Goal: Information Seeking & Learning: Learn about a topic

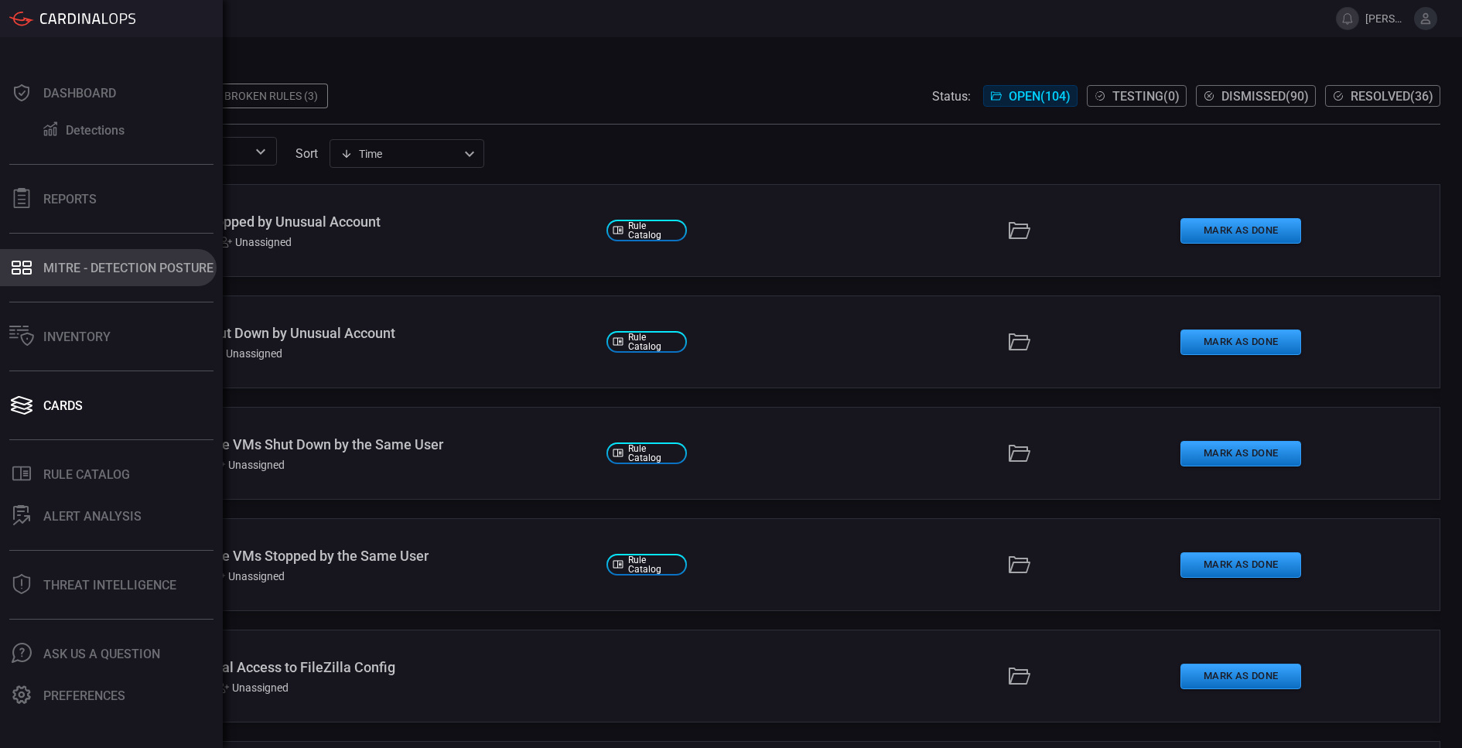
click at [23, 278] on button "MITRE - Detection Posture" at bounding box center [108, 267] width 217 height 37
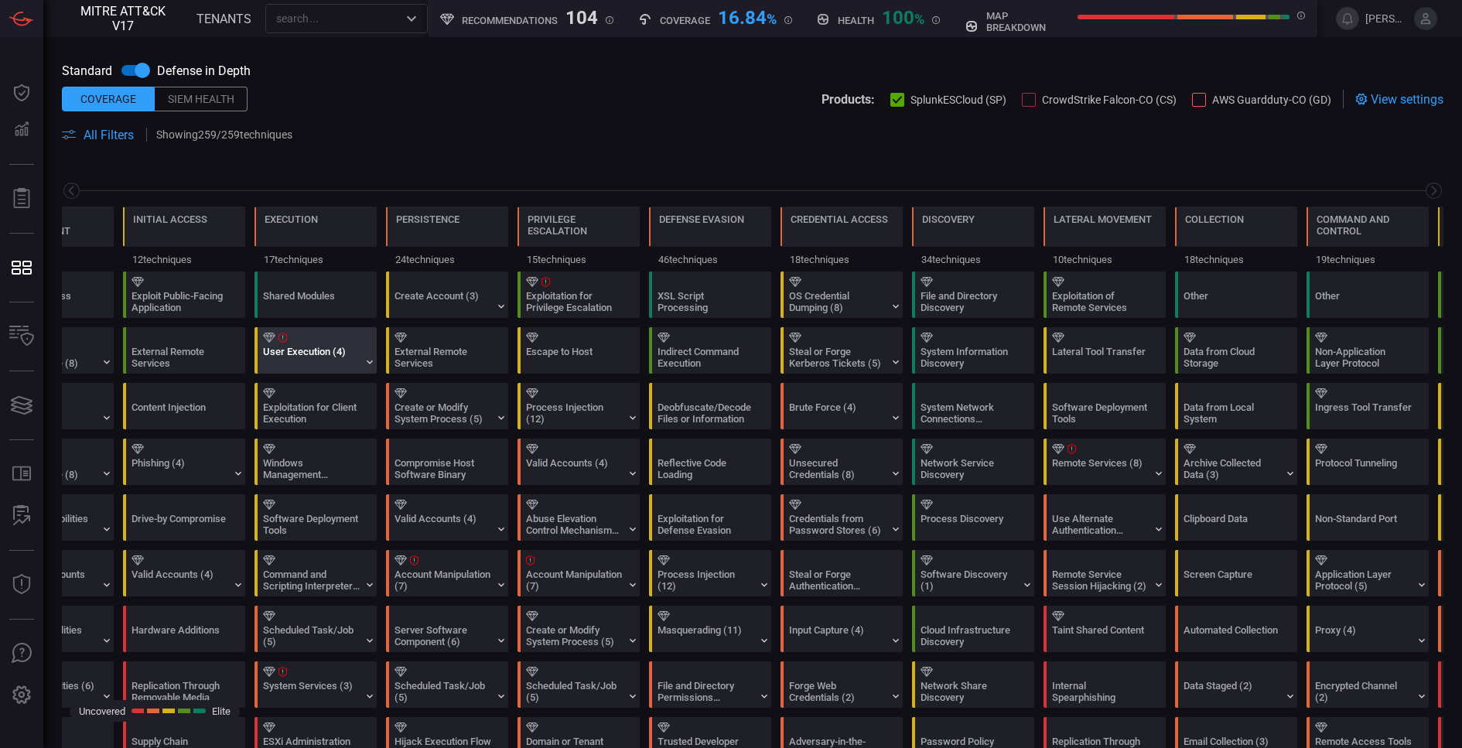
click at [326, 346] on div "User Execution (4)" at bounding box center [311, 357] width 97 height 23
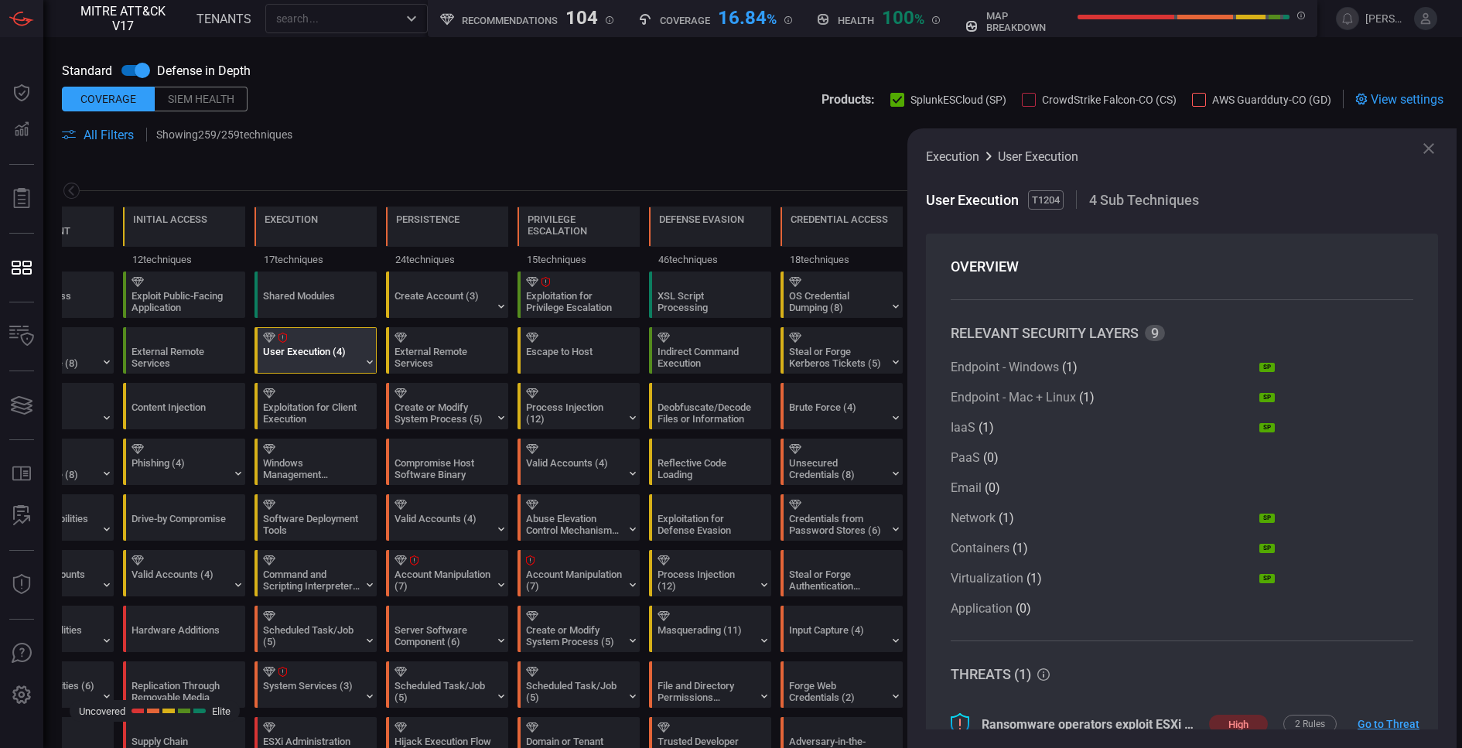
click at [1429, 150] on icon at bounding box center [1428, 148] width 11 height 11
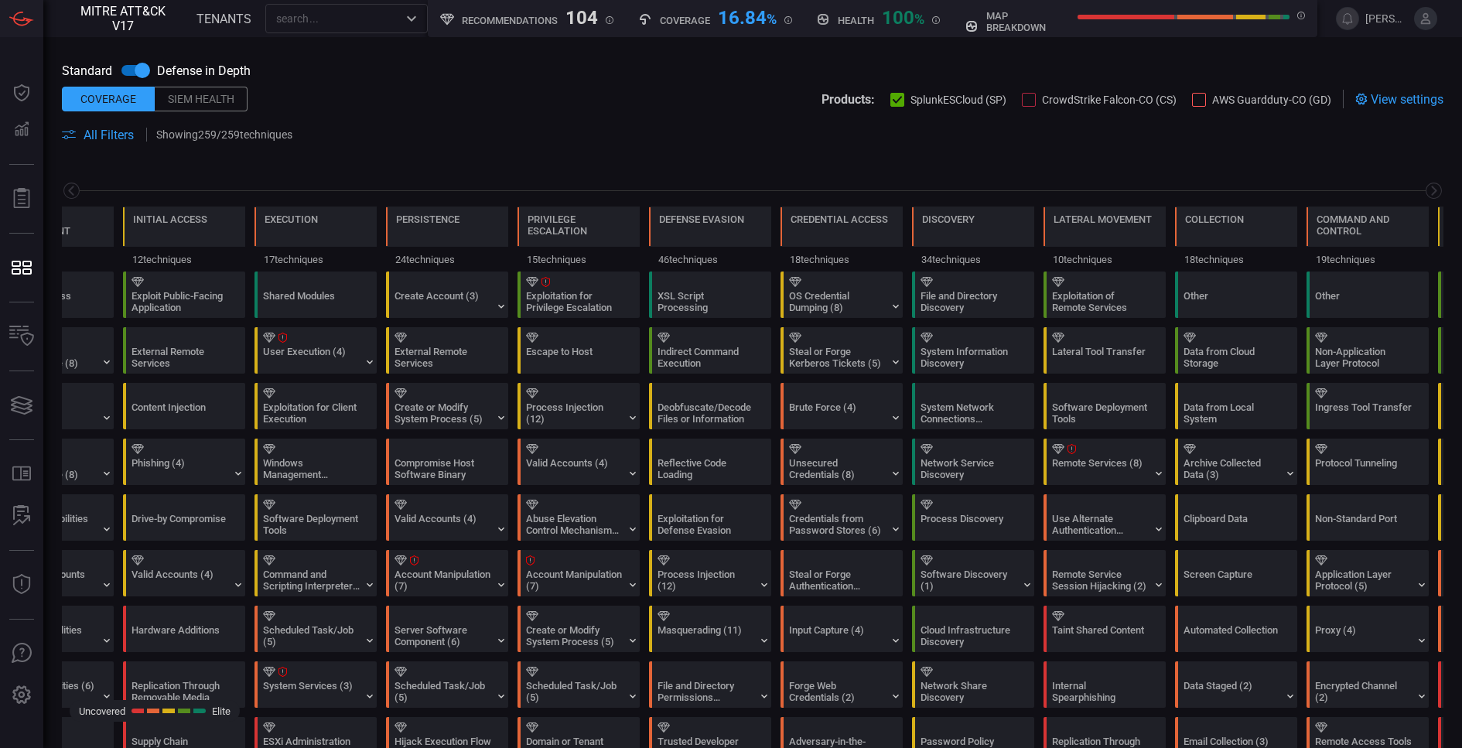
click at [203, 105] on div "Siem Health" at bounding box center [201, 99] width 93 height 25
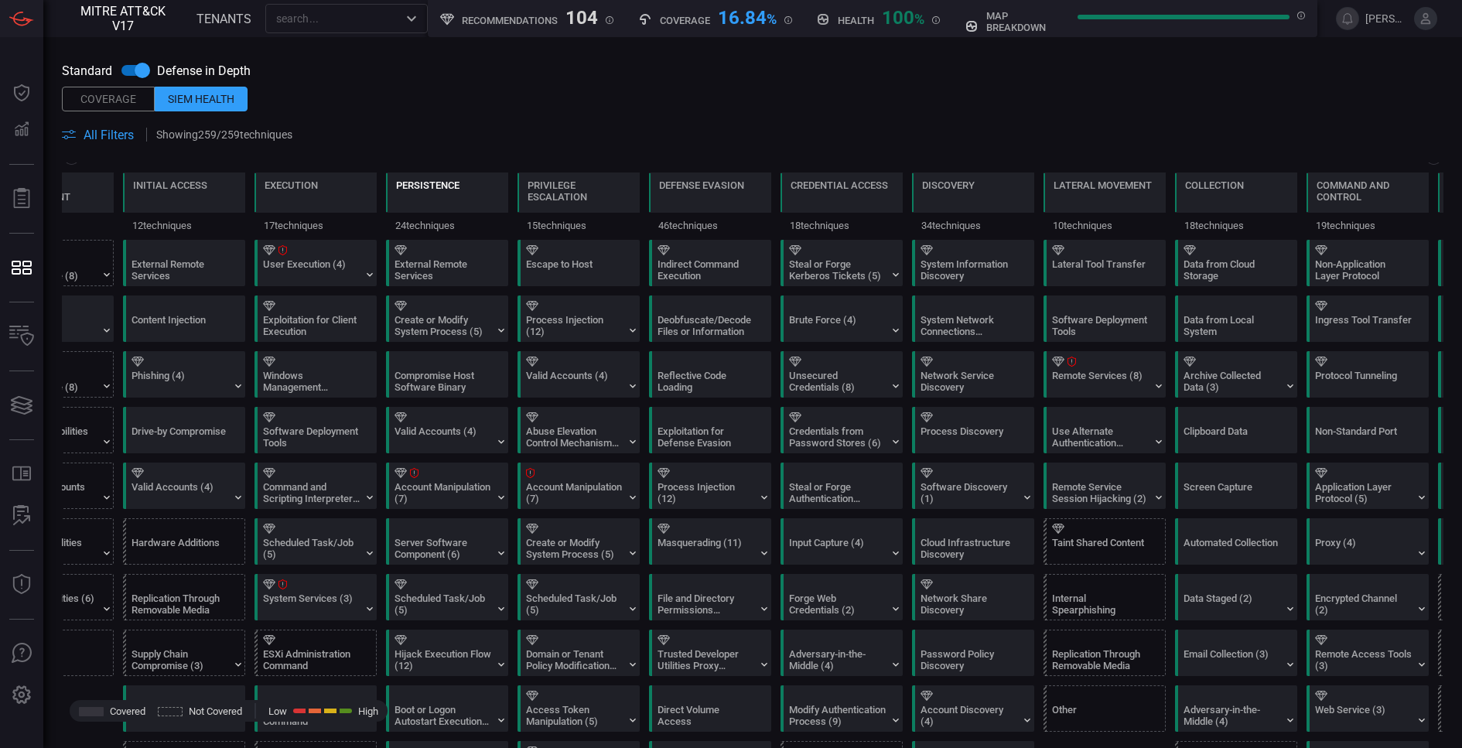
scroll to position [159, 0]
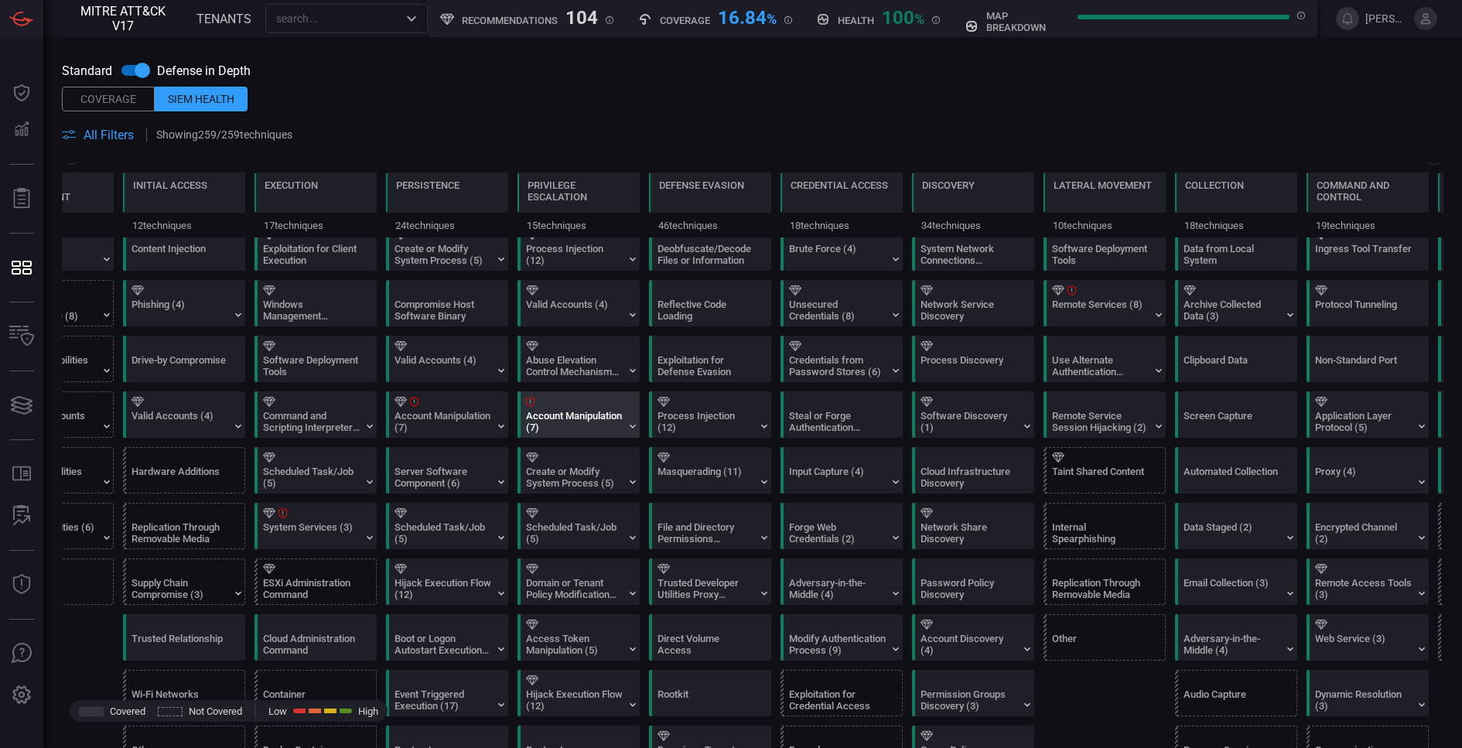
click at [585, 414] on div "Account Manipulation (7)" at bounding box center [574, 421] width 97 height 23
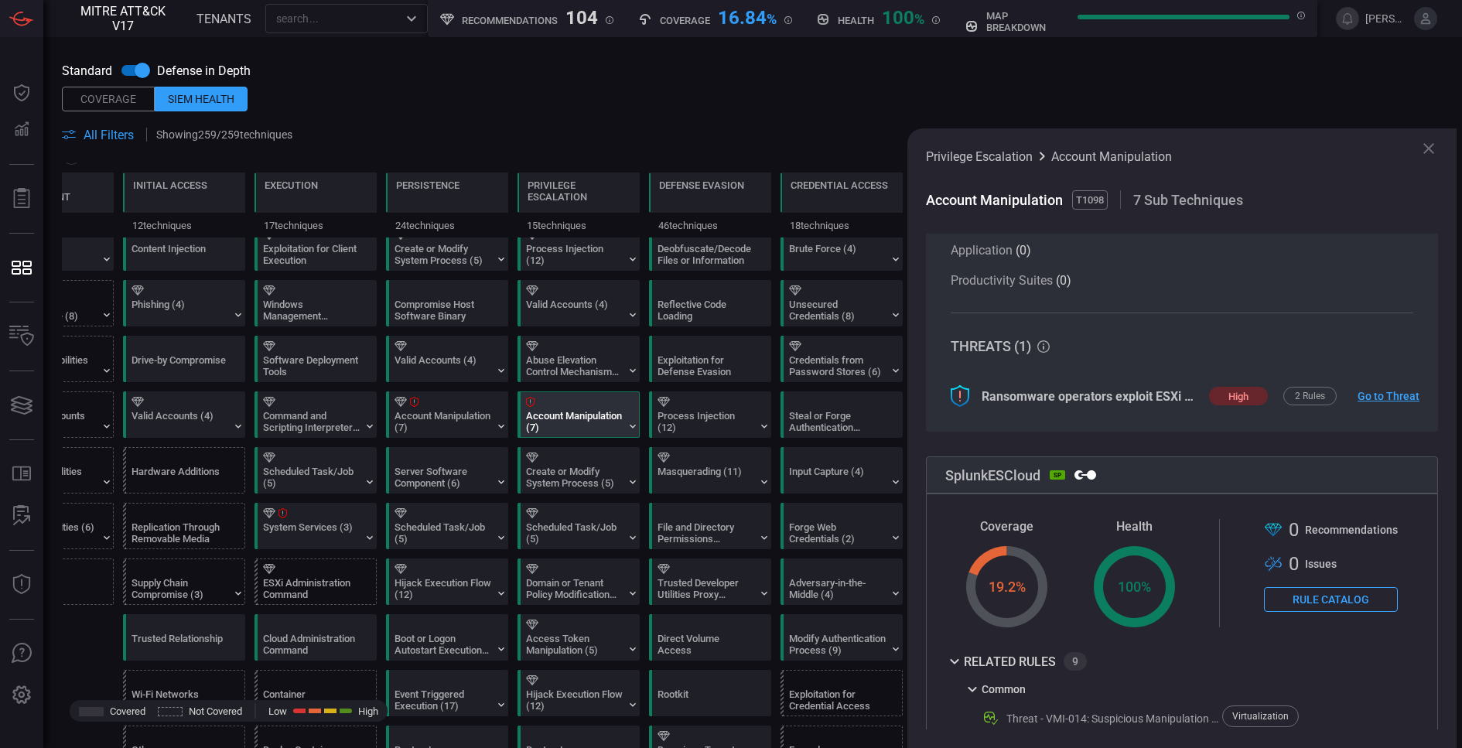
scroll to position [0, 0]
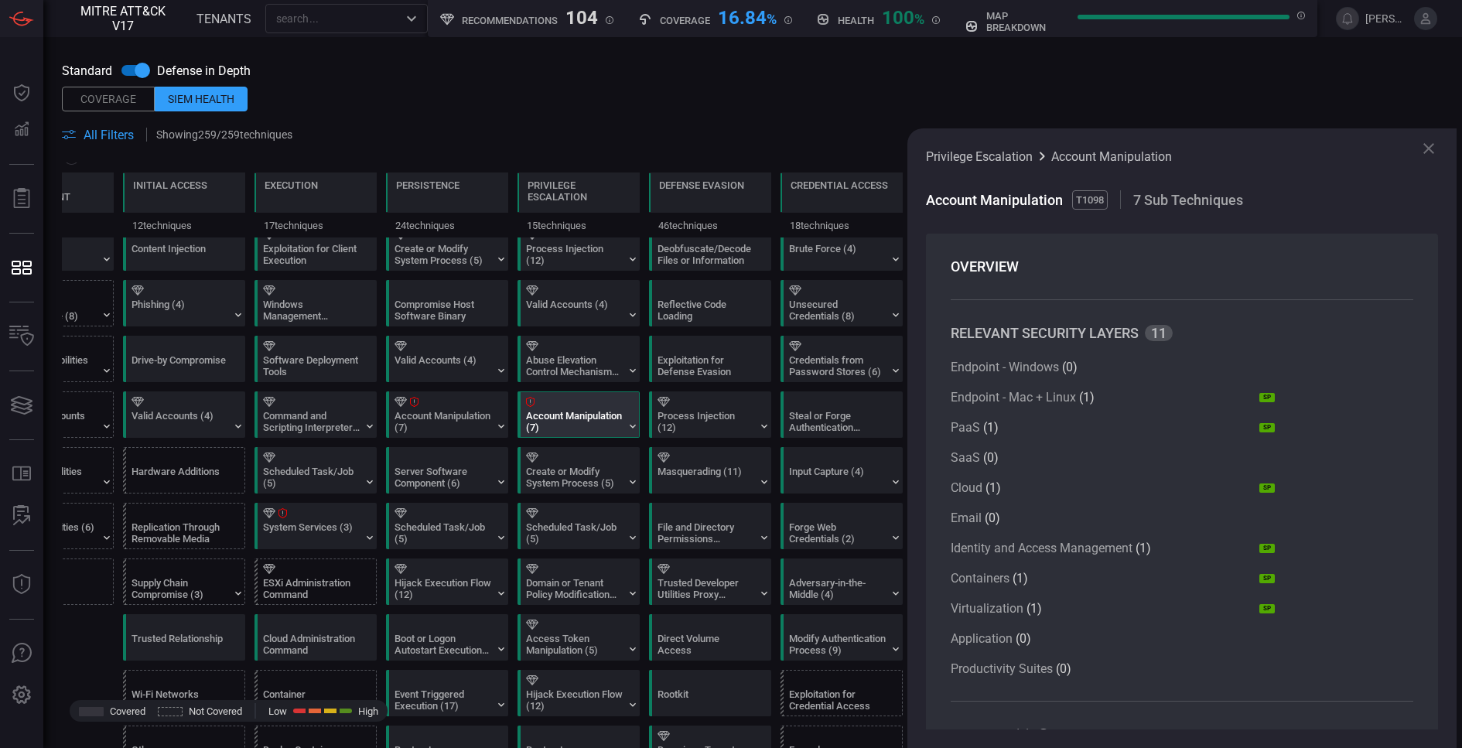
click at [1436, 147] on icon at bounding box center [1428, 148] width 19 height 19
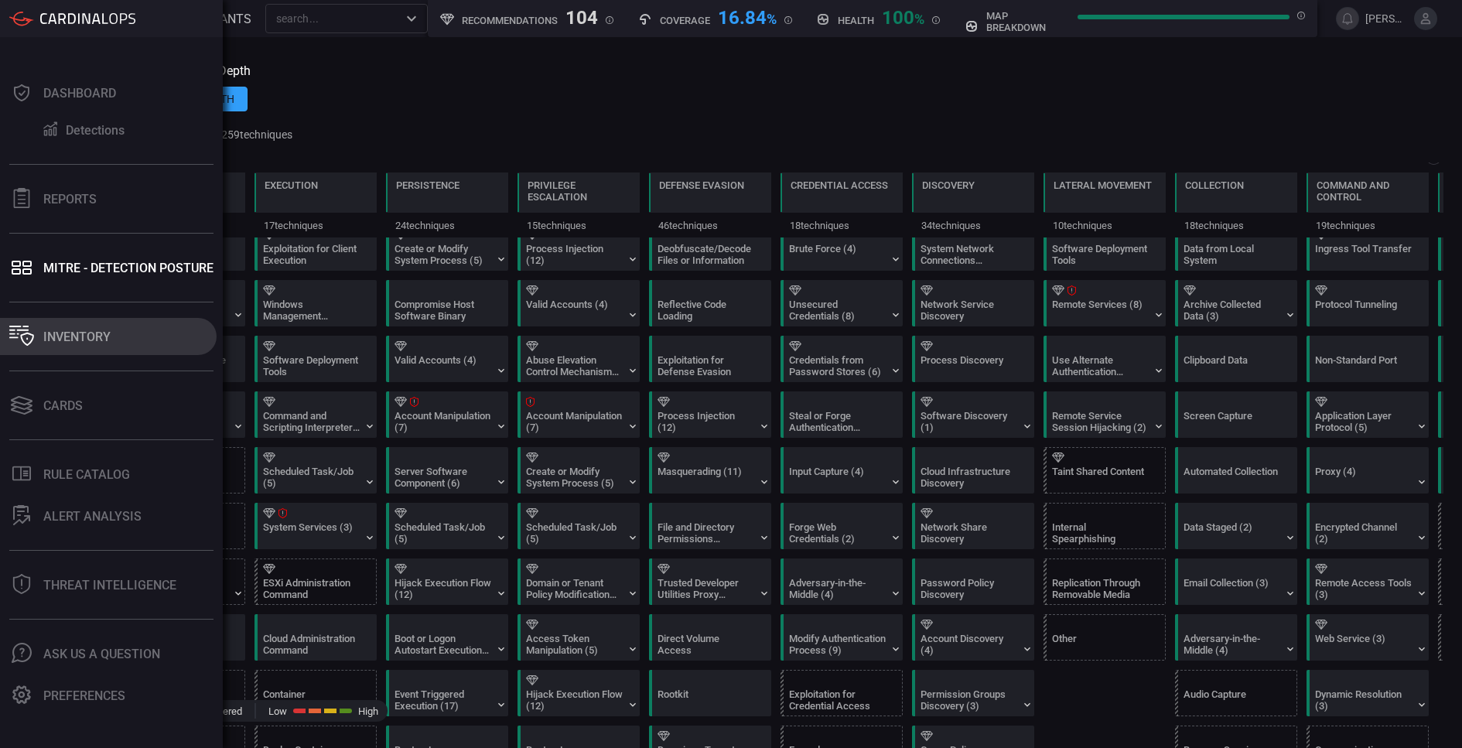
click at [101, 338] on div "Inventory" at bounding box center [76, 337] width 67 height 15
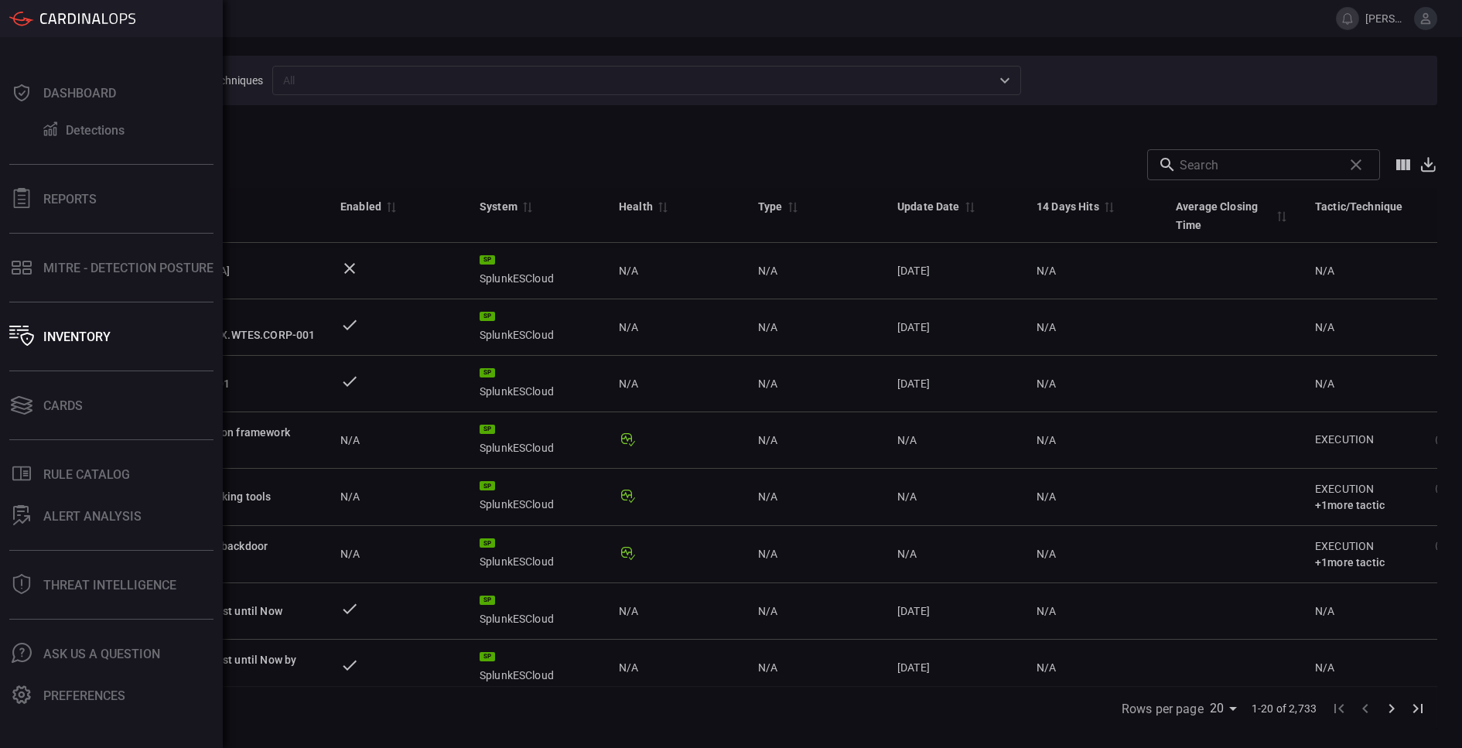
click at [45, 425] on div "Dashboard Detections Reports MITRE - Detection Posture Inventory Cards .st0_rul…" at bounding box center [111, 392] width 223 height 711
click at [56, 408] on div "Cards" at bounding box center [62, 405] width 39 height 15
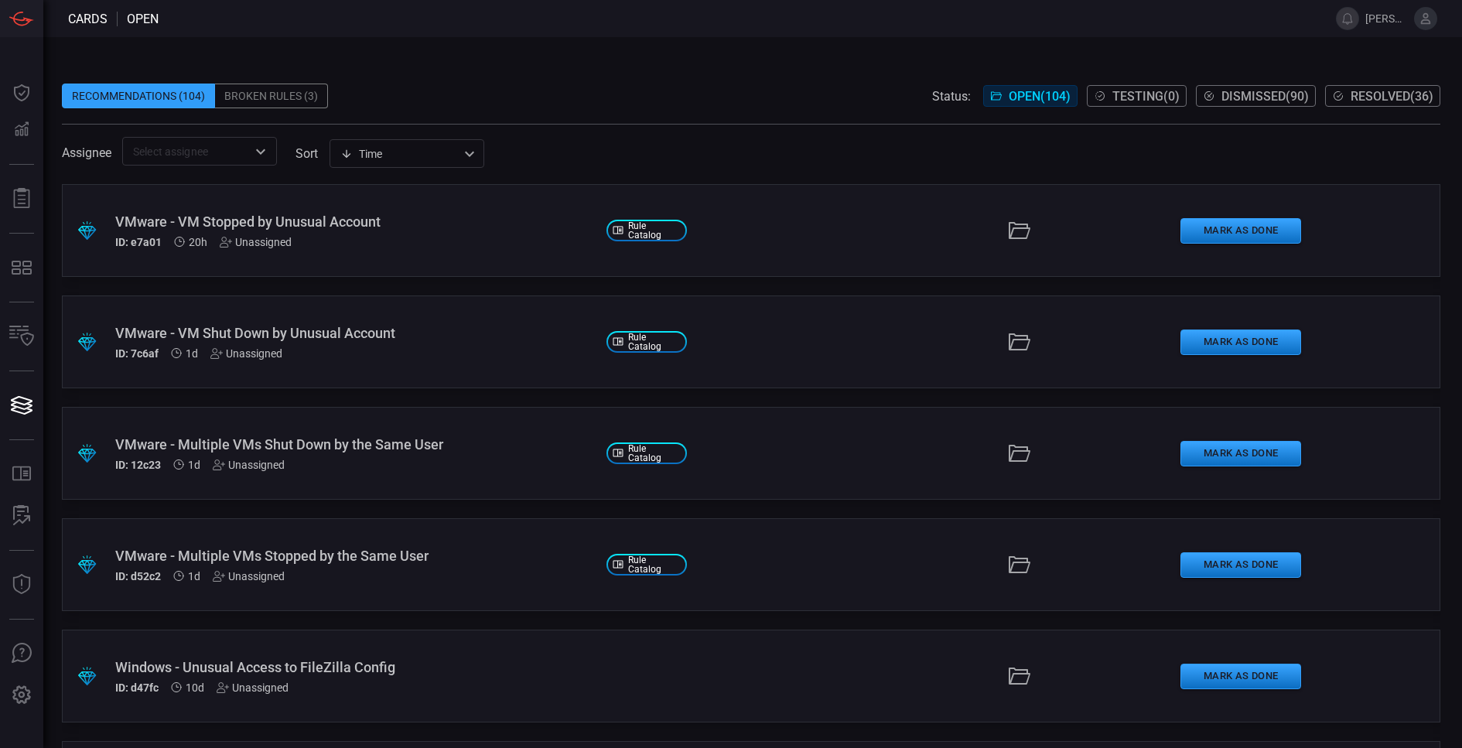
click at [312, 337] on div "VMware - VM Shut Down by Unusual Account" at bounding box center [354, 333] width 479 height 16
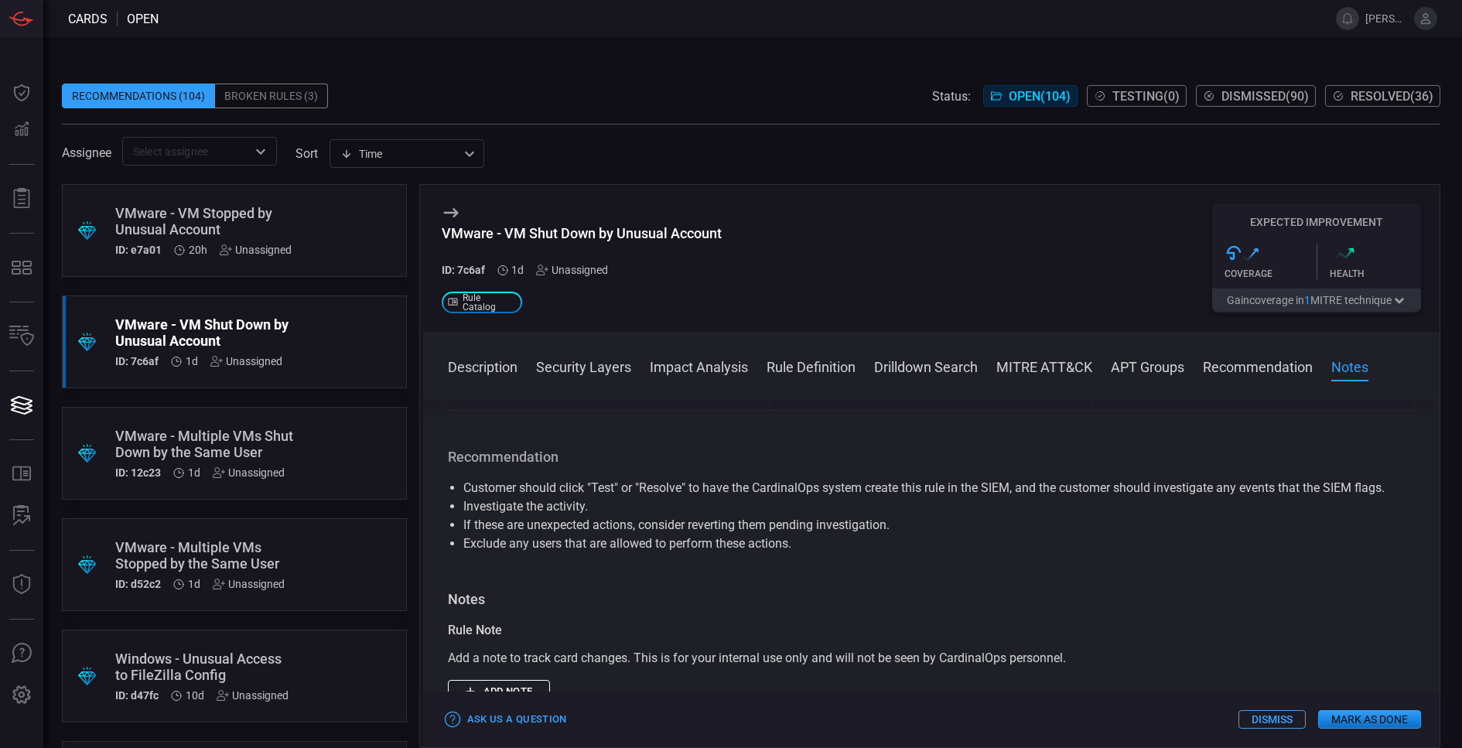
scroll to position [399, 0]
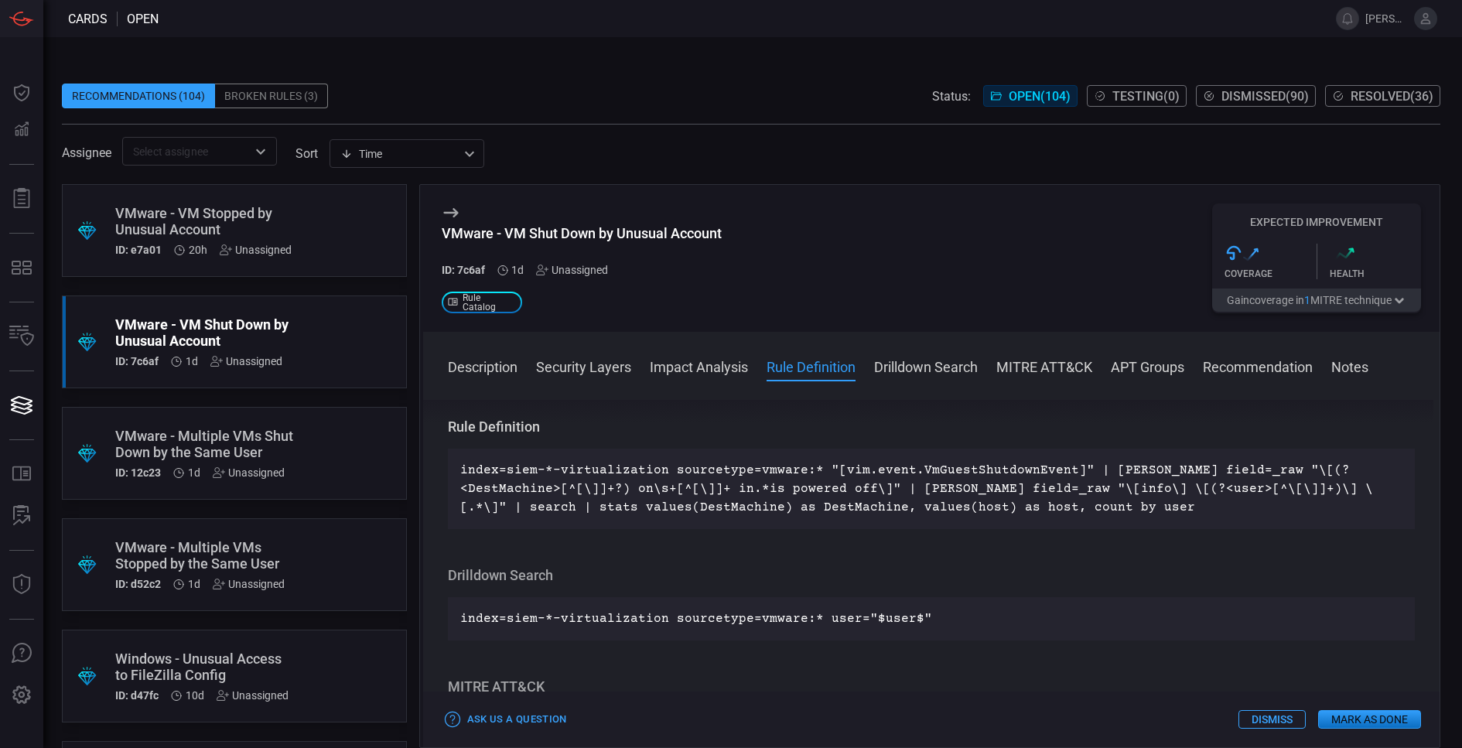
click at [607, 364] on button "Security Layers" at bounding box center [583, 366] width 95 height 19
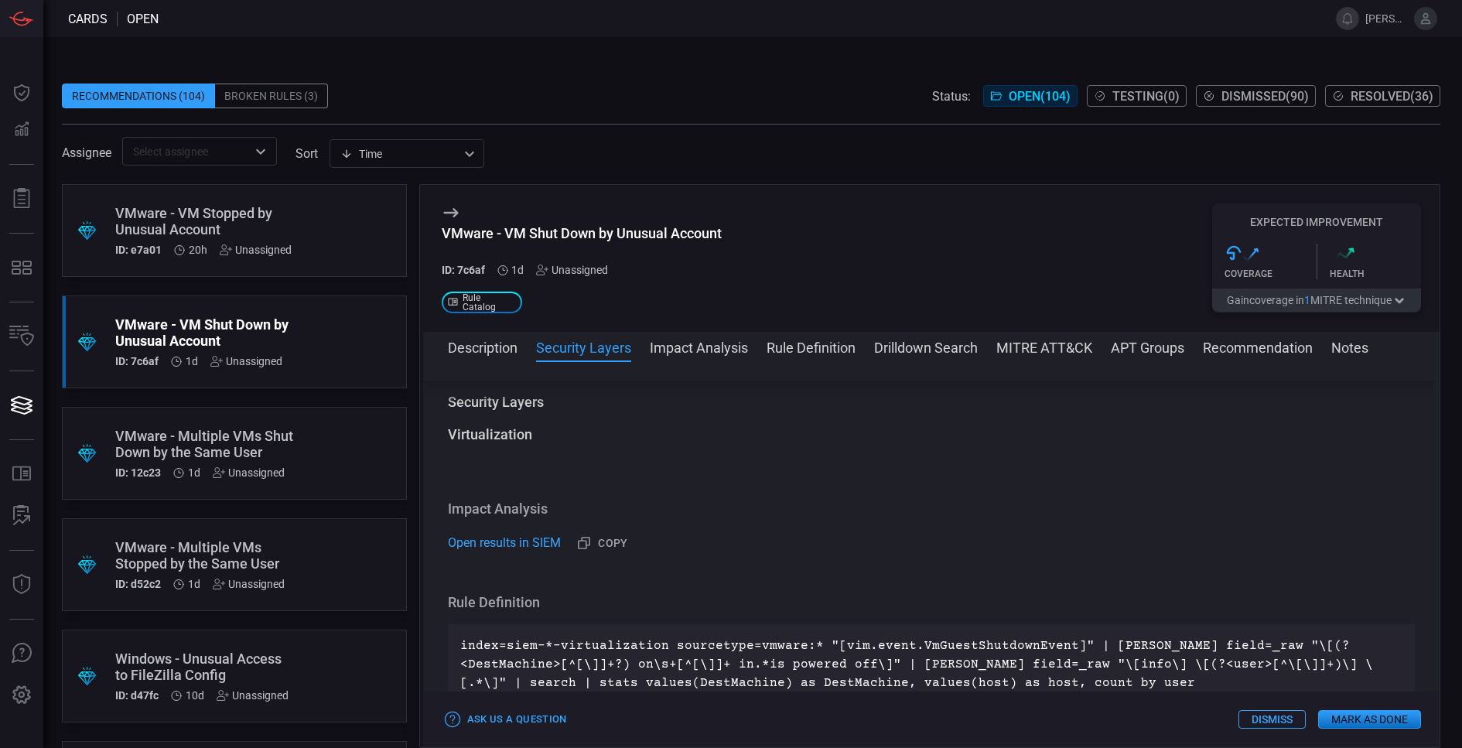
scroll to position [201, 0]
click at [477, 341] on button "Description" at bounding box center [483, 346] width 70 height 19
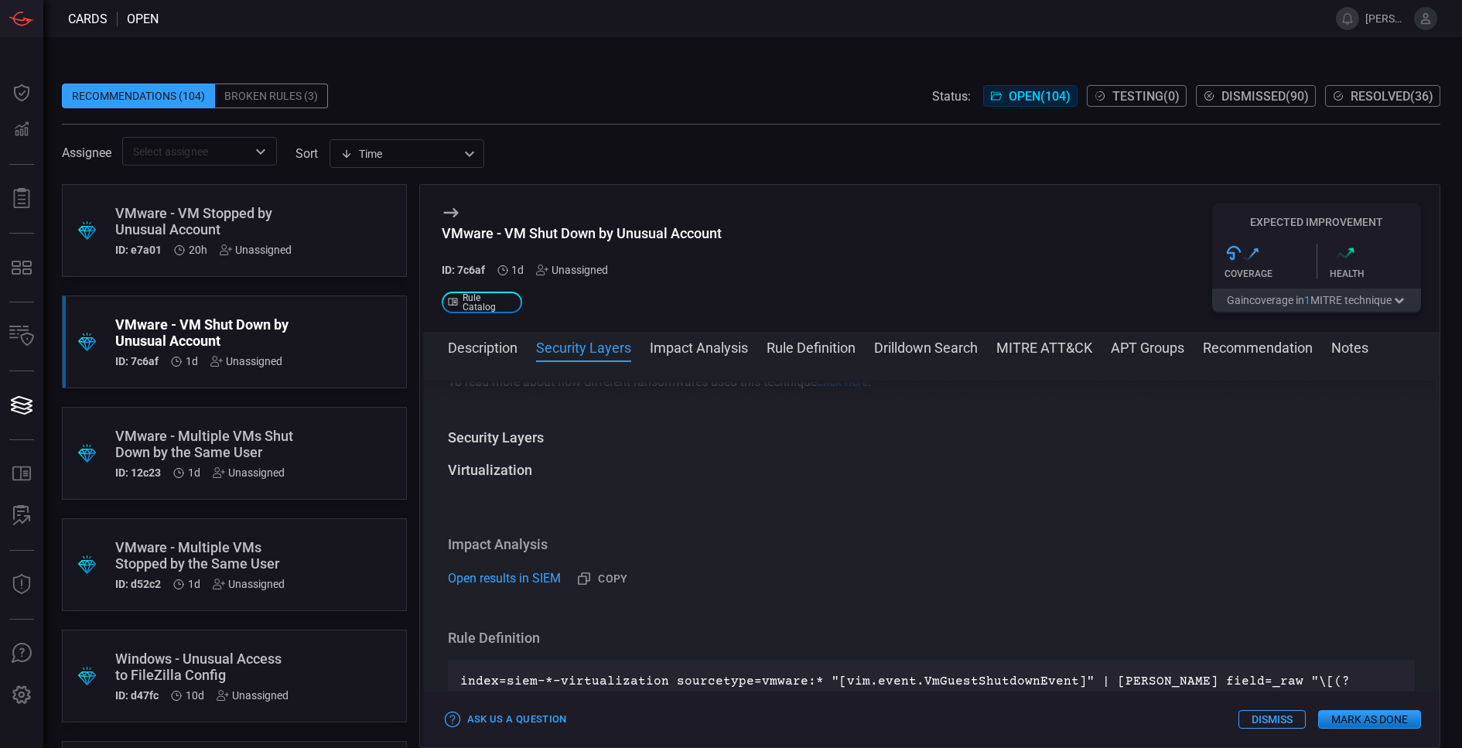
scroll to position [134, 0]
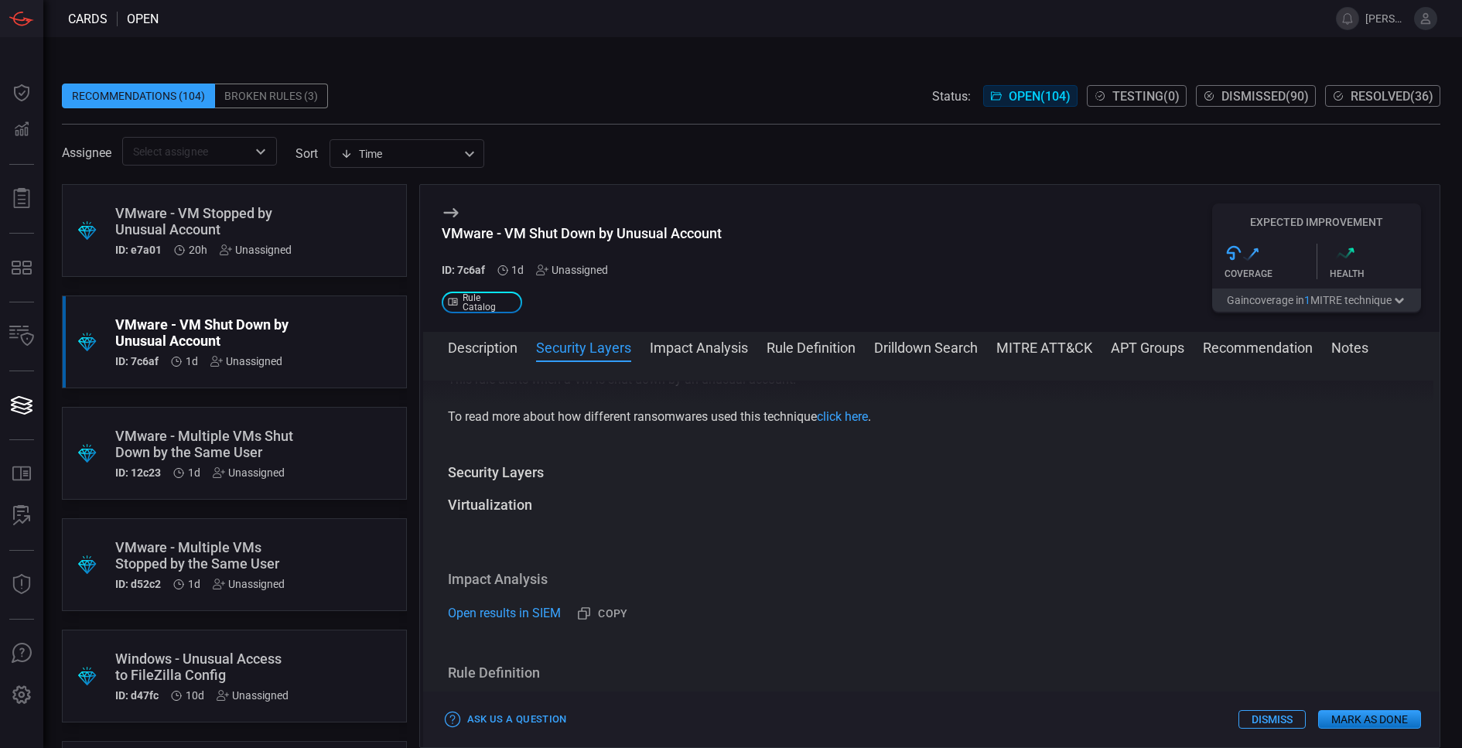
click at [821, 353] on button "Rule Definition" at bounding box center [811, 346] width 89 height 19
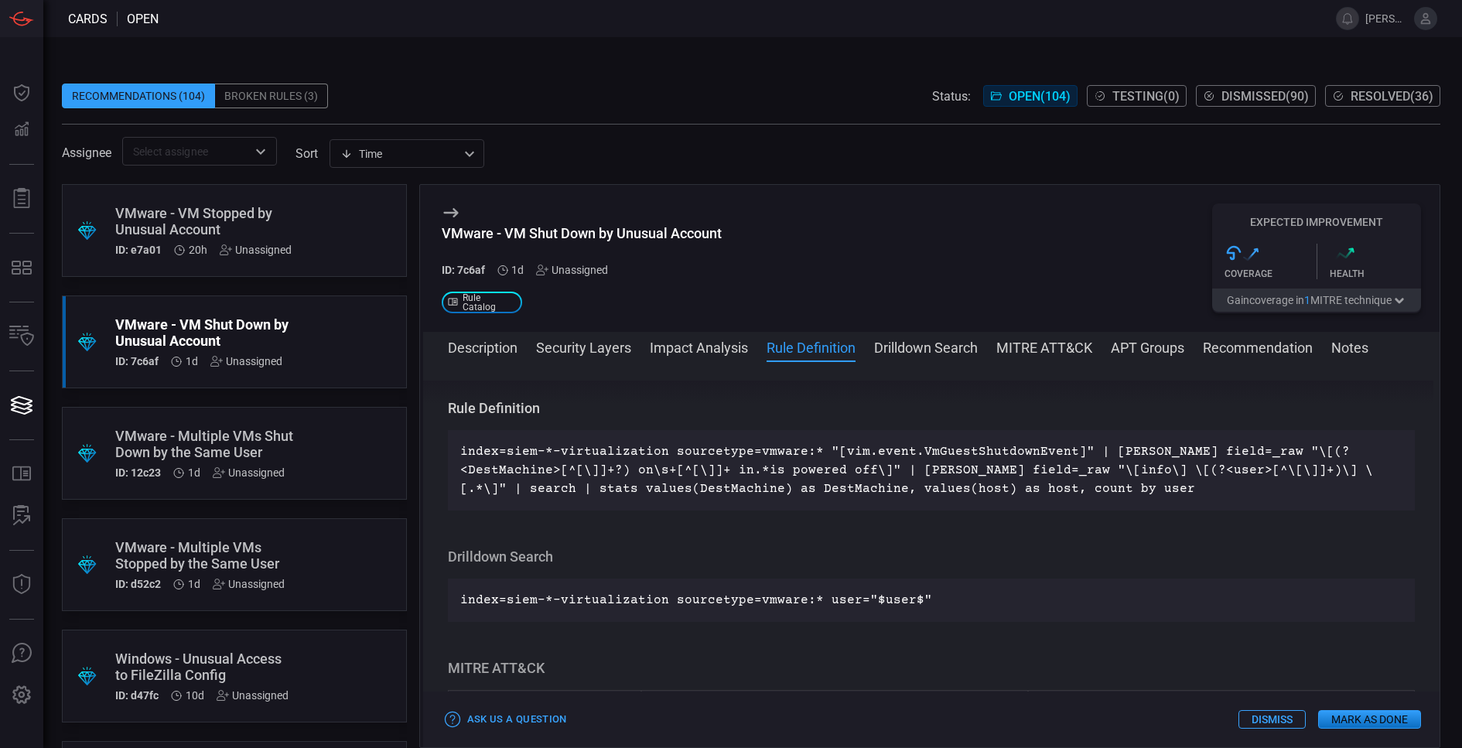
scroll to position [401, 0]
click at [957, 347] on button "Drilldown Search" at bounding box center [926, 346] width 104 height 19
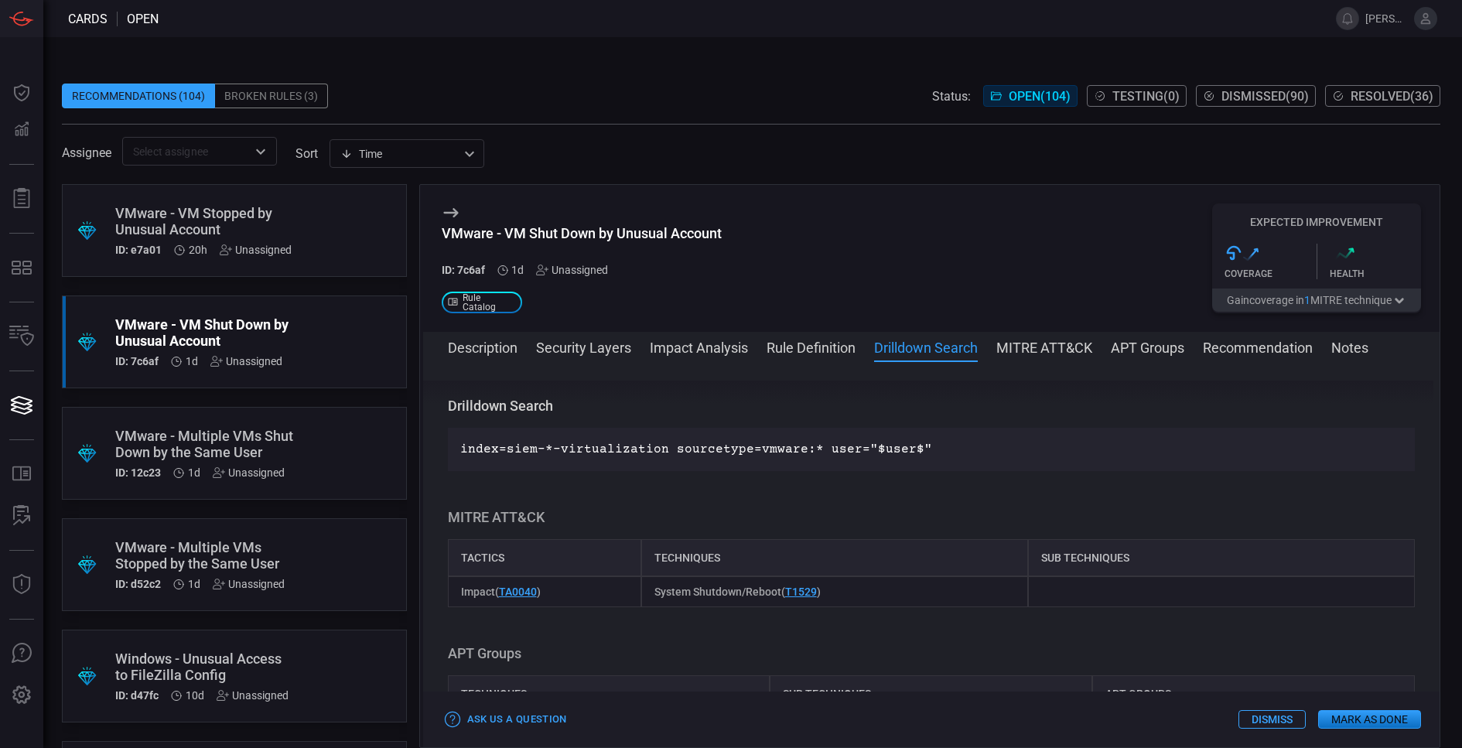
click at [1036, 343] on button "MITRE ATT&CK" at bounding box center [1044, 346] width 96 height 19
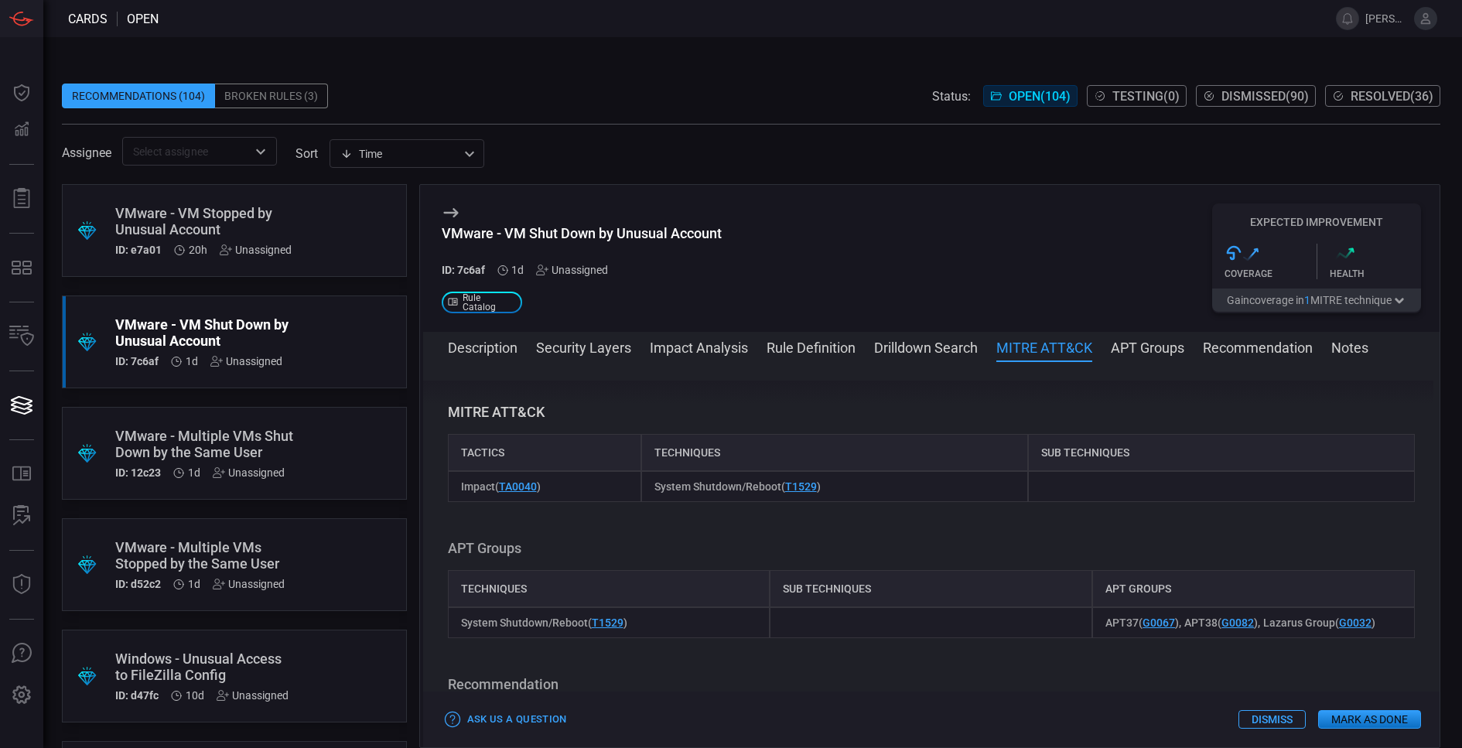
scroll to position [661, 0]
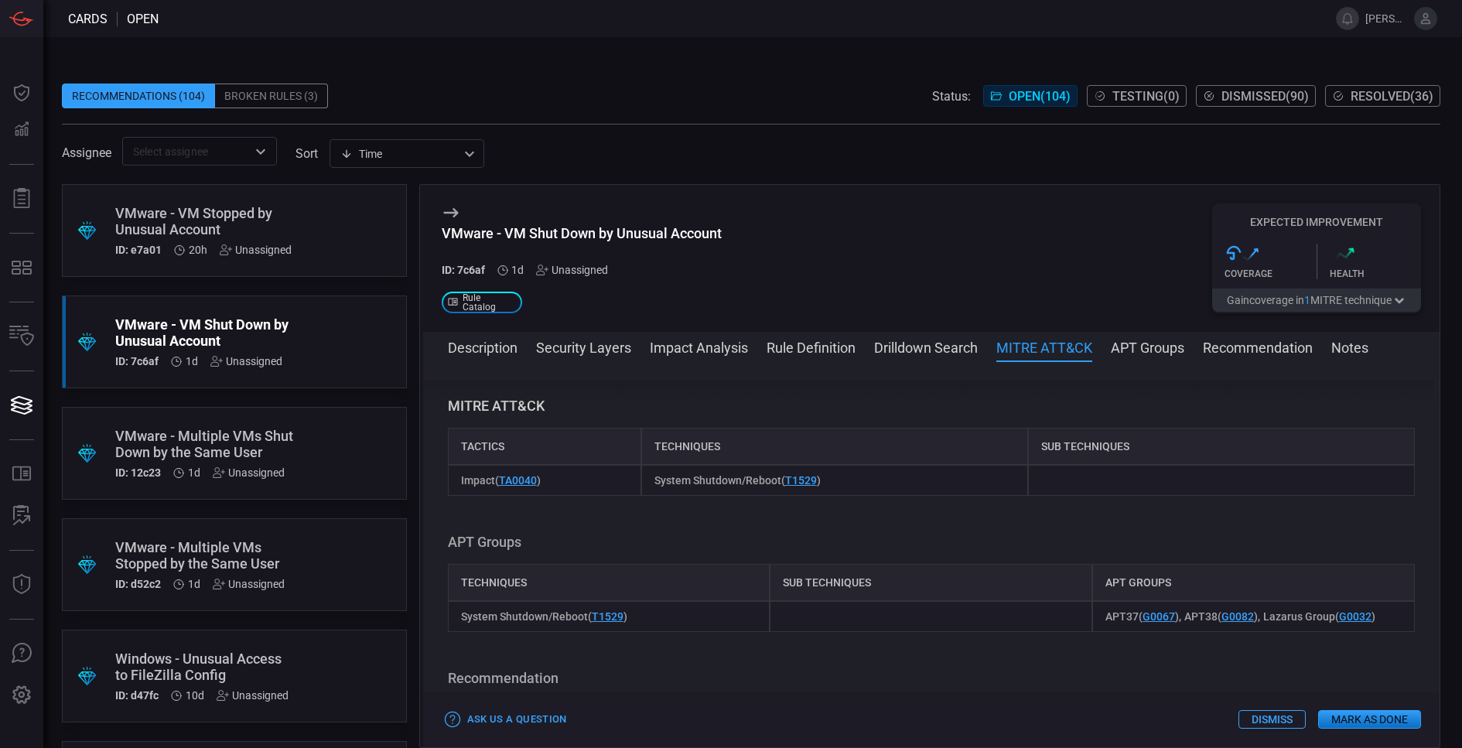
click at [1131, 350] on button "APT Groups" at bounding box center [1147, 346] width 73 height 19
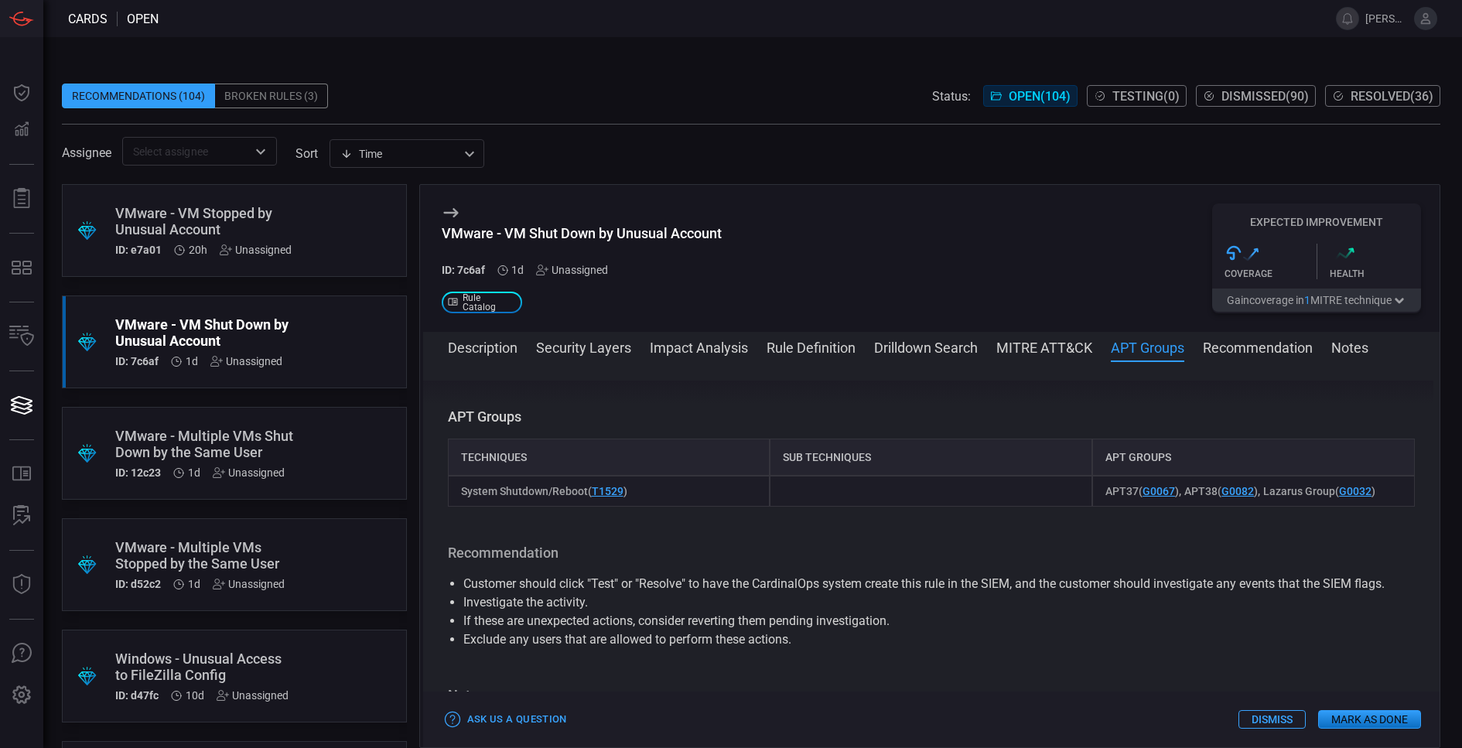
scroll to position [797, 0]
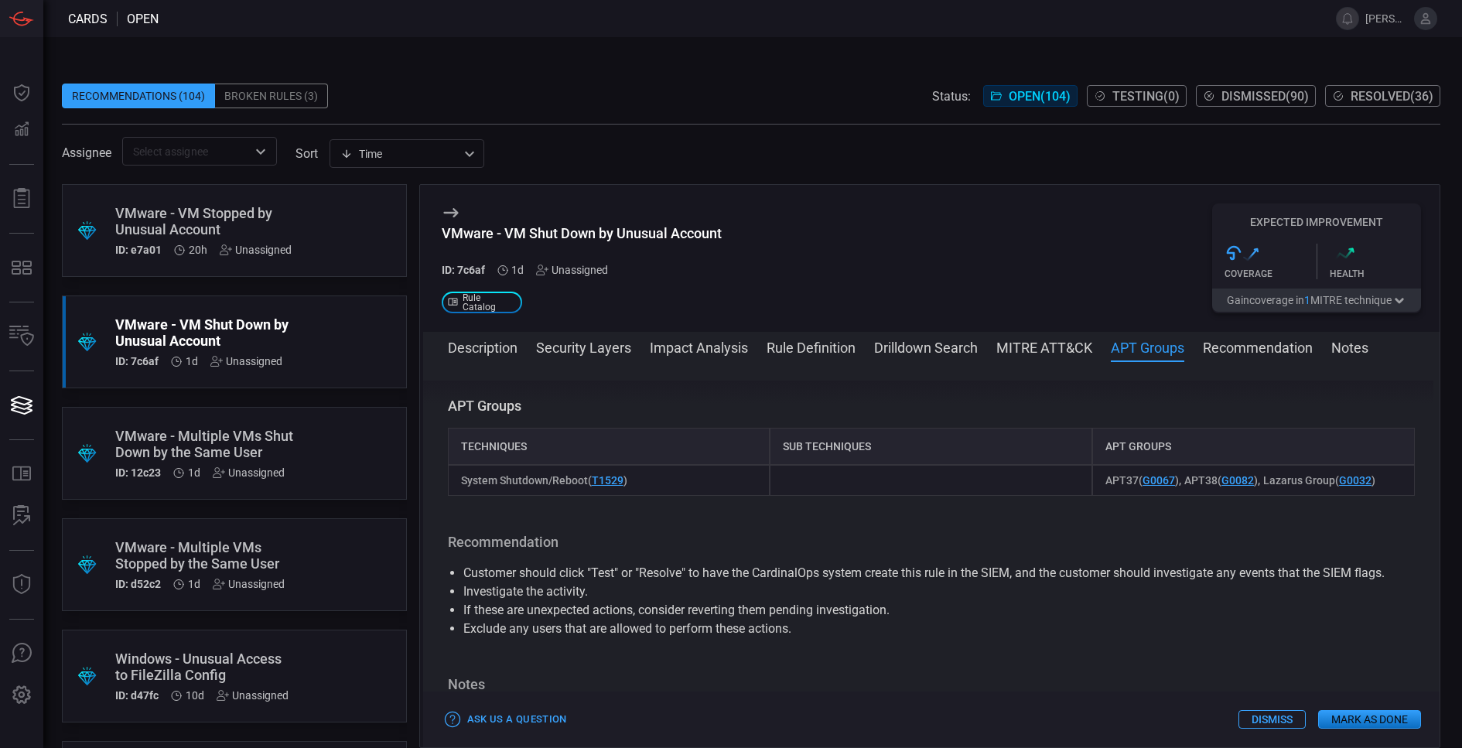
click at [1231, 357] on span at bounding box center [931, 368] width 1017 height 25
click at [1256, 340] on button "Recommendation" at bounding box center [1258, 346] width 110 height 19
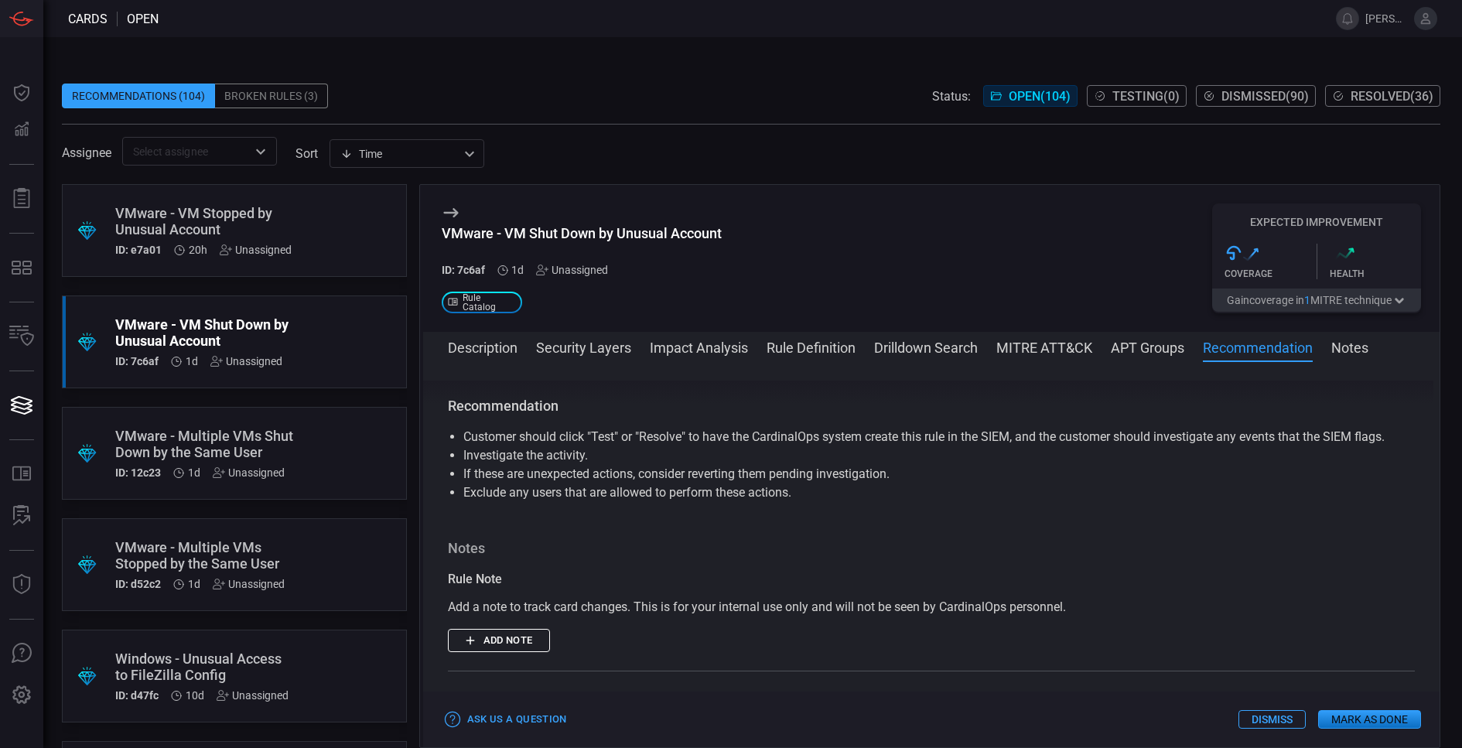
click at [1352, 347] on button "Notes" at bounding box center [1349, 346] width 37 height 19
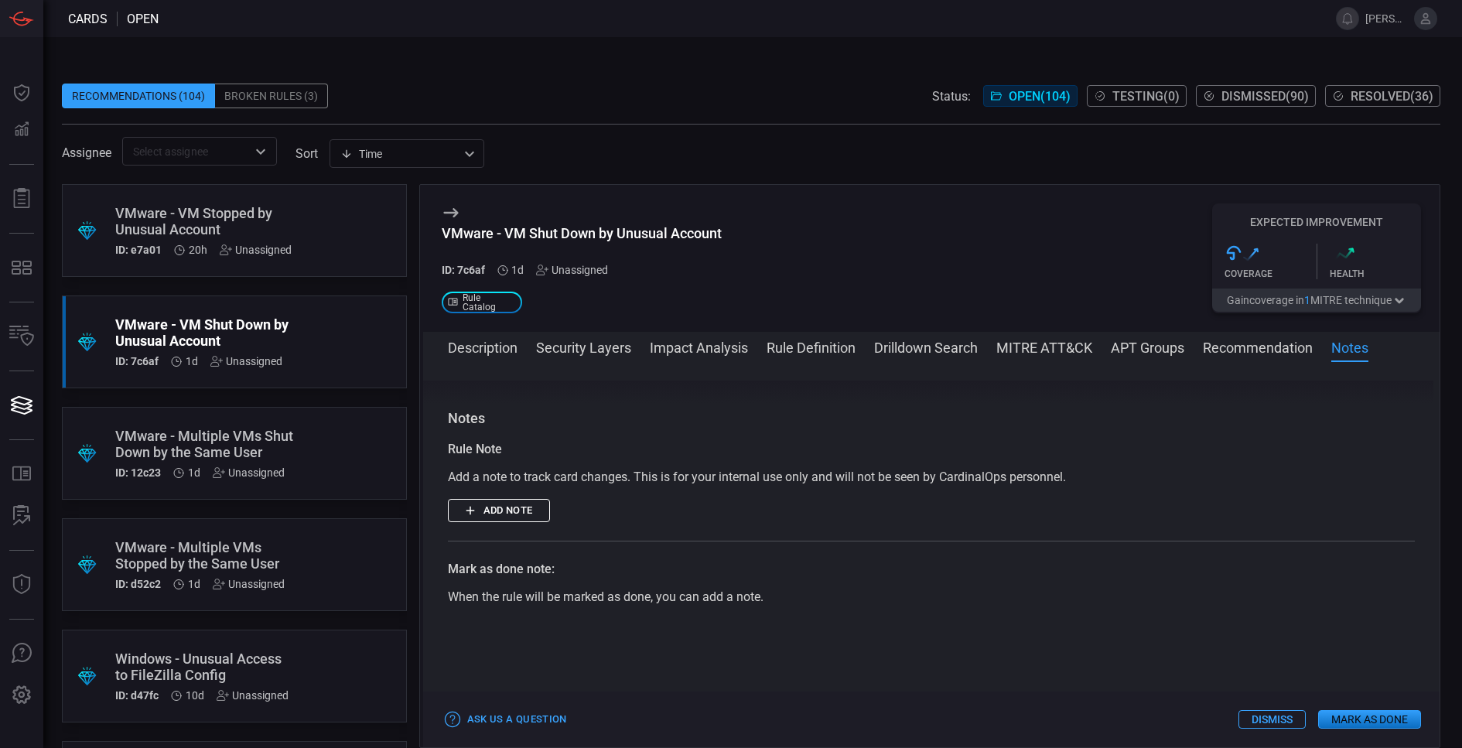
scroll to position [1075, 0]
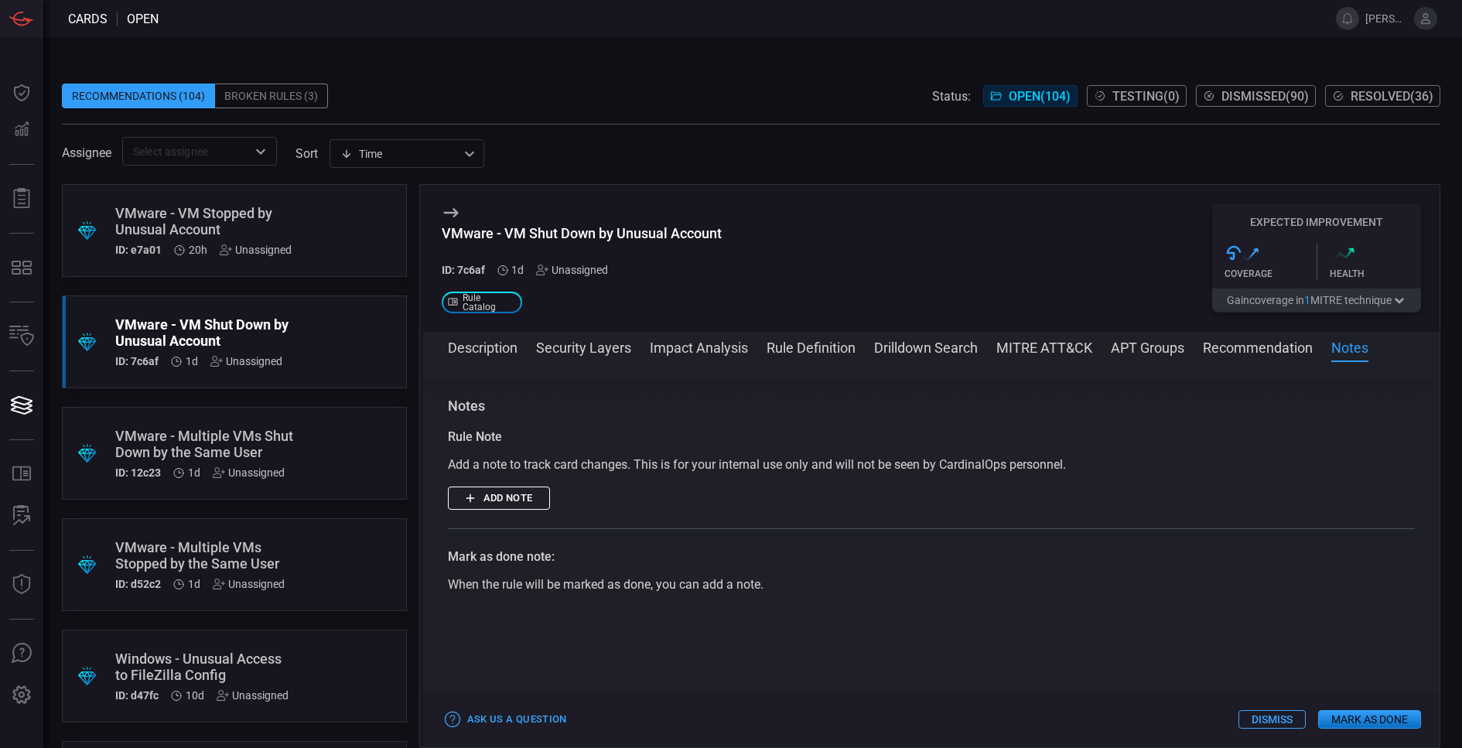
click at [473, 343] on button "Description" at bounding box center [483, 346] width 70 height 19
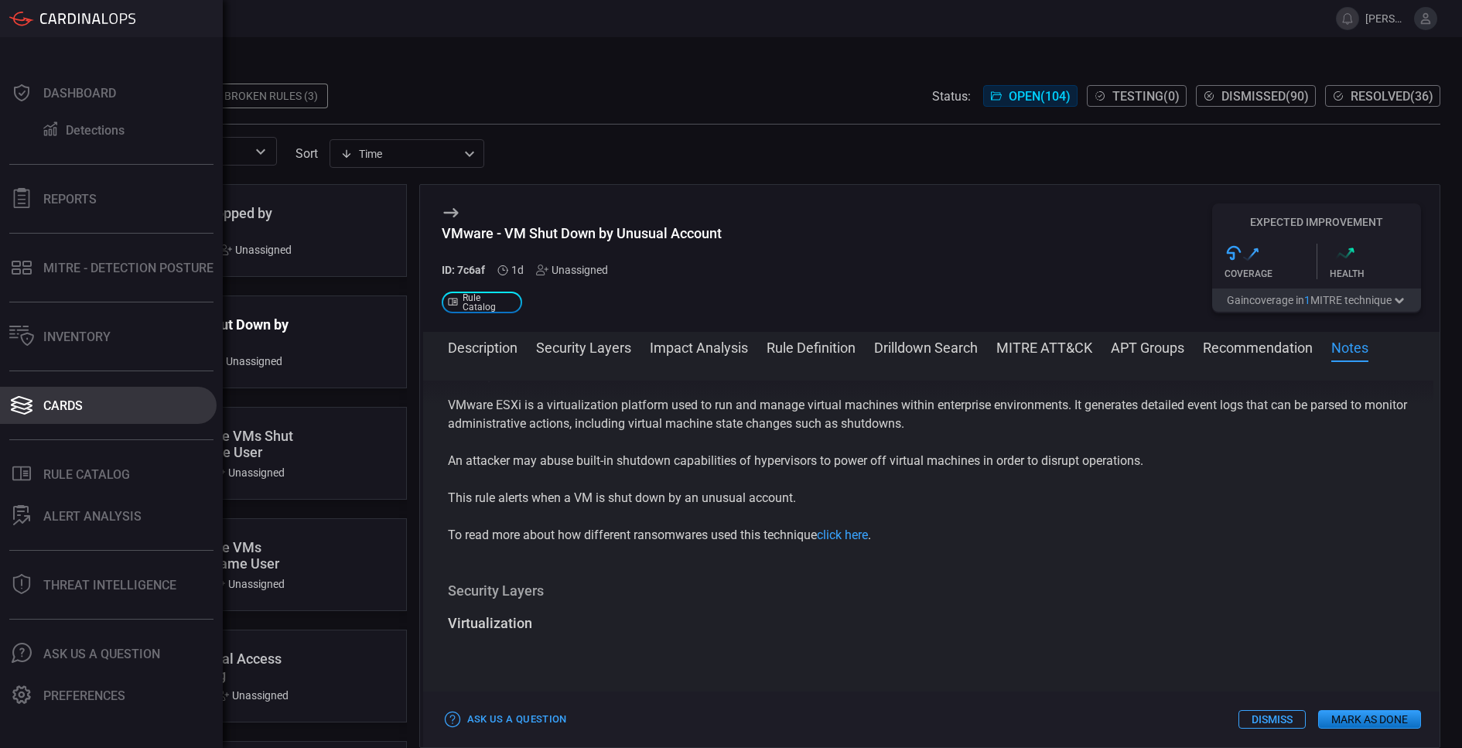
scroll to position [0, 0]
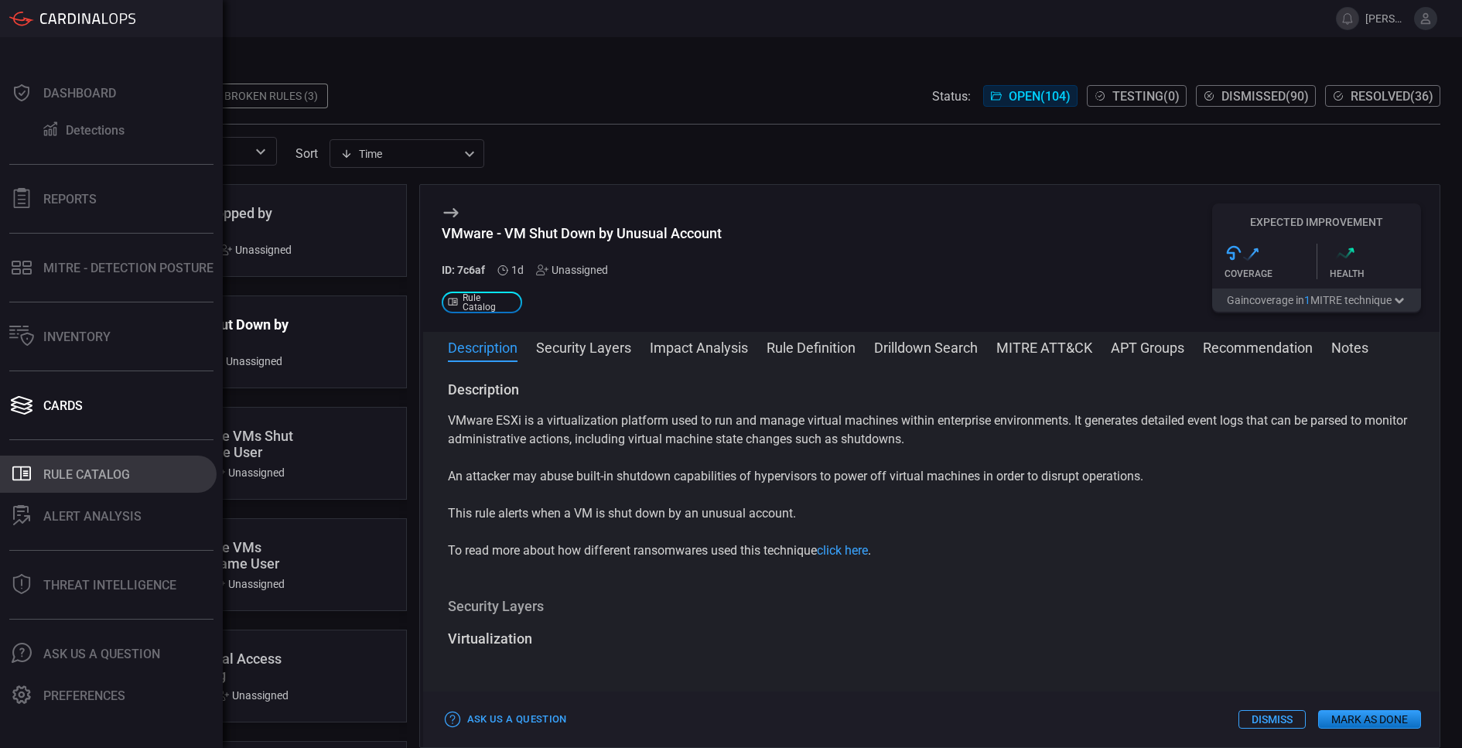
click at [78, 485] on button ".st0_rule_catalog_icon{fill: currentColor;} Rule Catalog" at bounding box center [108, 474] width 217 height 37
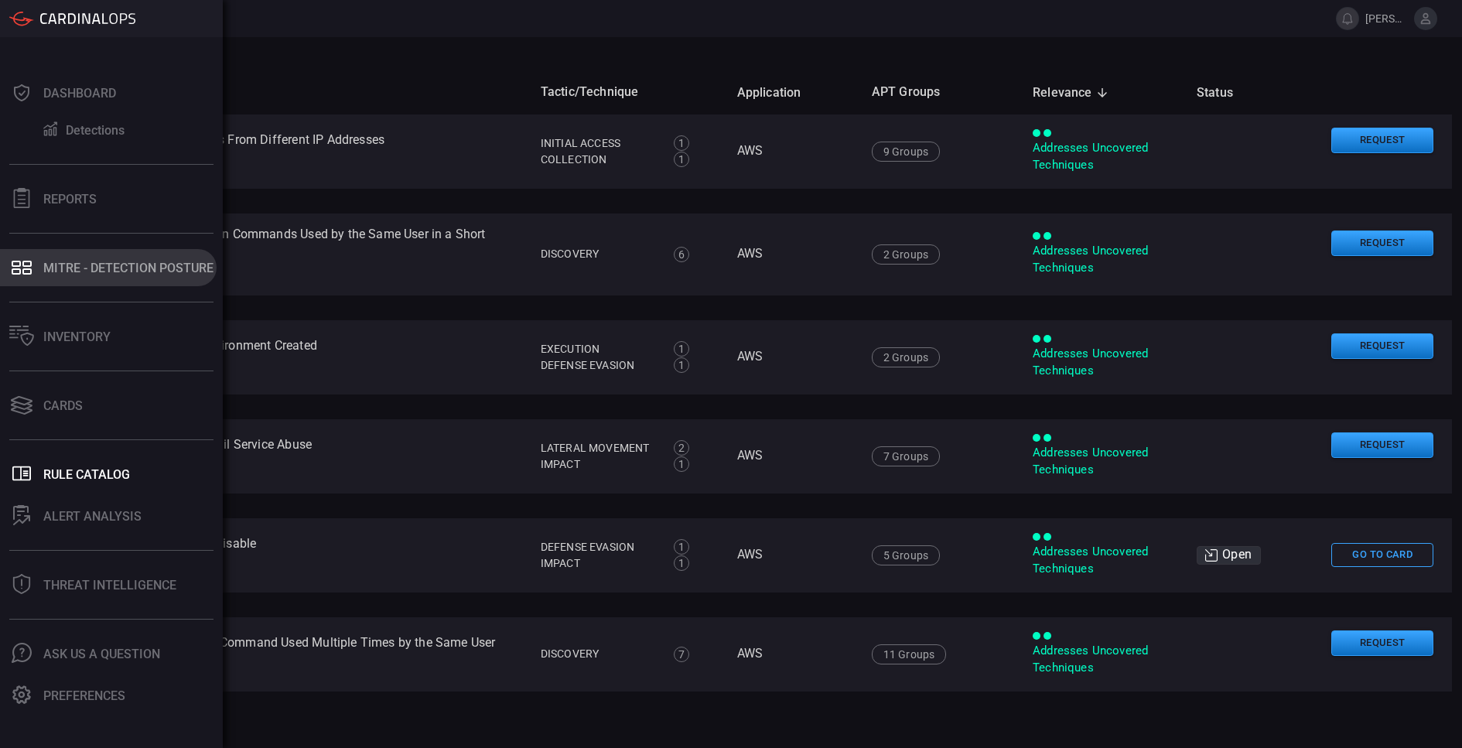
click at [82, 264] on div "MITRE - Detection Posture" at bounding box center [128, 268] width 170 height 15
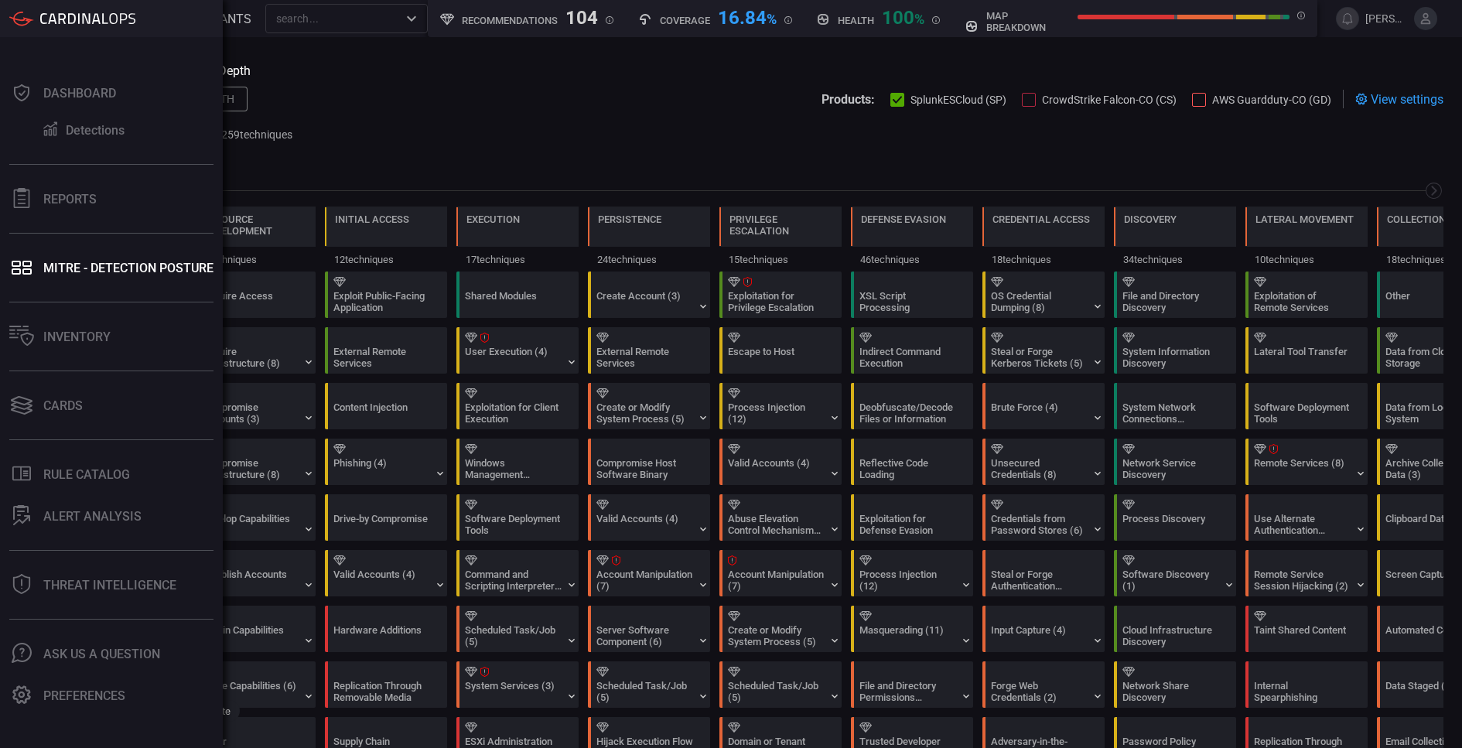
scroll to position [0, 202]
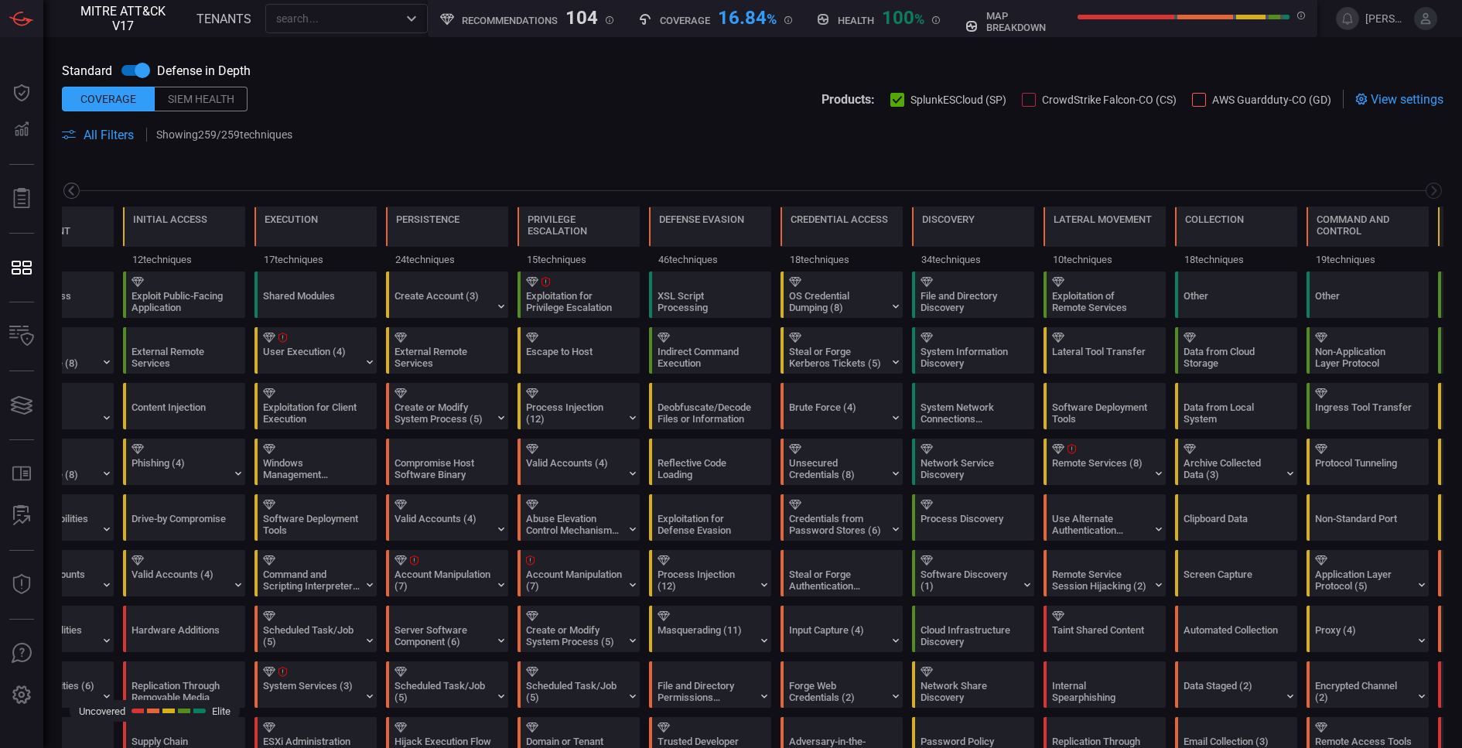
click at [70, 189] on icon at bounding box center [71, 190] width 19 height 19
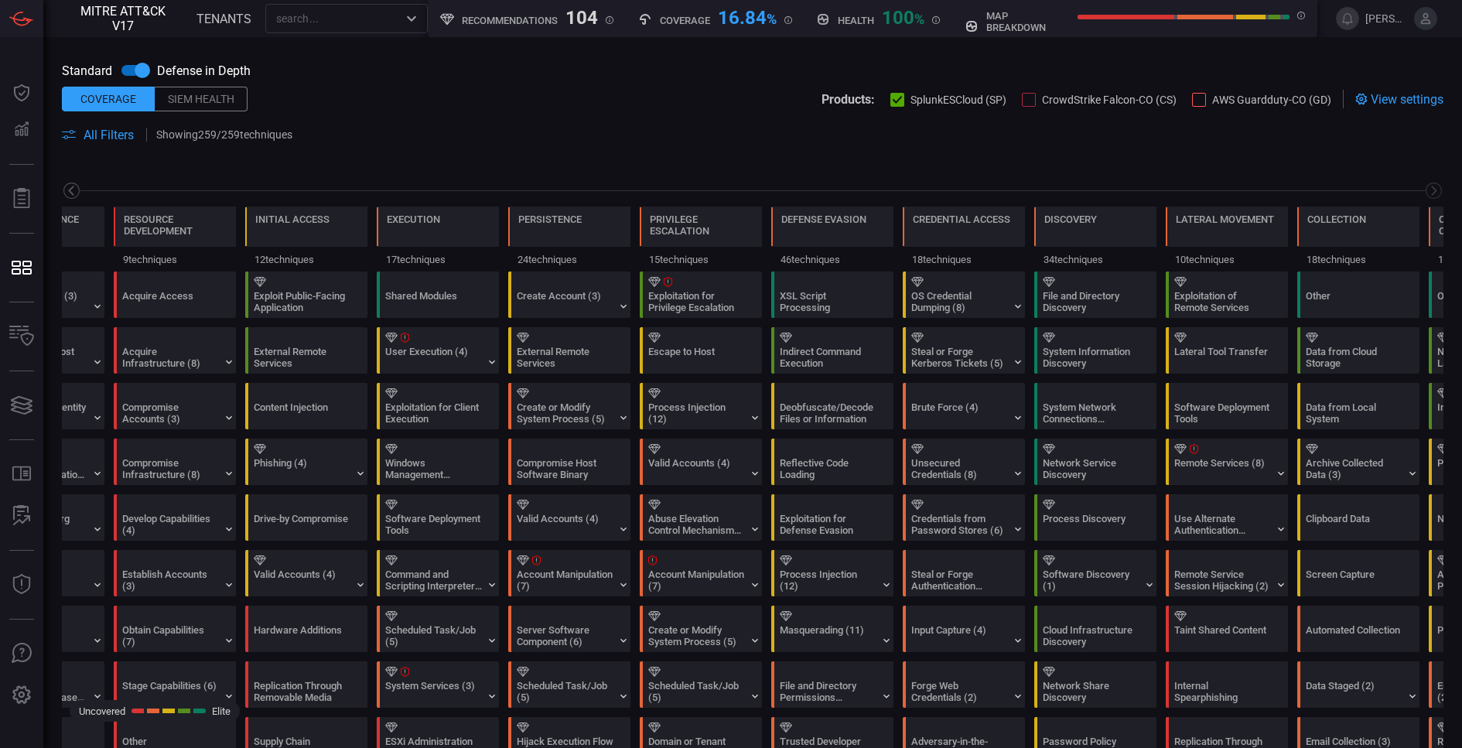
click at [70, 189] on icon at bounding box center [70, 191] width 5 height 10
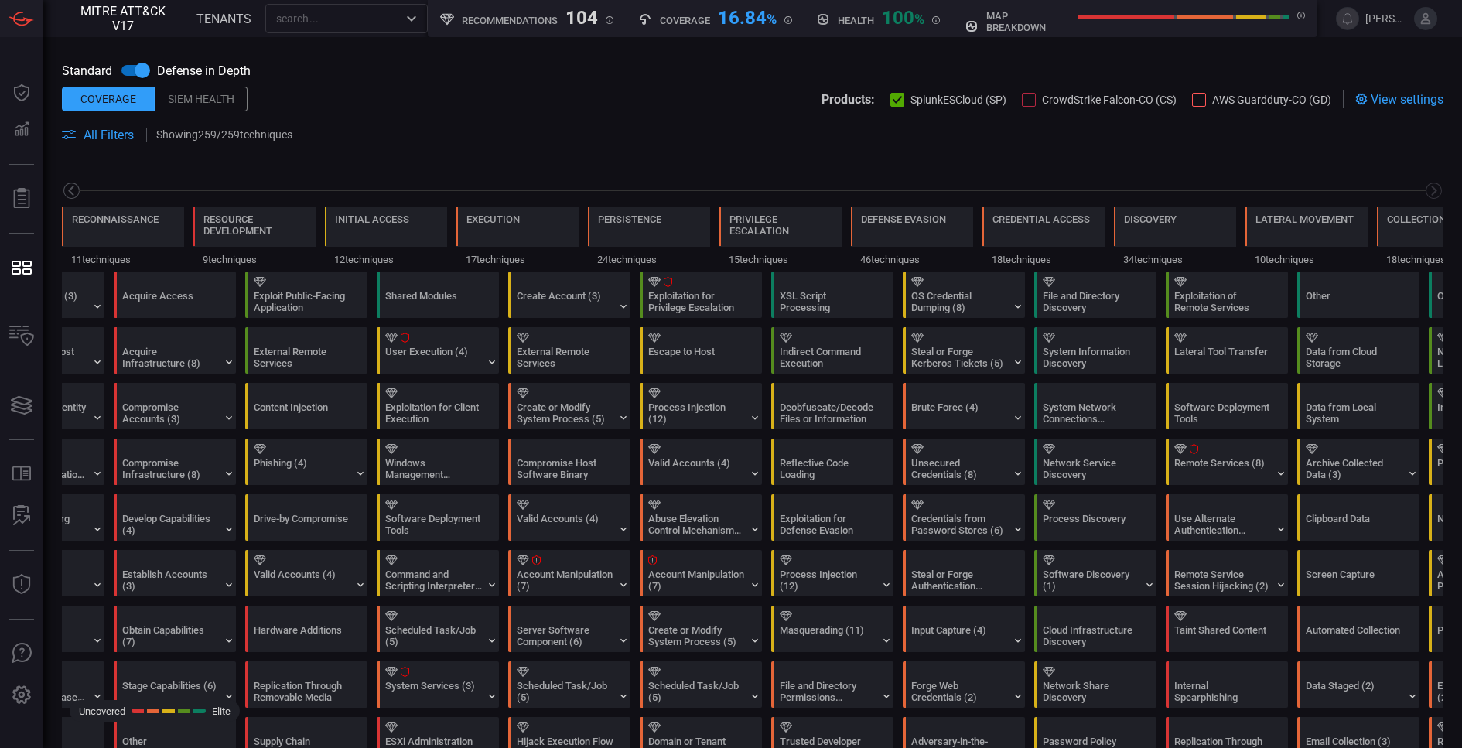
scroll to position [0, 0]
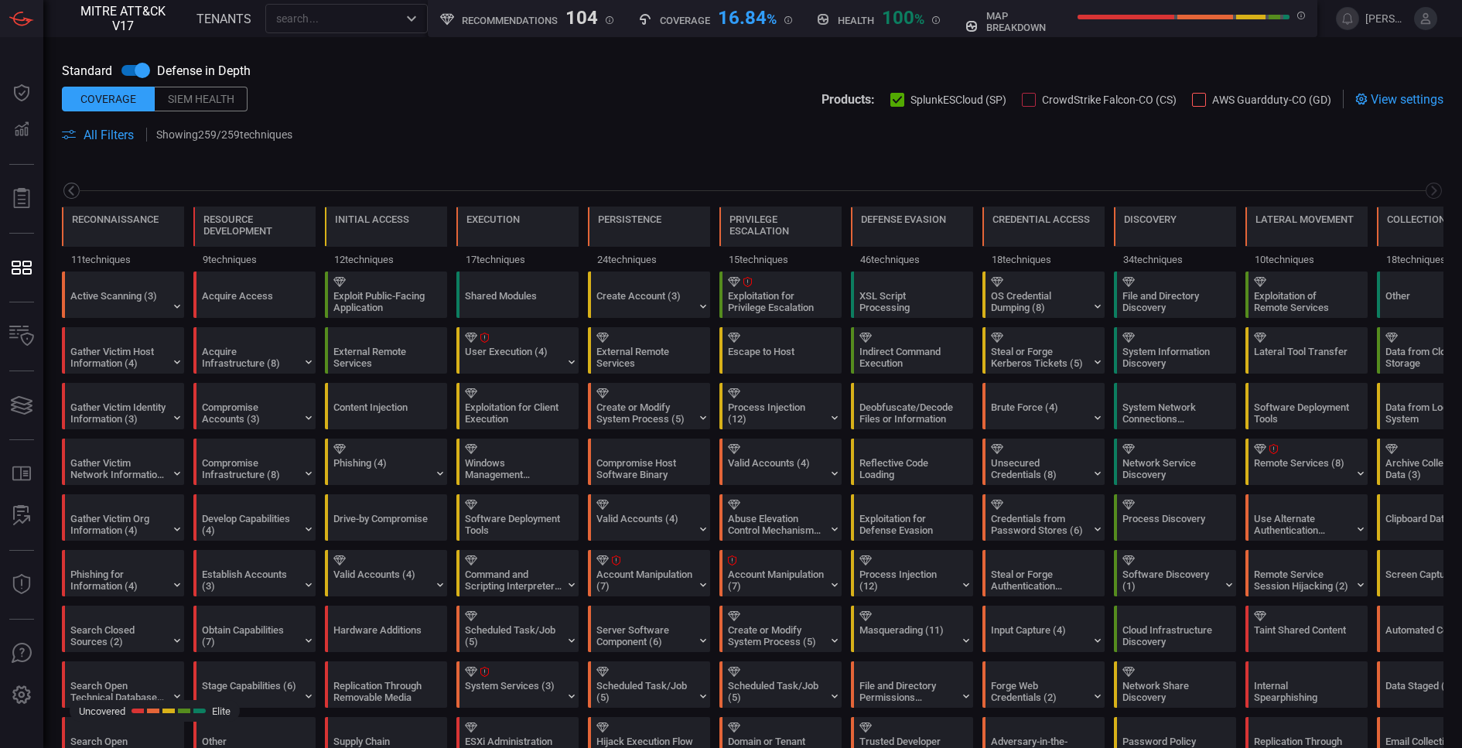
click at [70, 189] on icon at bounding box center [70, 191] width 5 height 10
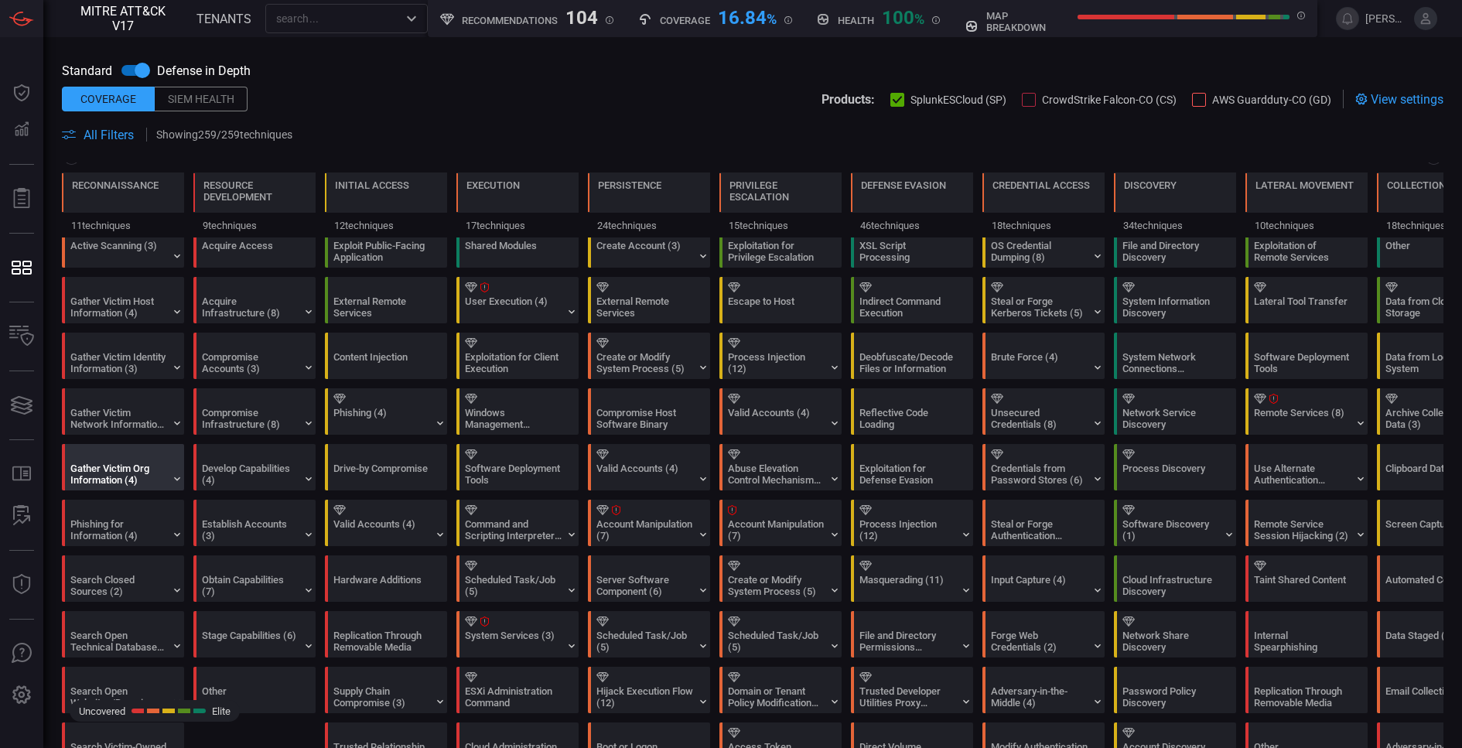
scroll to position [94, 0]
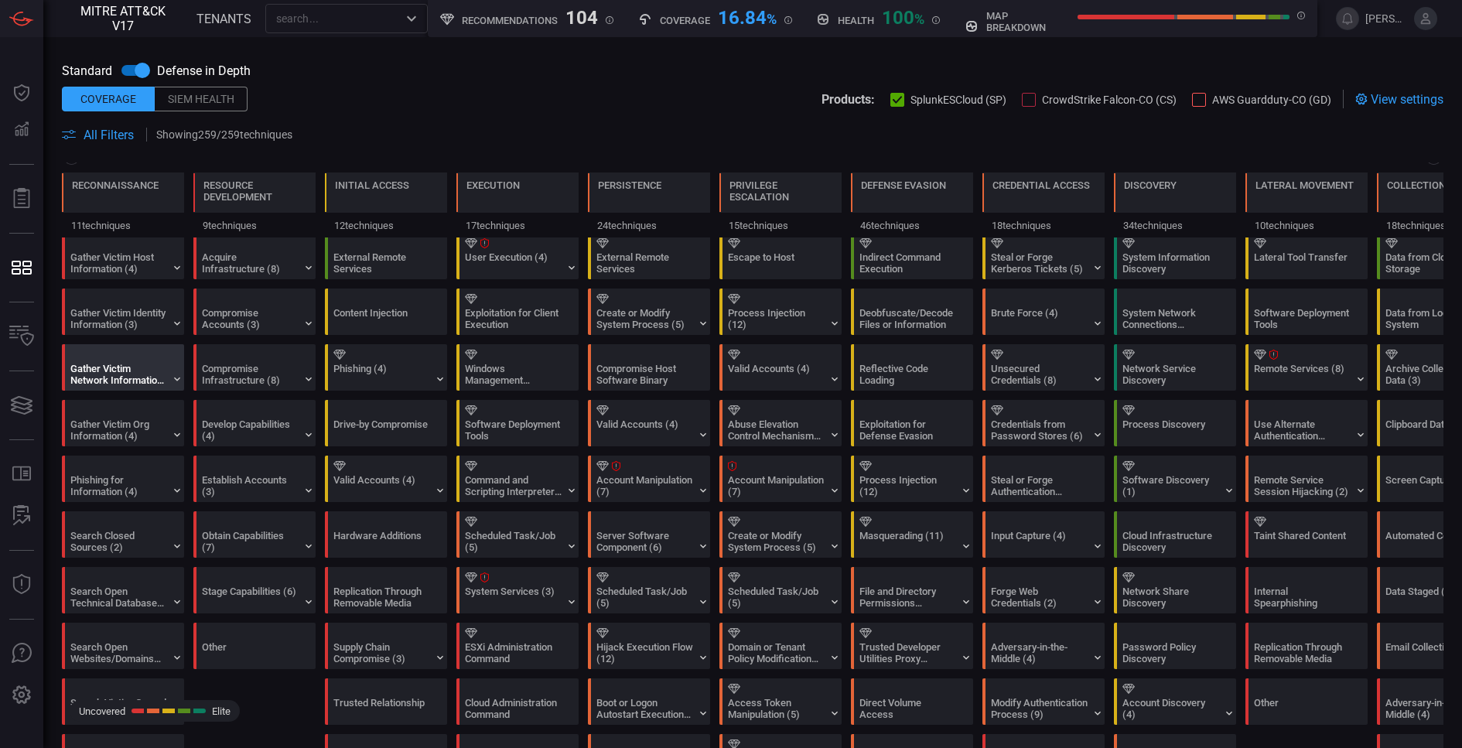
click at [162, 377] on div "Gather Victim Network Information (6)" at bounding box center [118, 374] width 97 height 23
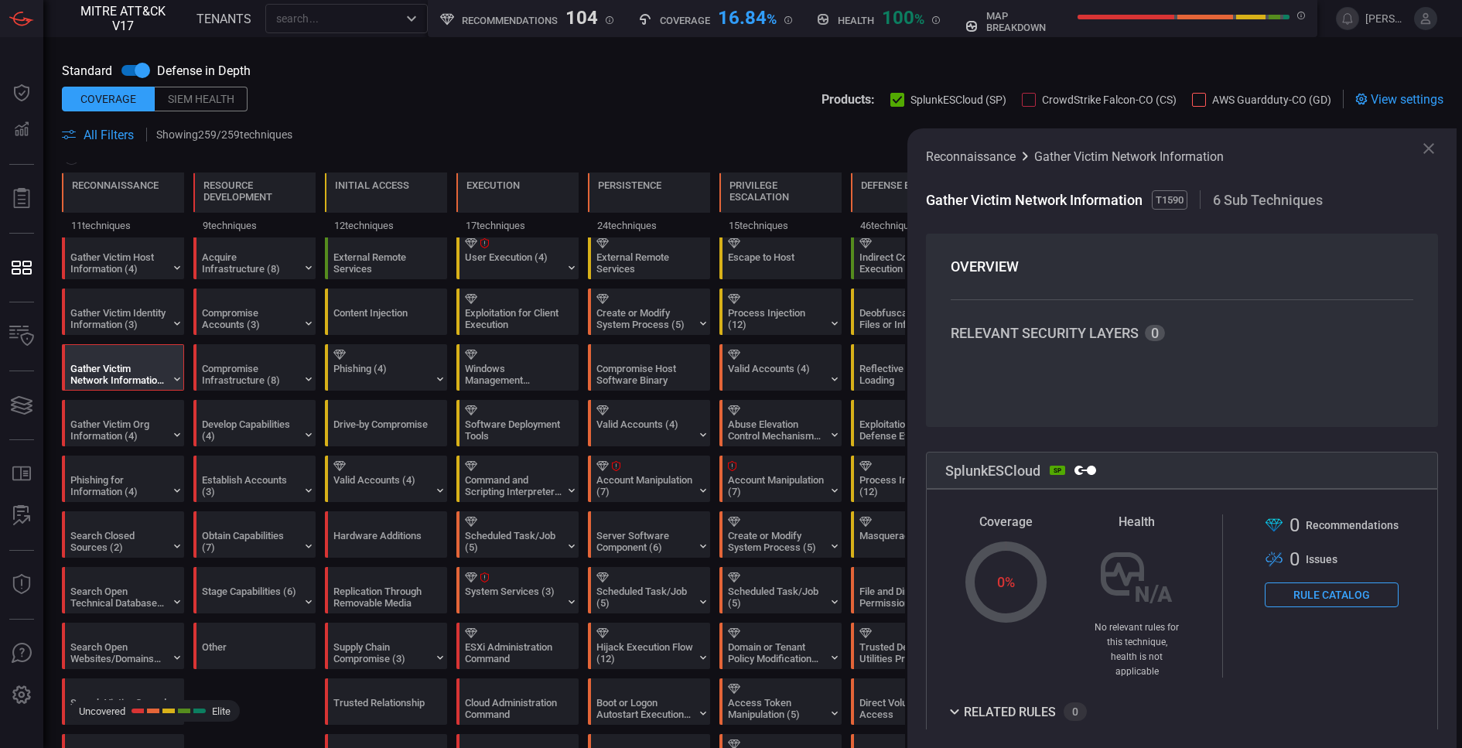
click at [1429, 149] on icon at bounding box center [1428, 148] width 11 height 11
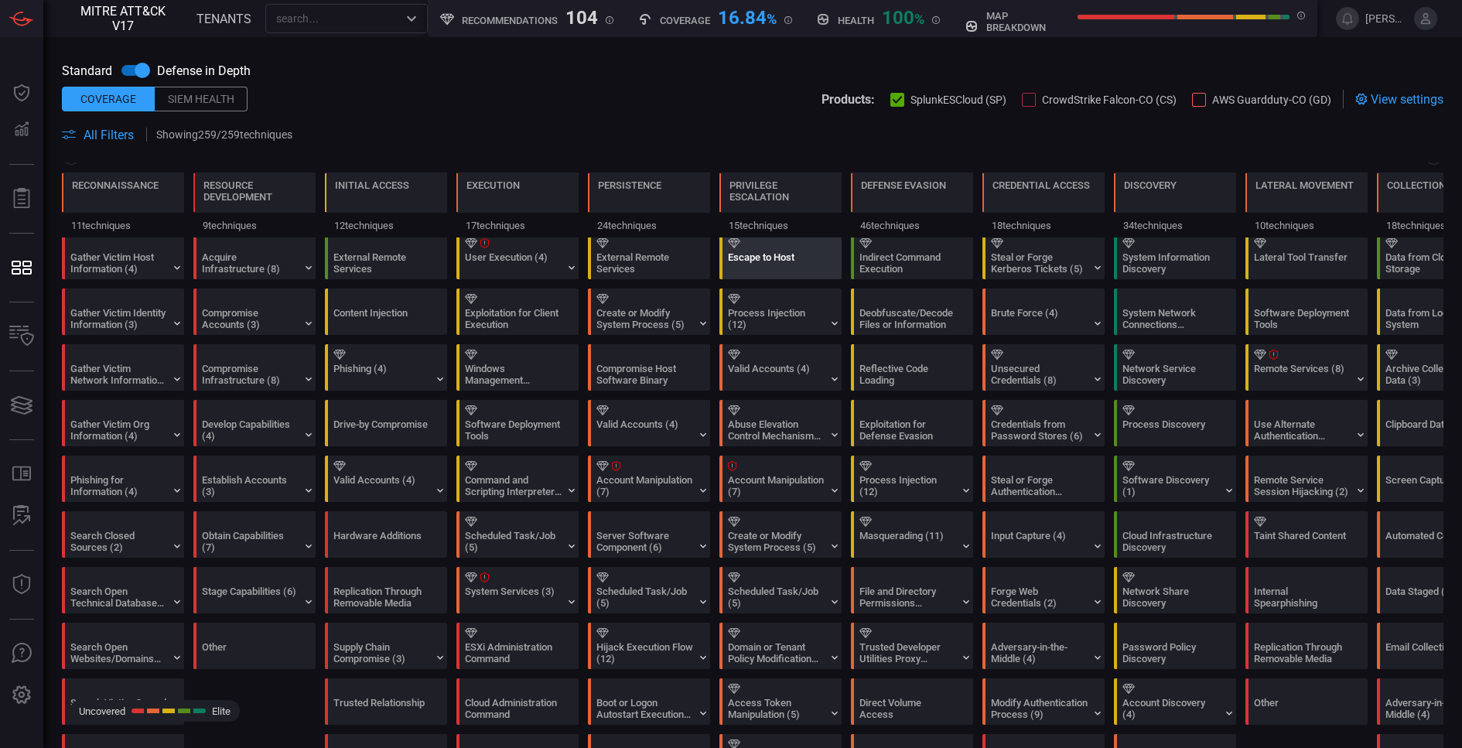
click at [789, 252] on div "Escape to Host" at bounding box center [776, 262] width 97 height 23
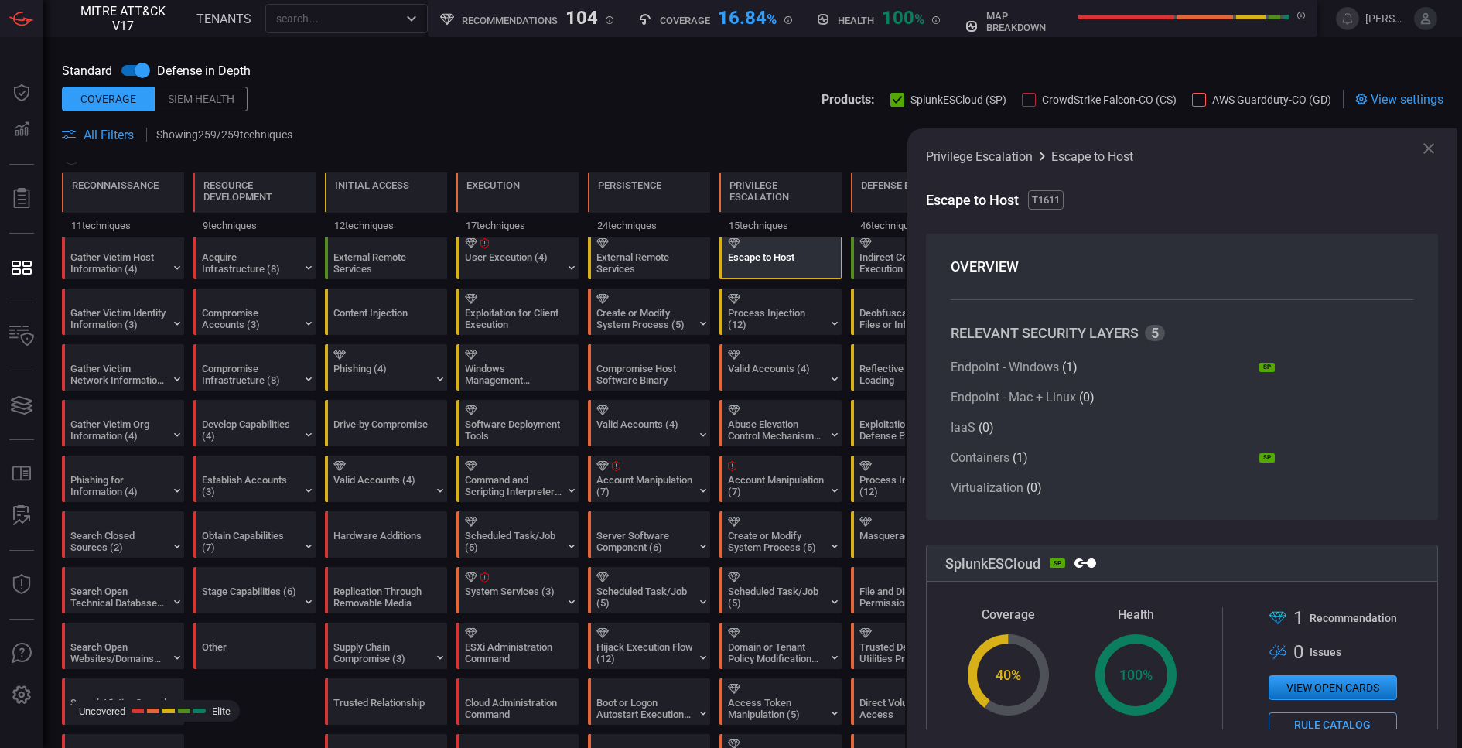
scroll to position [171, 0]
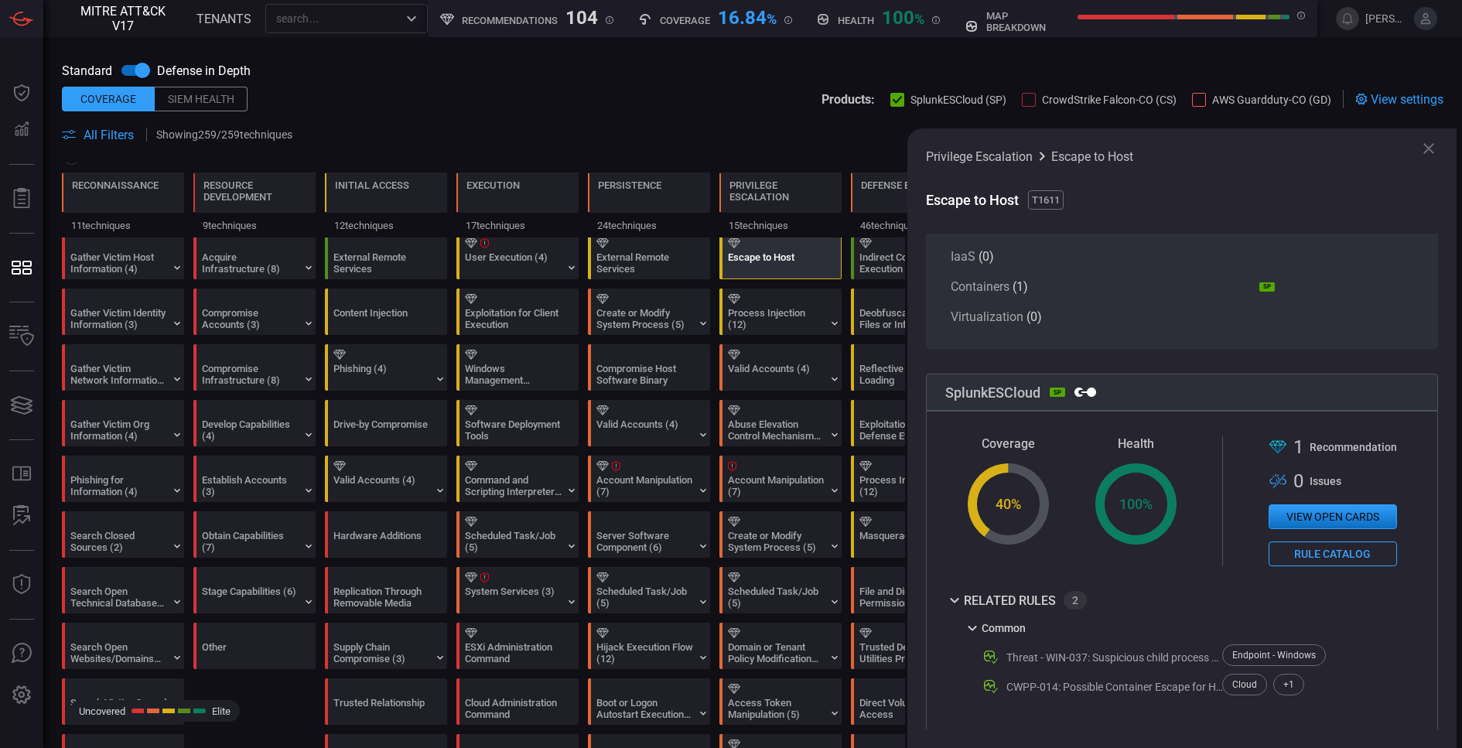
click at [1431, 152] on icon at bounding box center [1428, 148] width 19 height 19
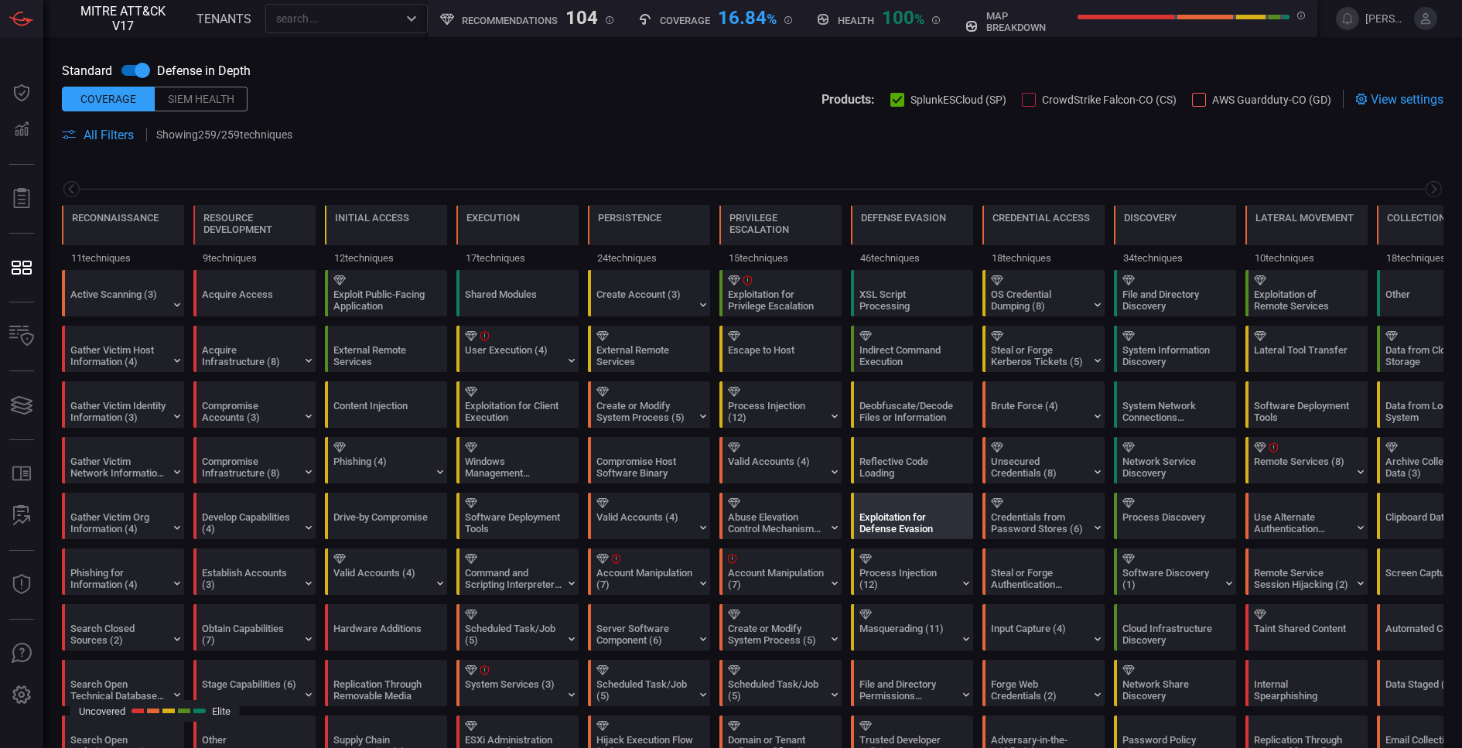
scroll to position [0, 0]
click at [673, 514] on div "Valid Accounts (4)" at bounding box center [644, 524] width 97 height 23
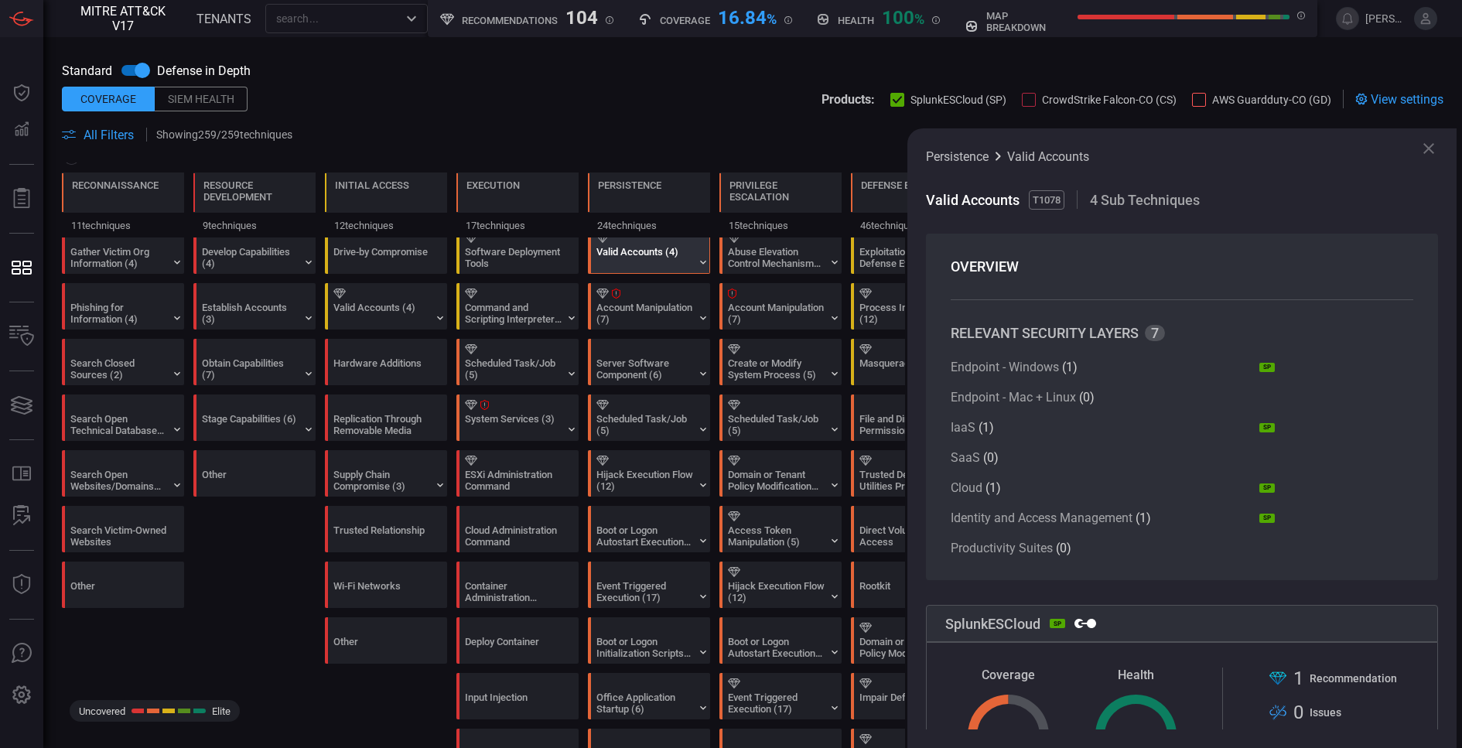
click at [1424, 140] on icon at bounding box center [1428, 148] width 19 height 19
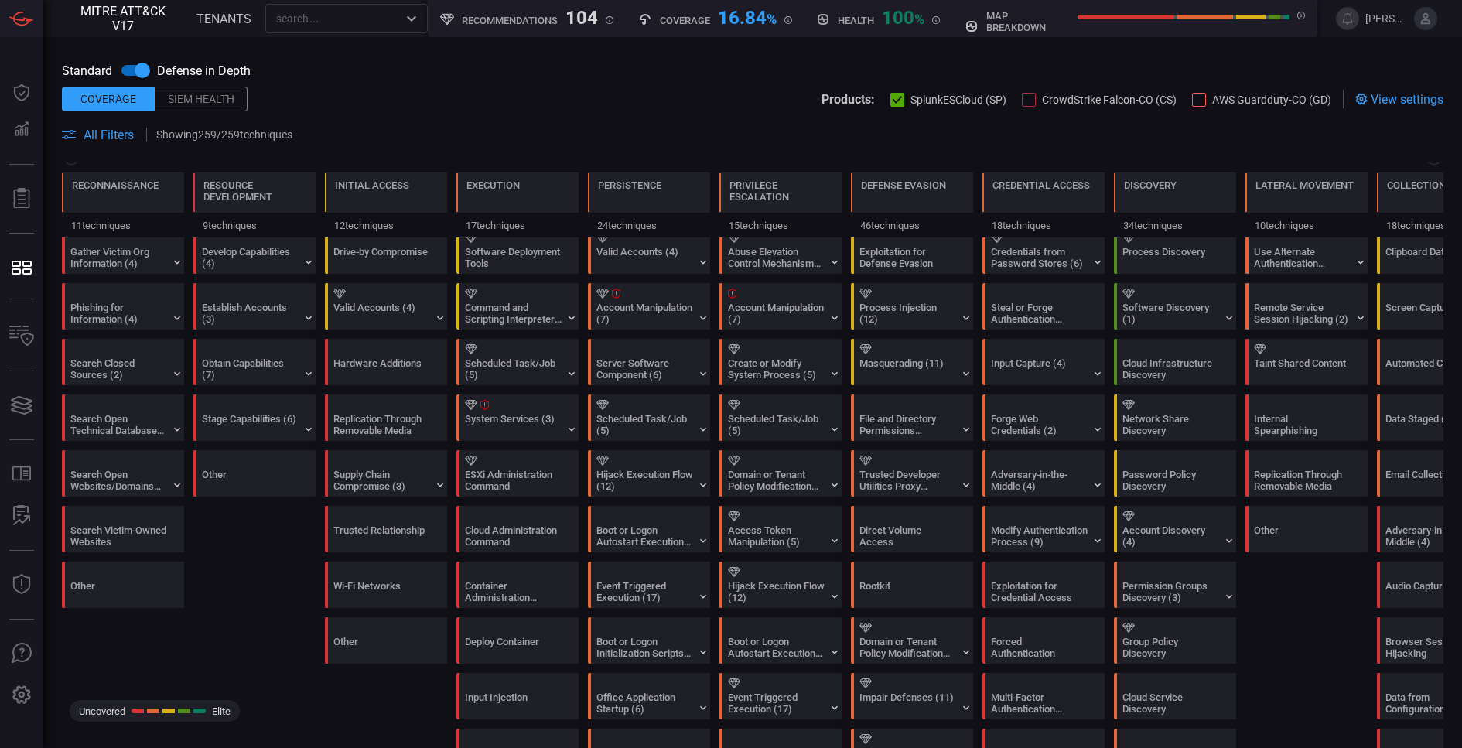
click at [731, 17] on div "16.84 %" at bounding box center [747, 16] width 59 height 19
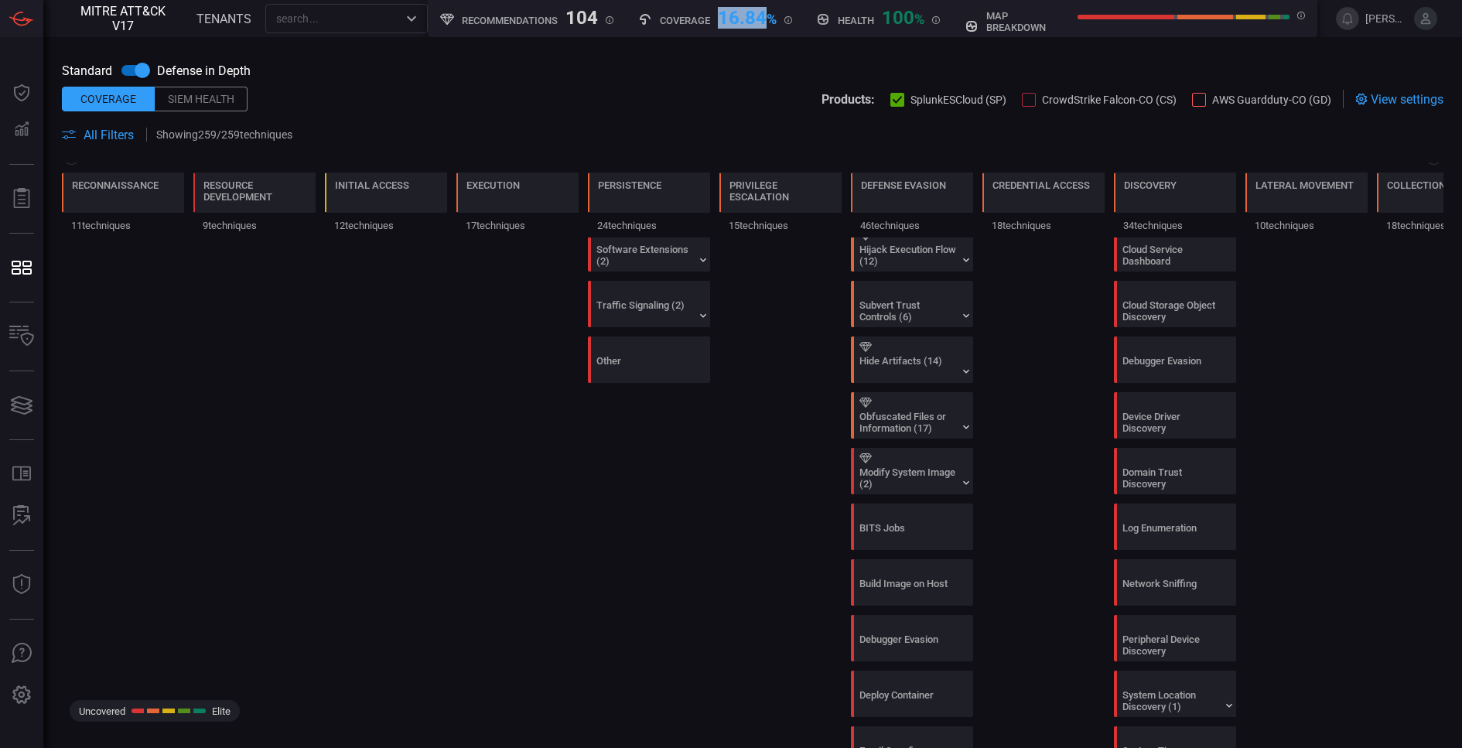
scroll to position [1343, 0]
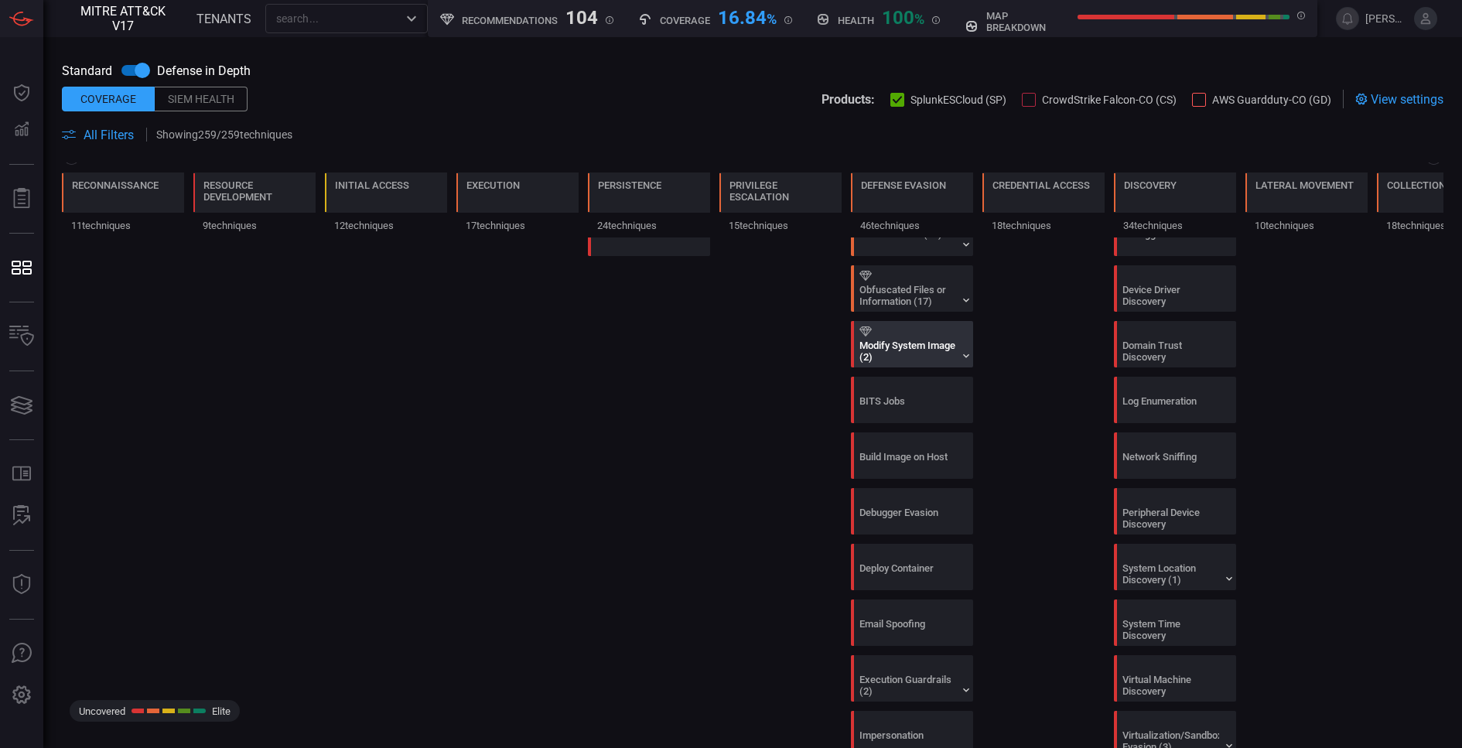
click at [931, 340] on div "Modify System Image (2)" at bounding box center [907, 351] width 97 height 23
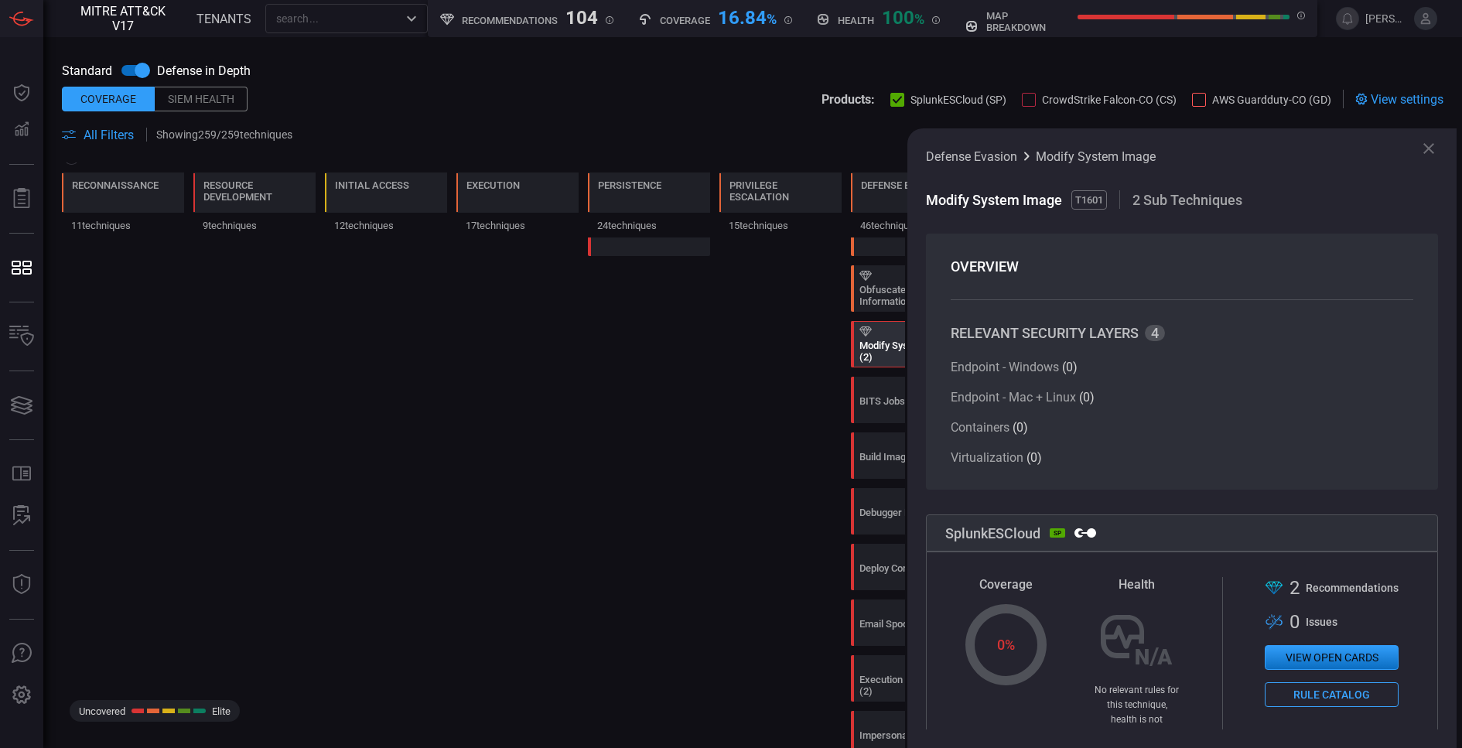
scroll to position [74, 0]
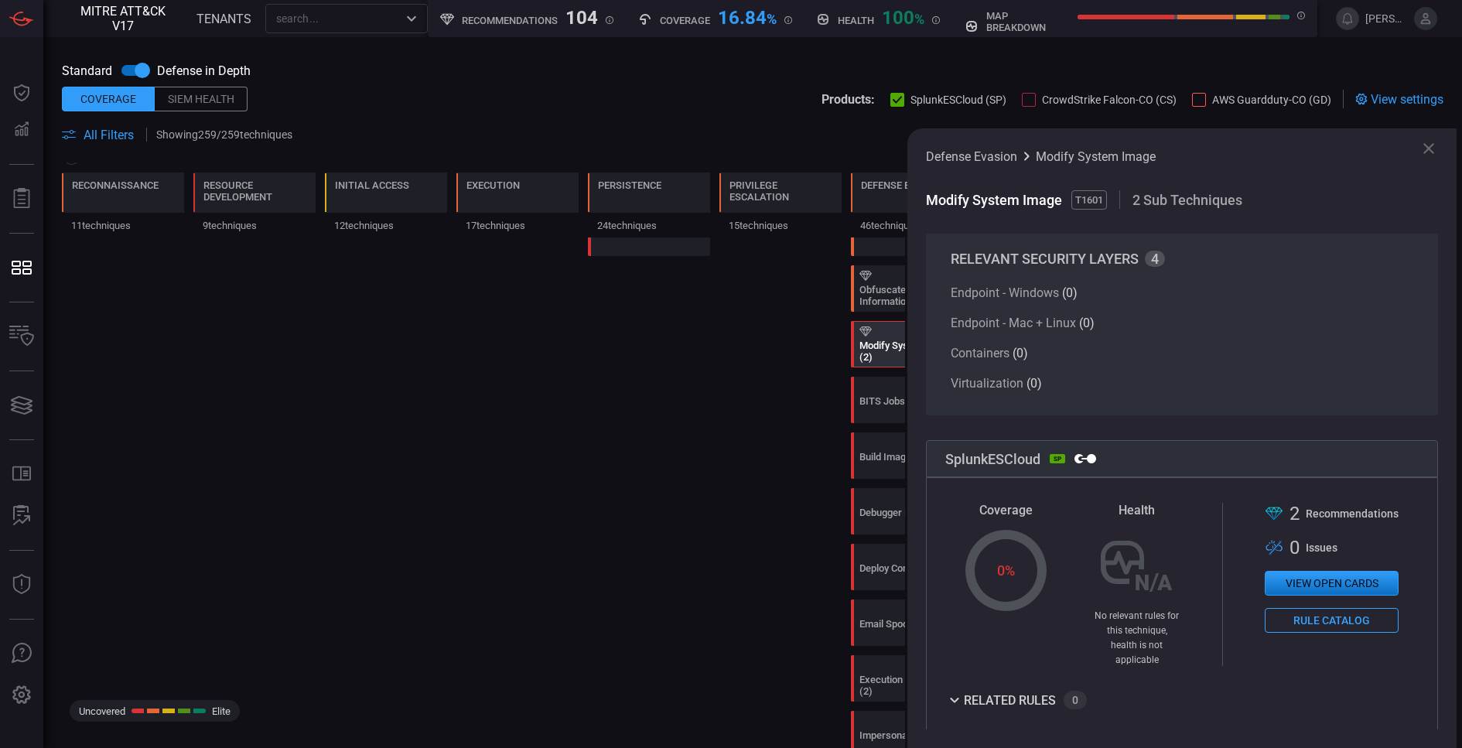
click at [646, 609] on div "Create Account (3) External Remote Services Create or Modify System Process (5)…" at bounding box center [649, 205] width 122 height 2552
click at [1429, 146] on icon at bounding box center [1428, 148] width 11 height 11
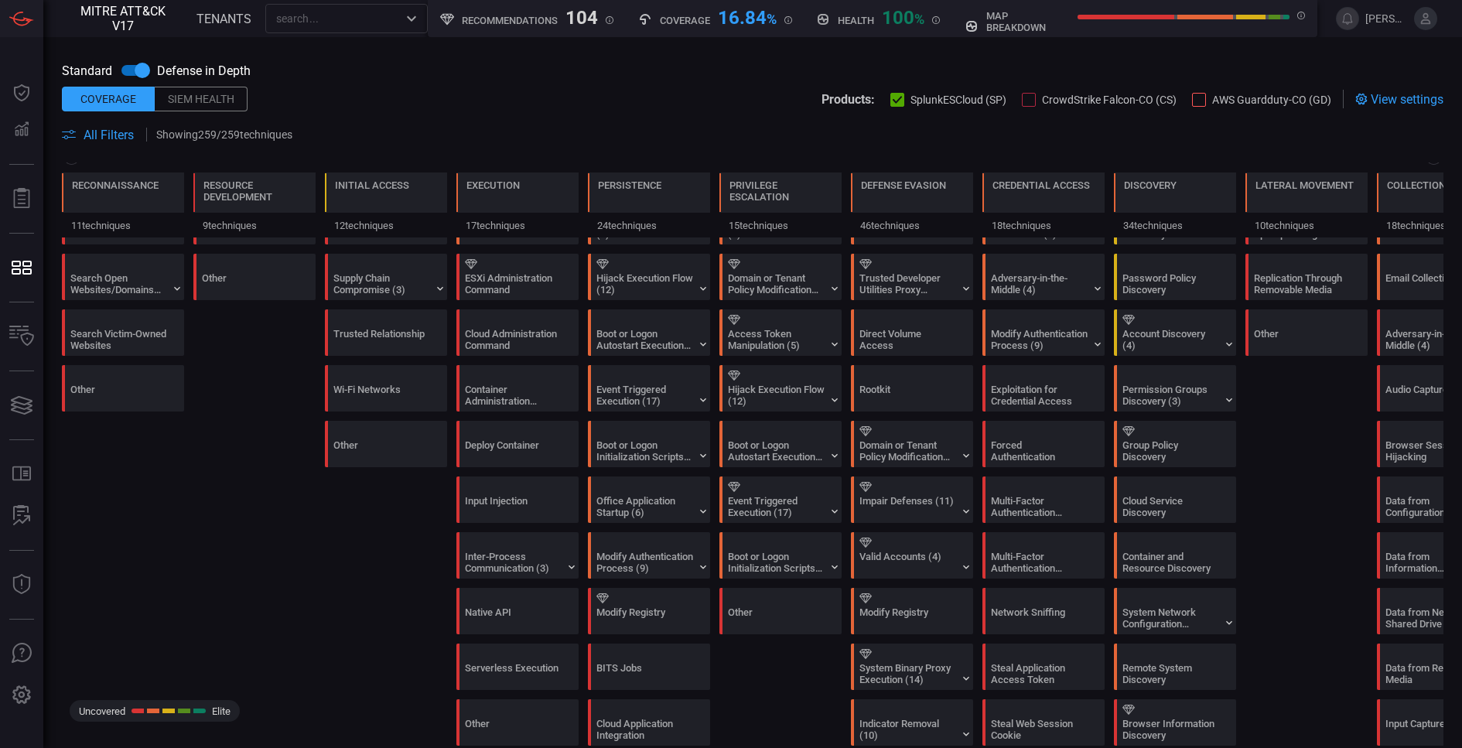
scroll to position [0, 0]
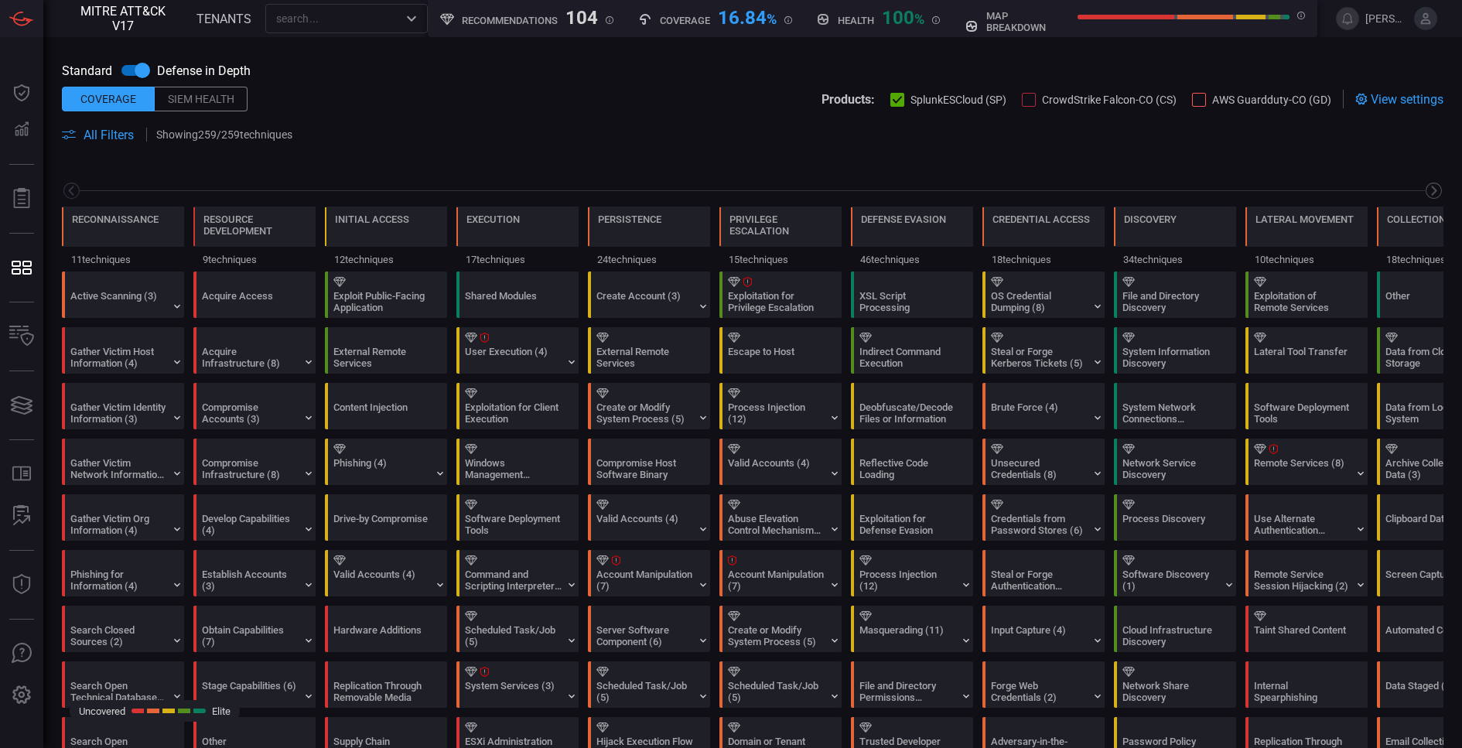
click at [1439, 190] on icon at bounding box center [1433, 190] width 19 height 19
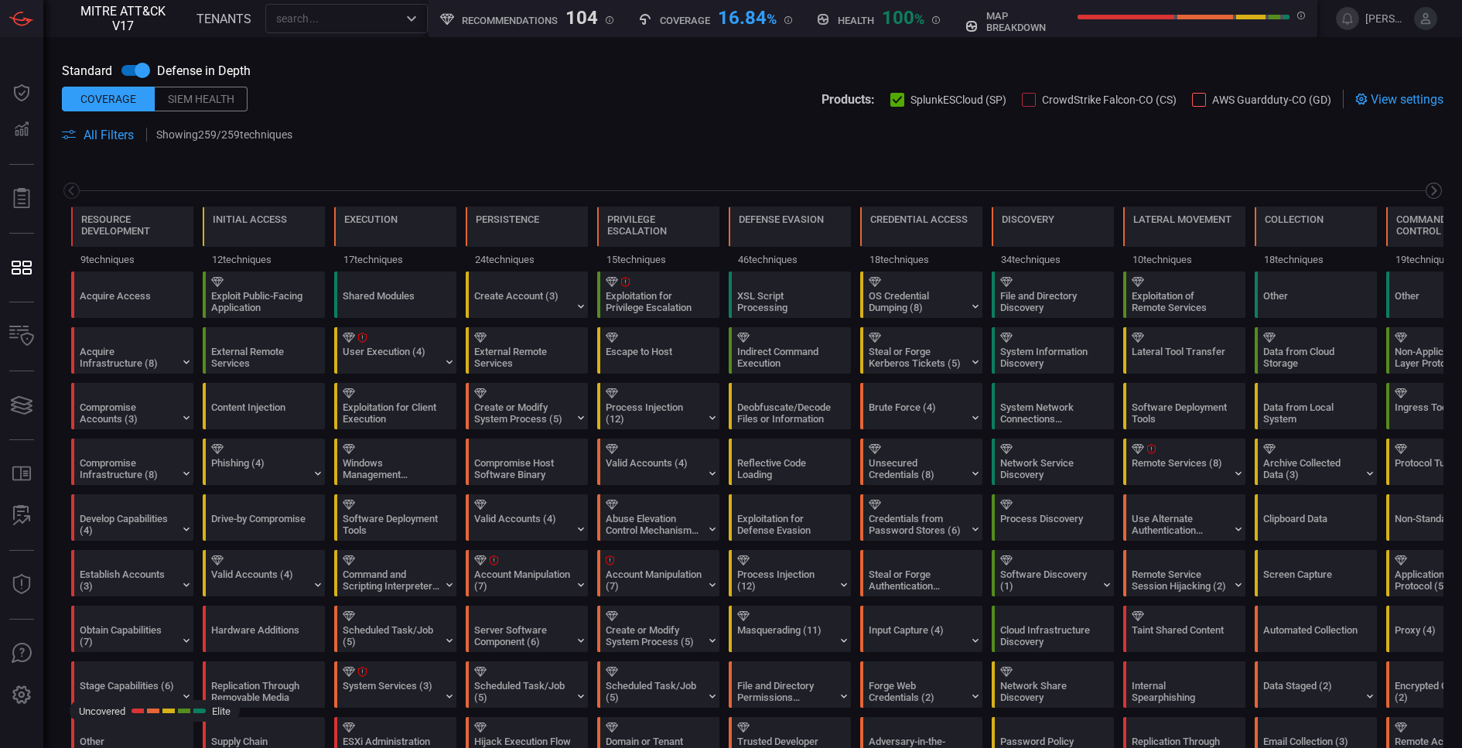
click at [1439, 190] on icon at bounding box center [1433, 190] width 19 height 19
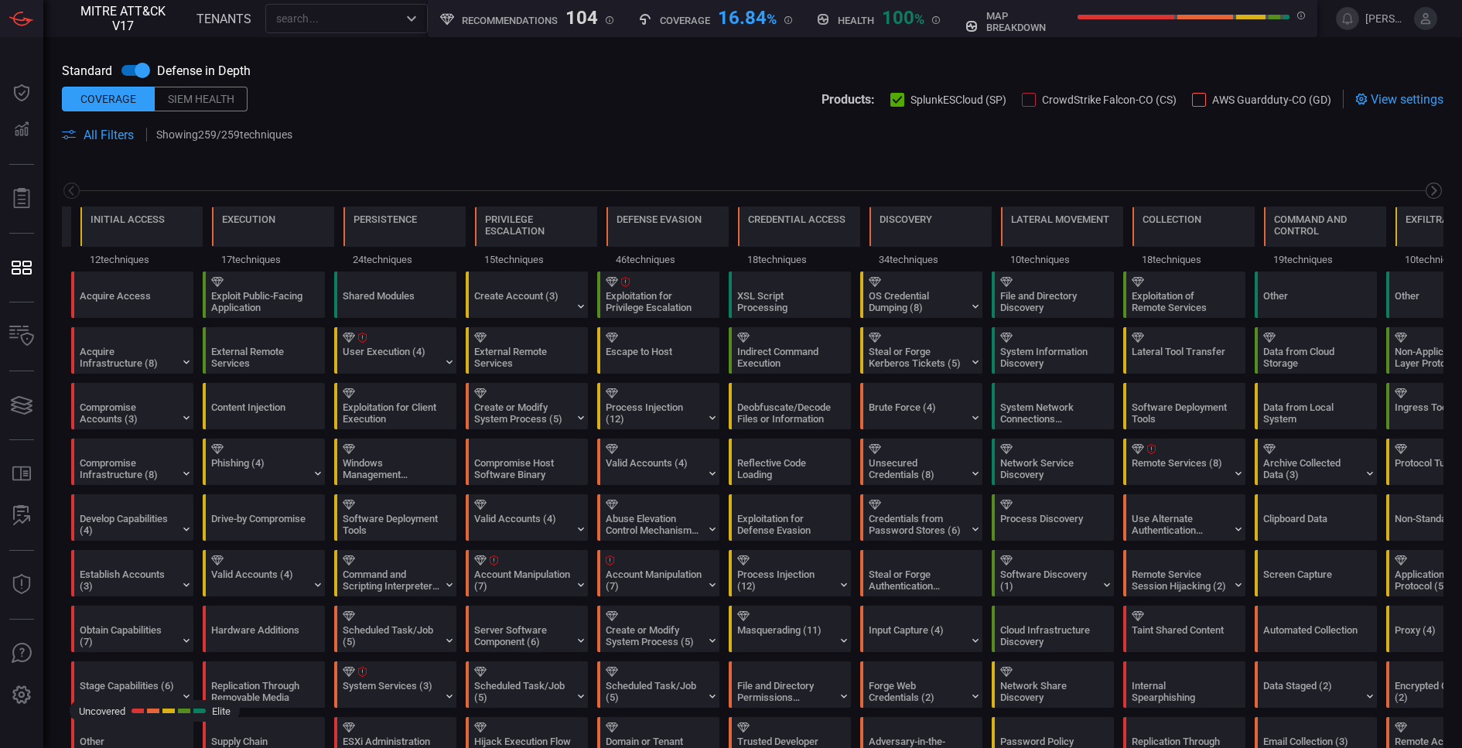
scroll to position [0, 244]
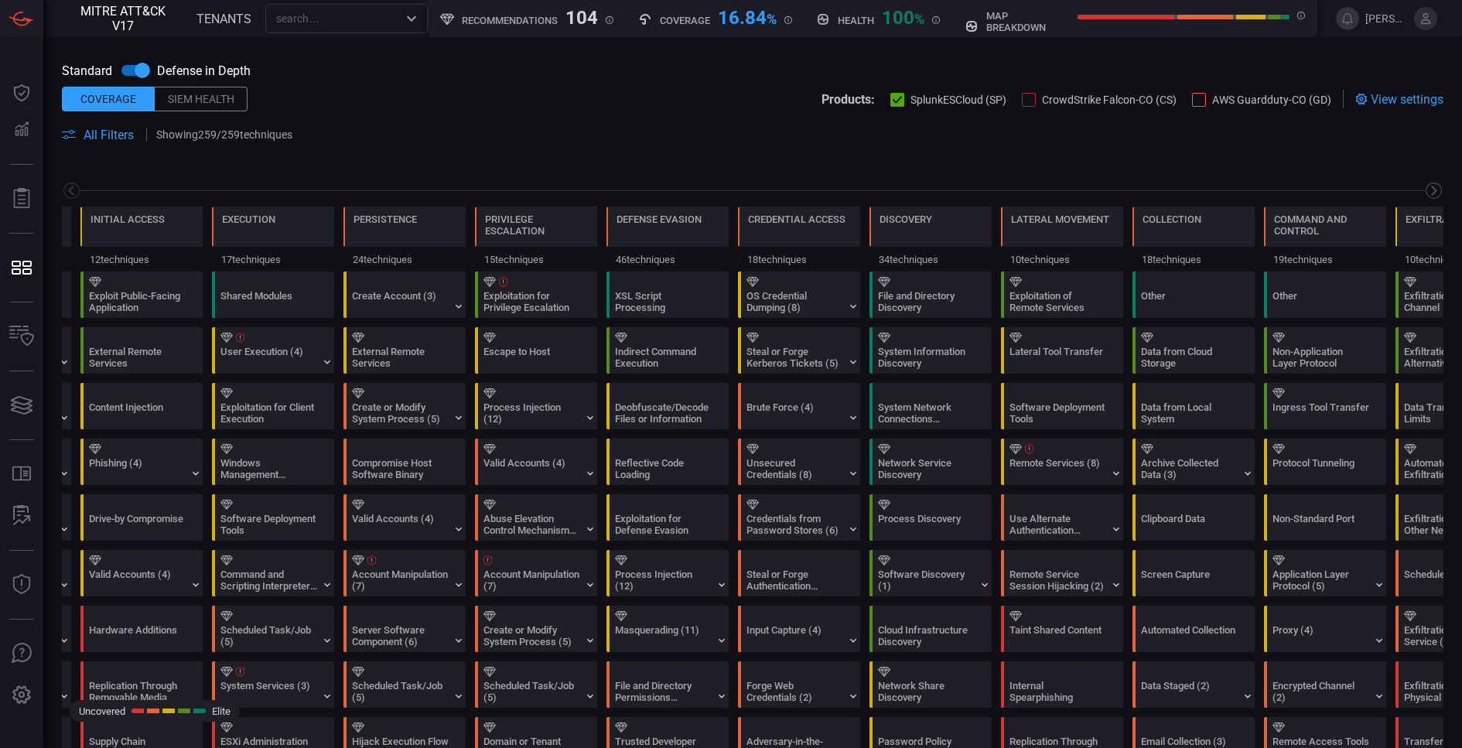
click at [1439, 190] on icon at bounding box center [1433, 190] width 19 height 19
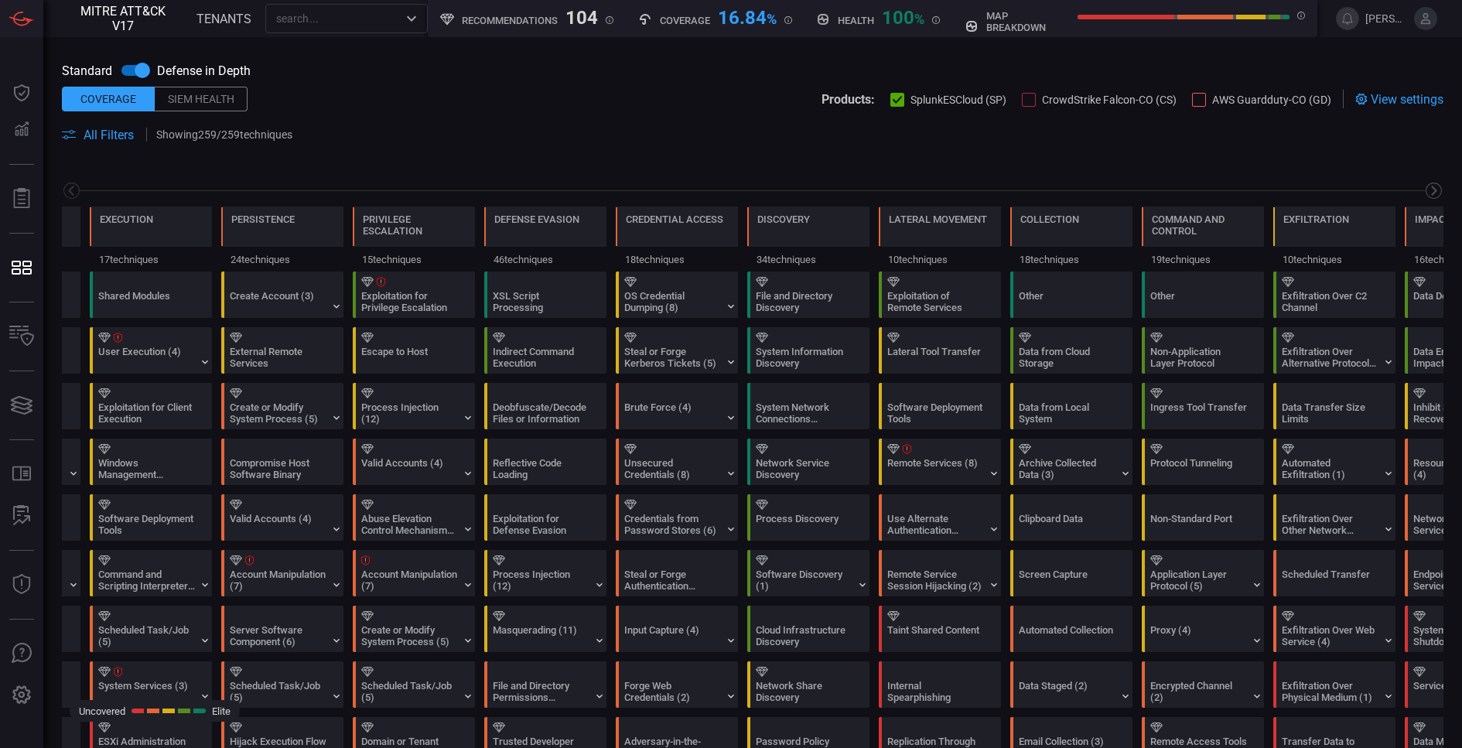
click at [1439, 190] on icon at bounding box center [1433, 190] width 19 height 19
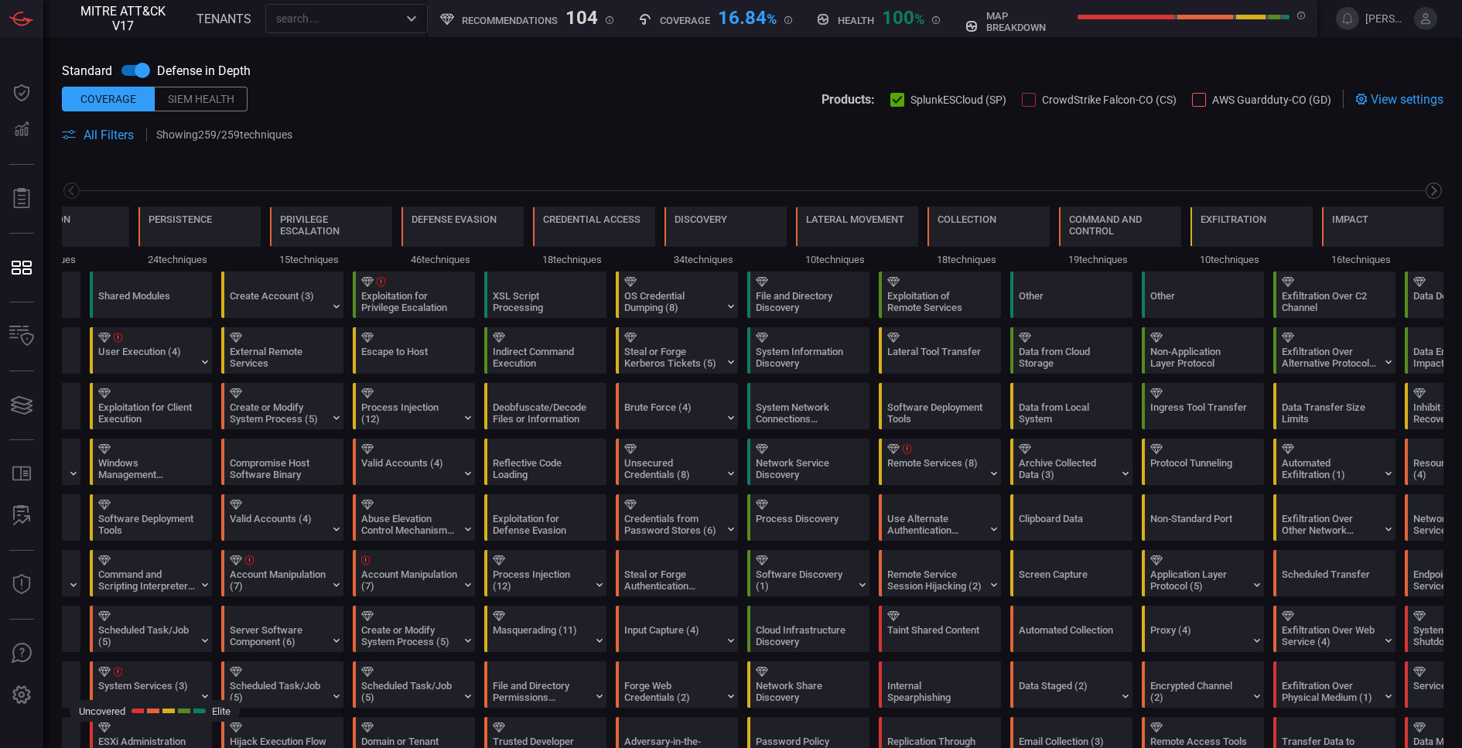
scroll to position [0, 453]
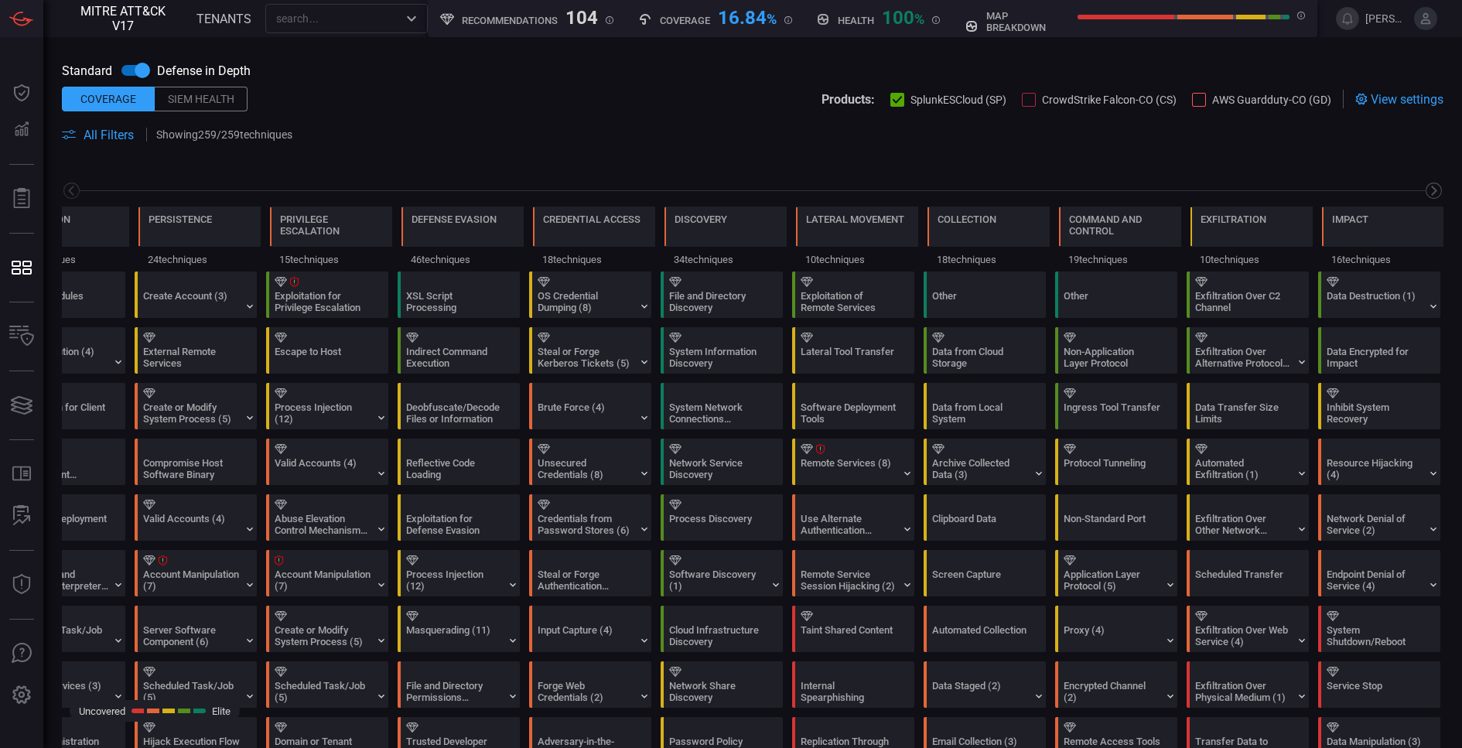
click at [1439, 190] on icon at bounding box center [1433, 190] width 19 height 19
click at [1400, 303] on div "Data Destruction (1)" at bounding box center [1375, 301] width 97 height 23
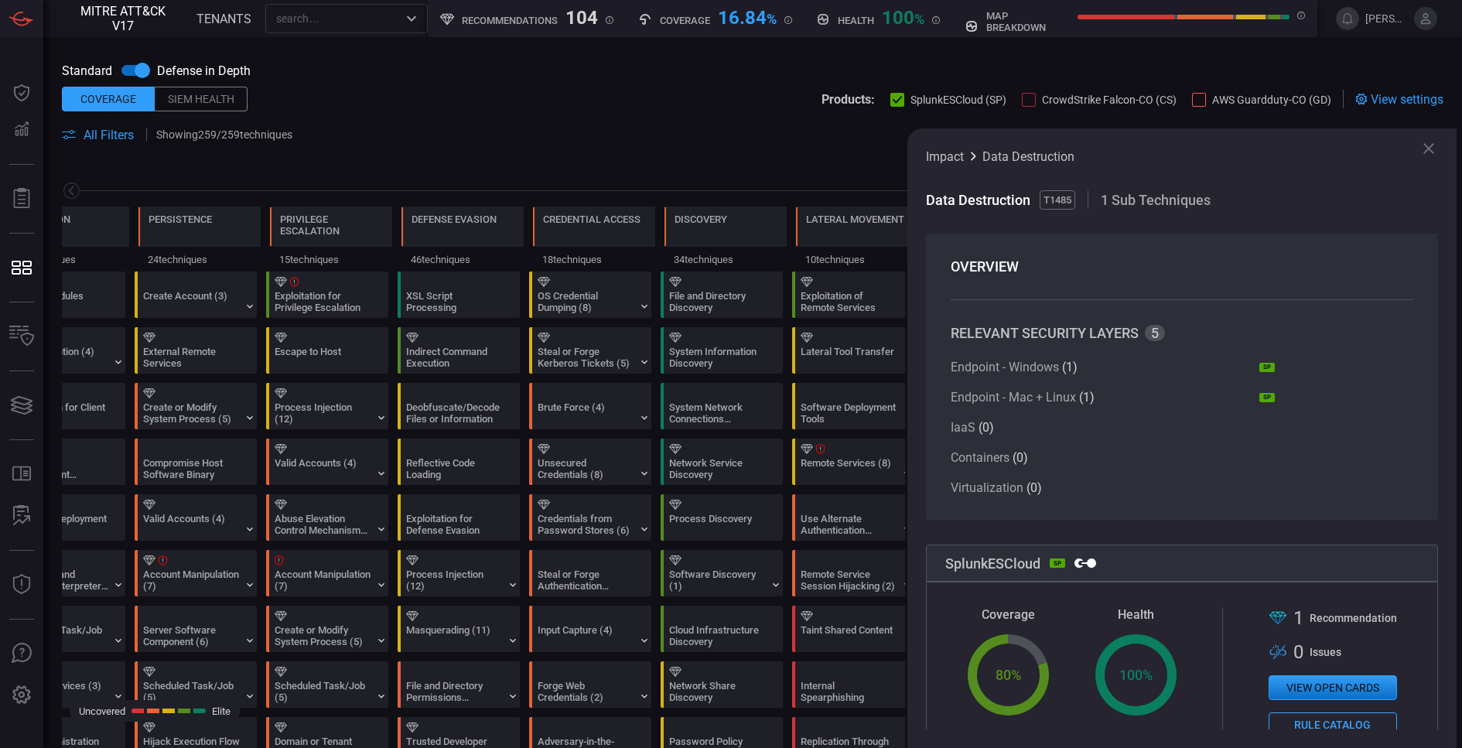
scroll to position [230, 0]
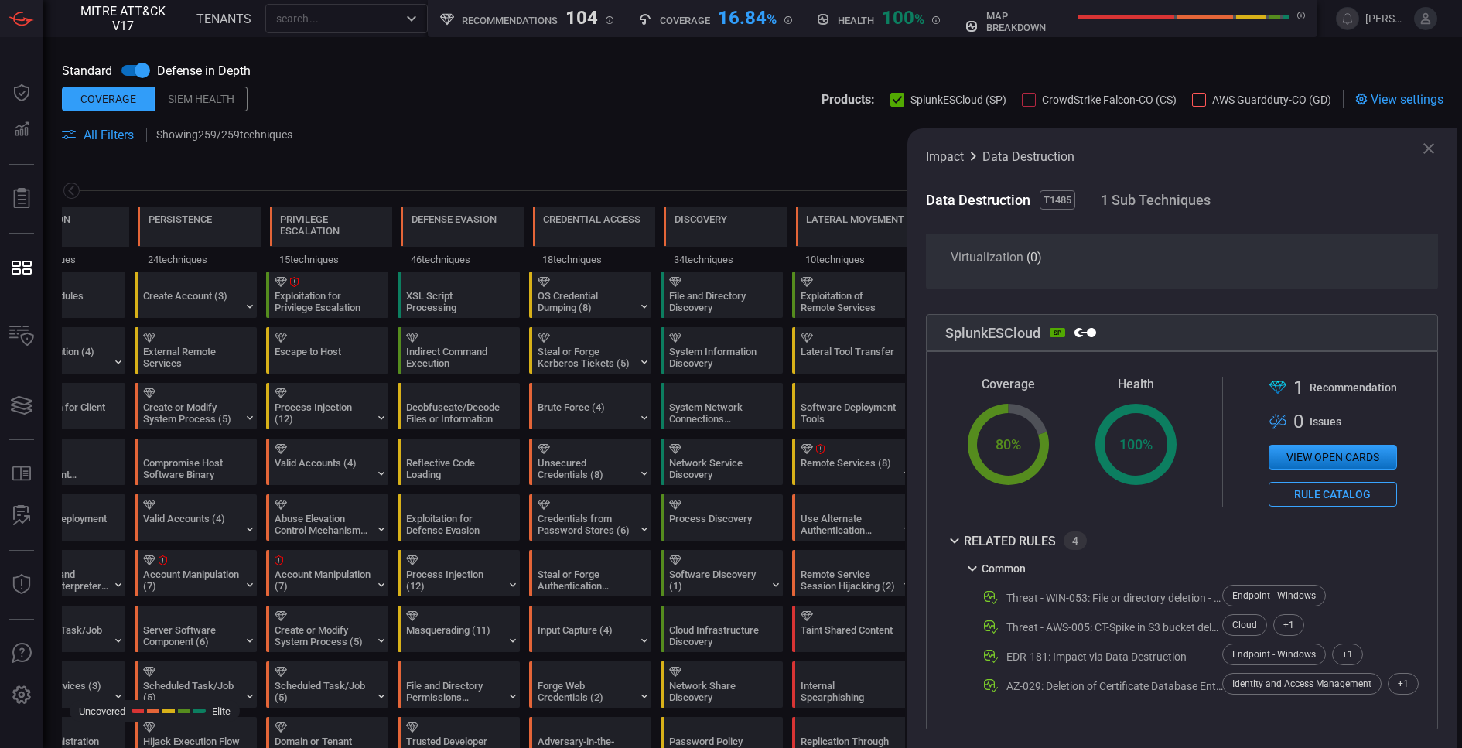
click at [1432, 153] on icon at bounding box center [1428, 148] width 19 height 19
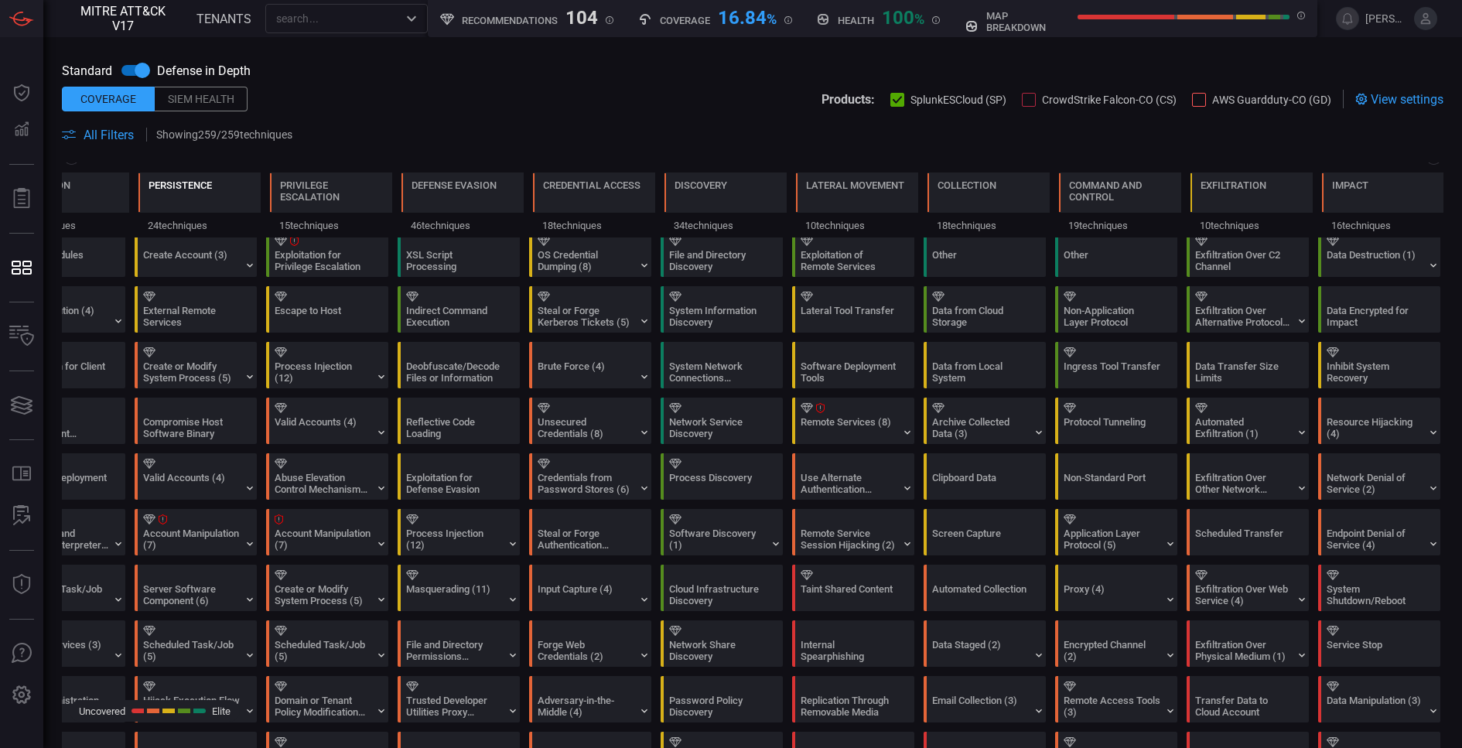
scroll to position [0, 0]
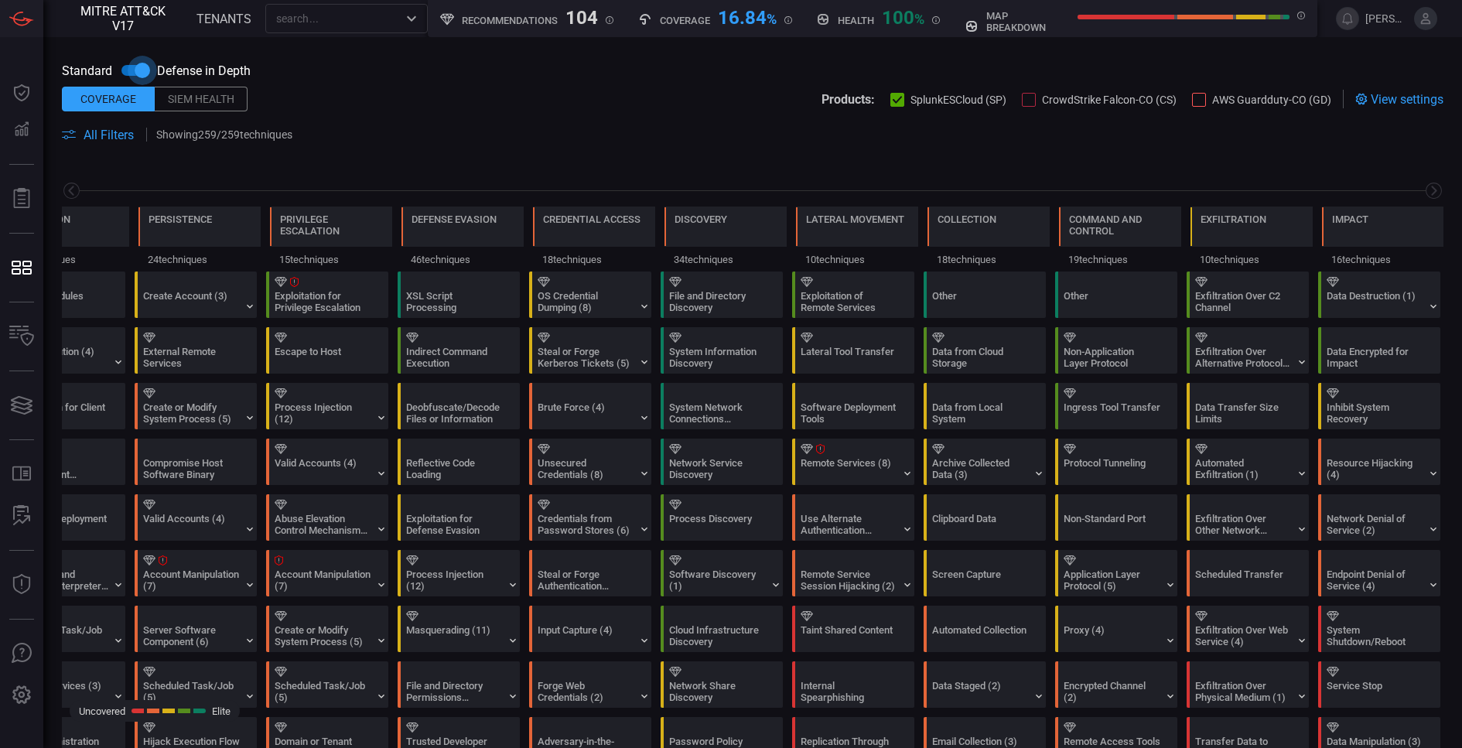
click at [141, 70] on input "checkbox" at bounding box center [142, 70] width 88 height 29
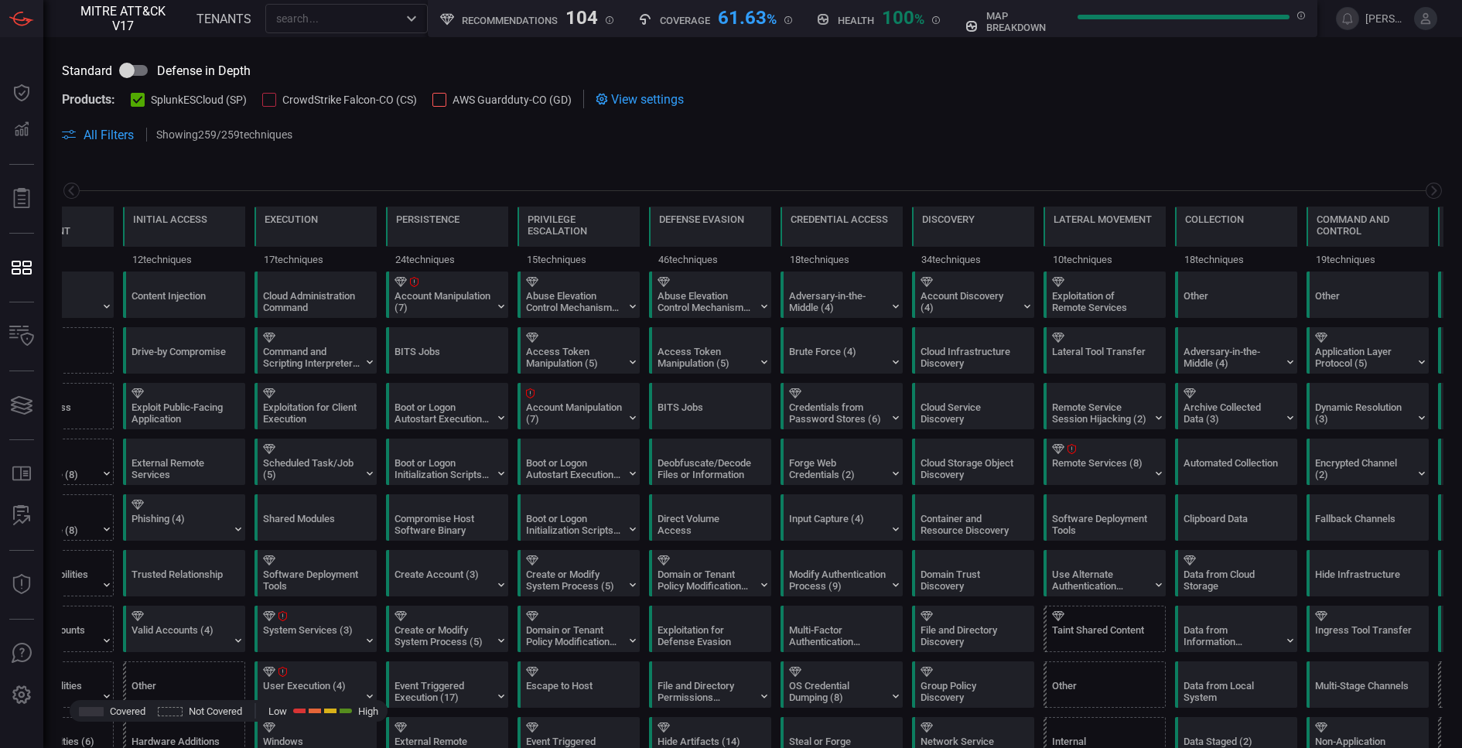
click at [137, 66] on input "checkbox" at bounding box center [127, 70] width 88 height 29
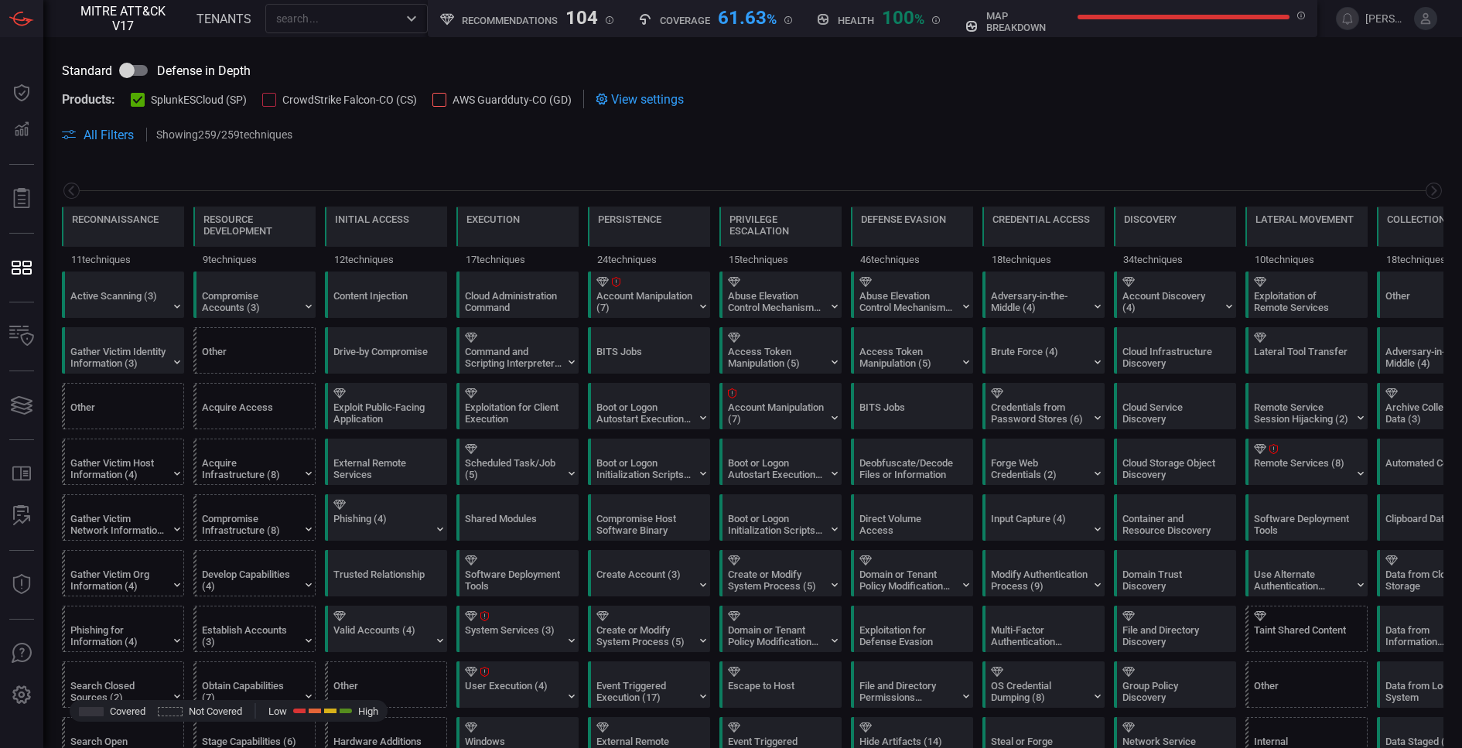
scroll to position [0, 202]
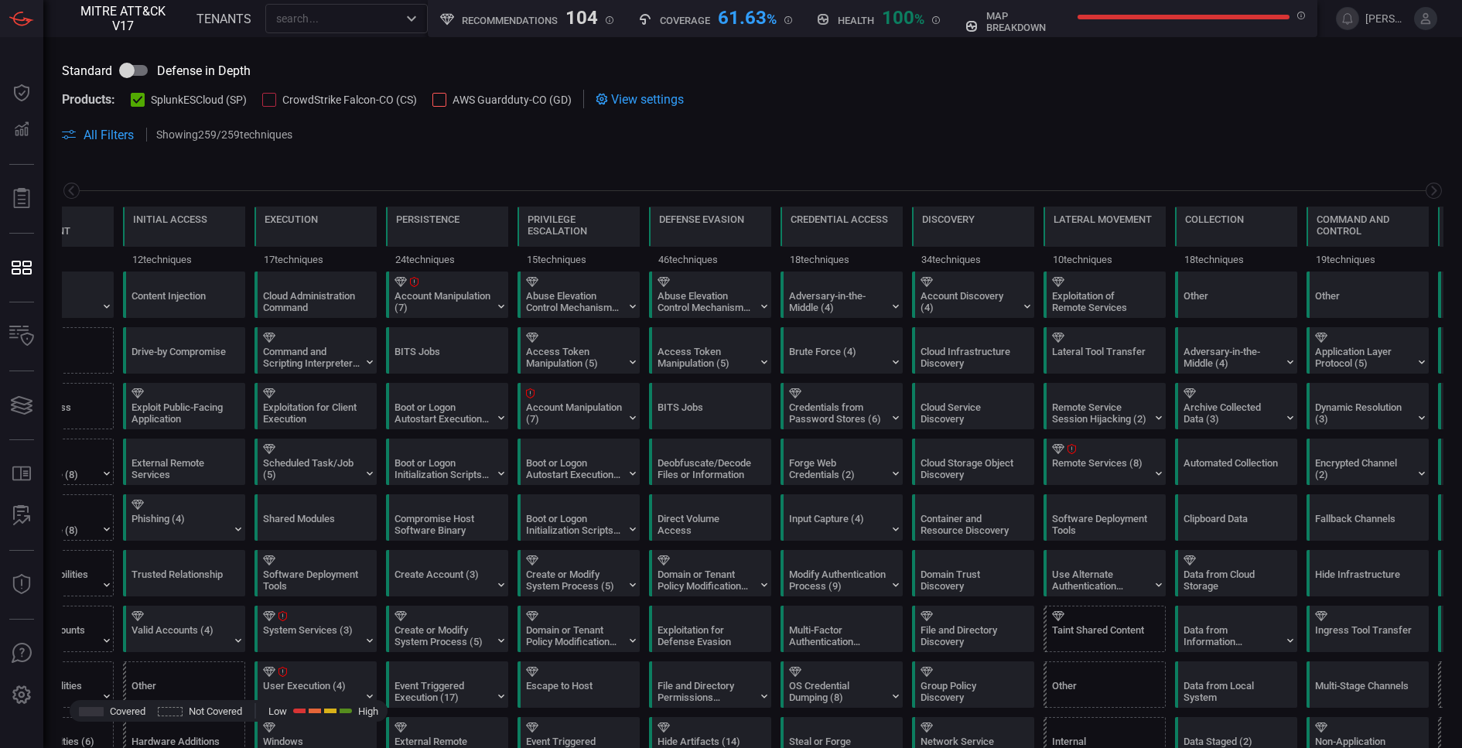
click at [142, 77] on input "checkbox" at bounding box center [127, 70] width 88 height 29
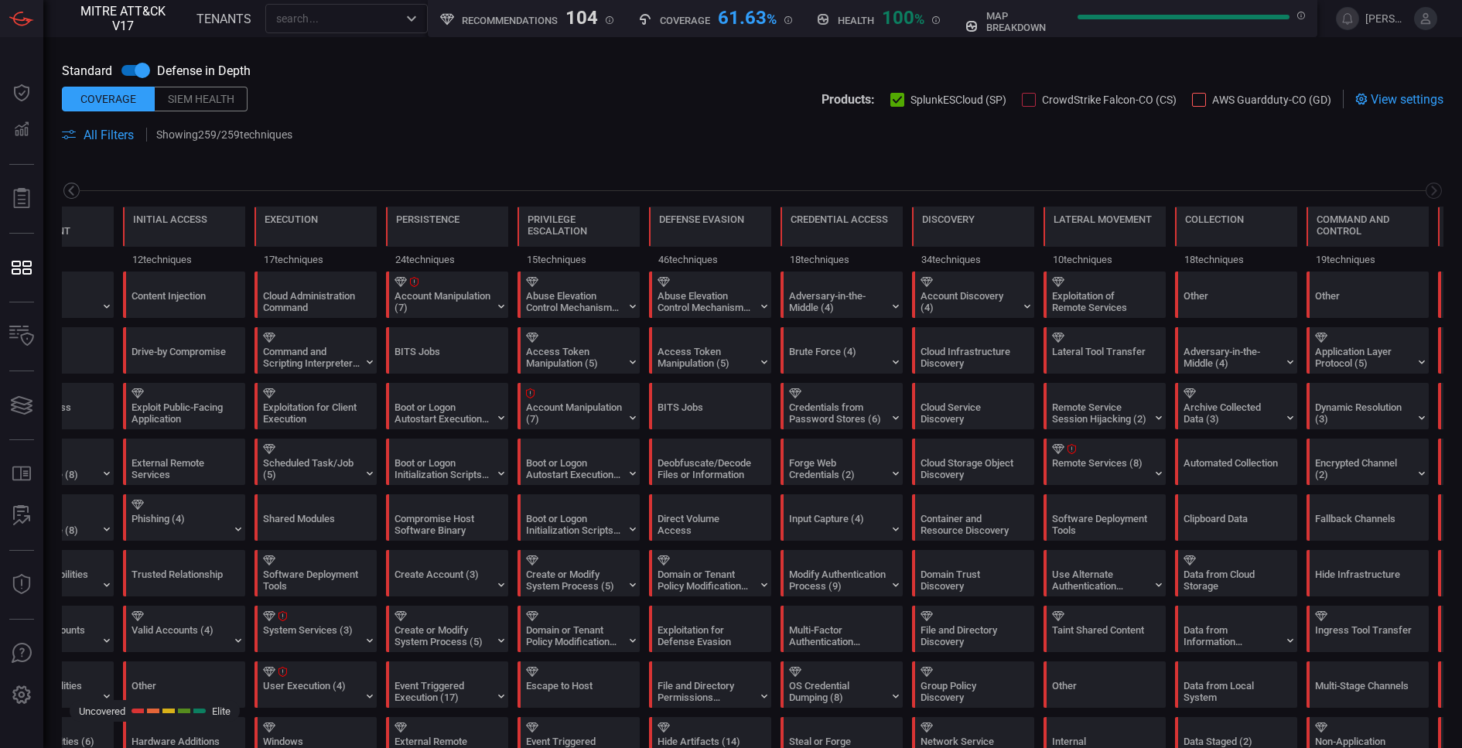
click at [76, 191] on icon at bounding box center [71, 190] width 19 height 19
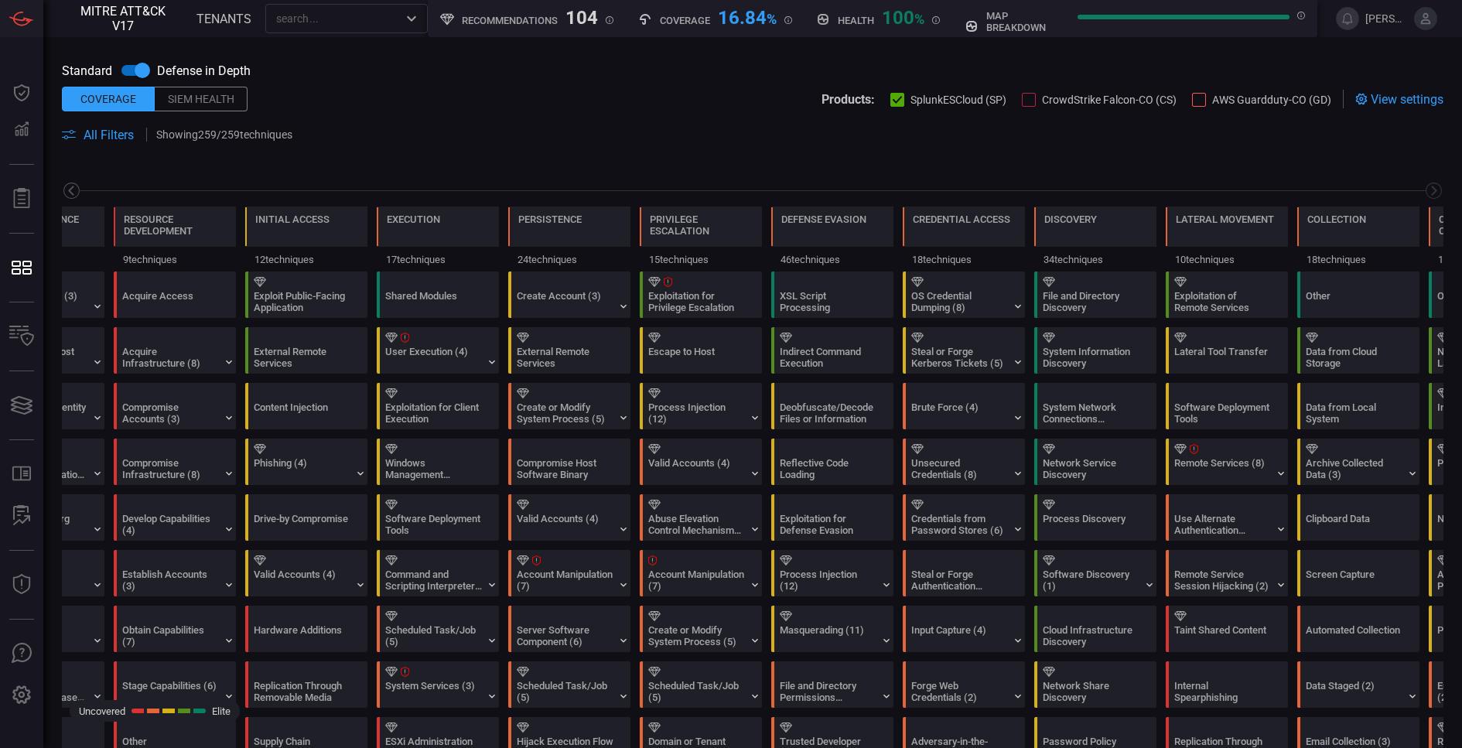
click at [71, 183] on icon at bounding box center [71, 191] width 16 height 16
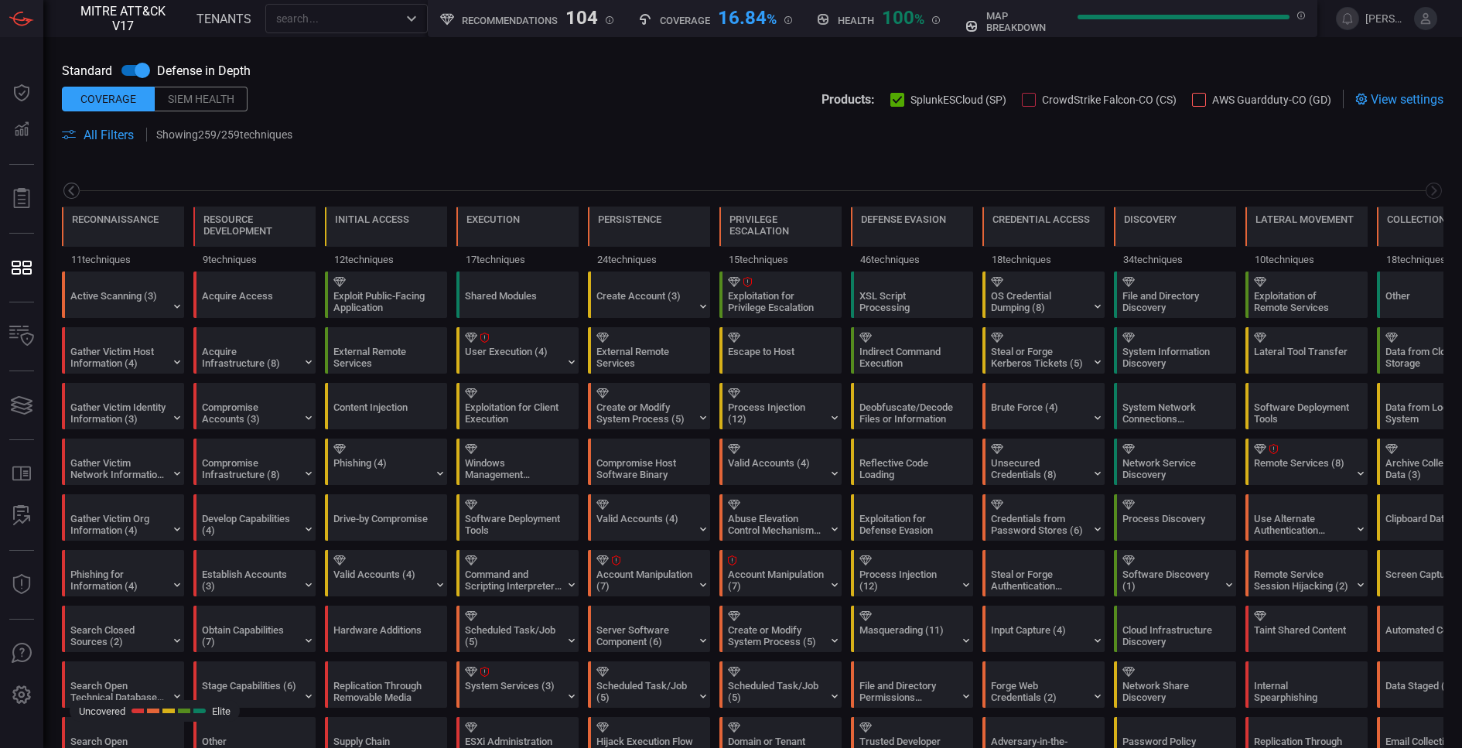
click at [71, 183] on icon at bounding box center [71, 191] width 16 height 16
click at [539, 347] on div "User Execution (4)" at bounding box center [513, 357] width 97 height 23
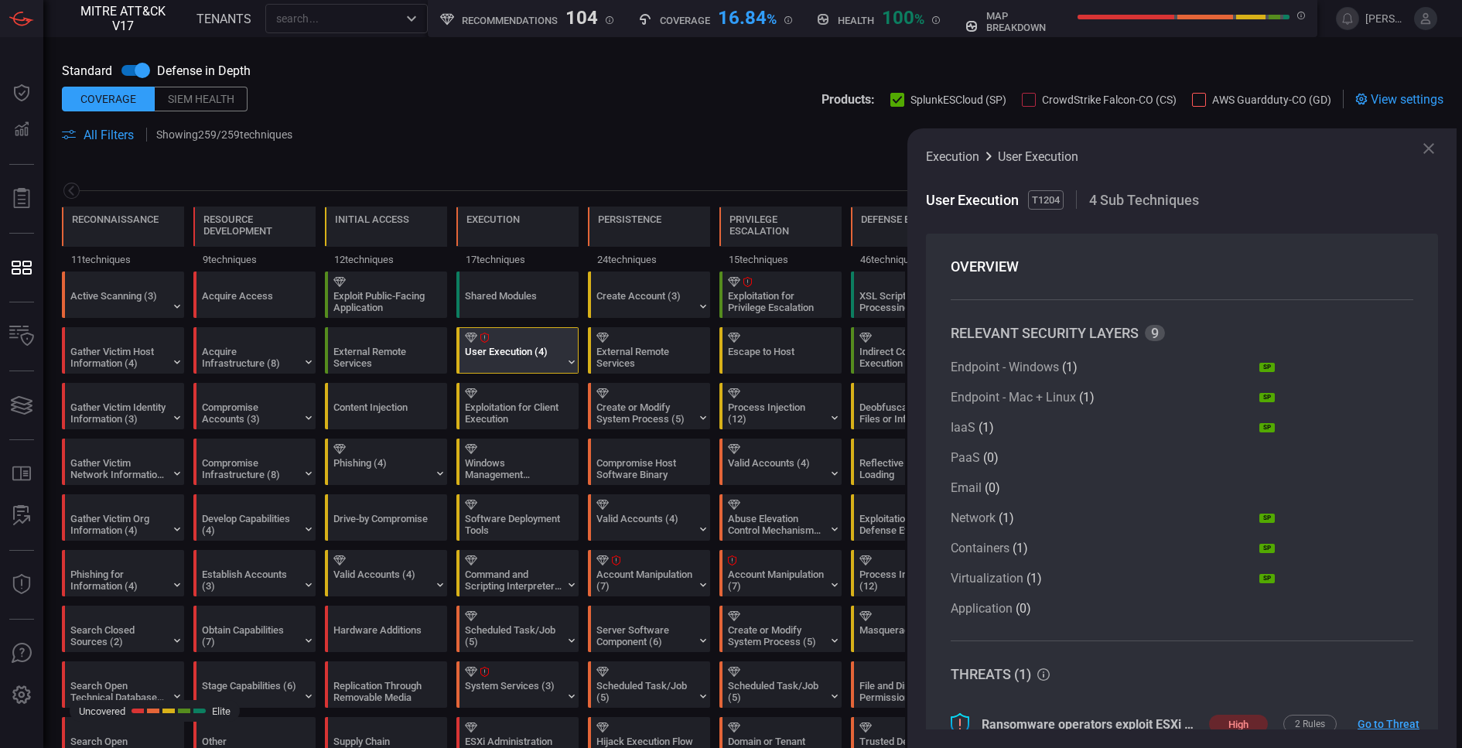
click at [1428, 148] on icon at bounding box center [1428, 148] width 11 height 11
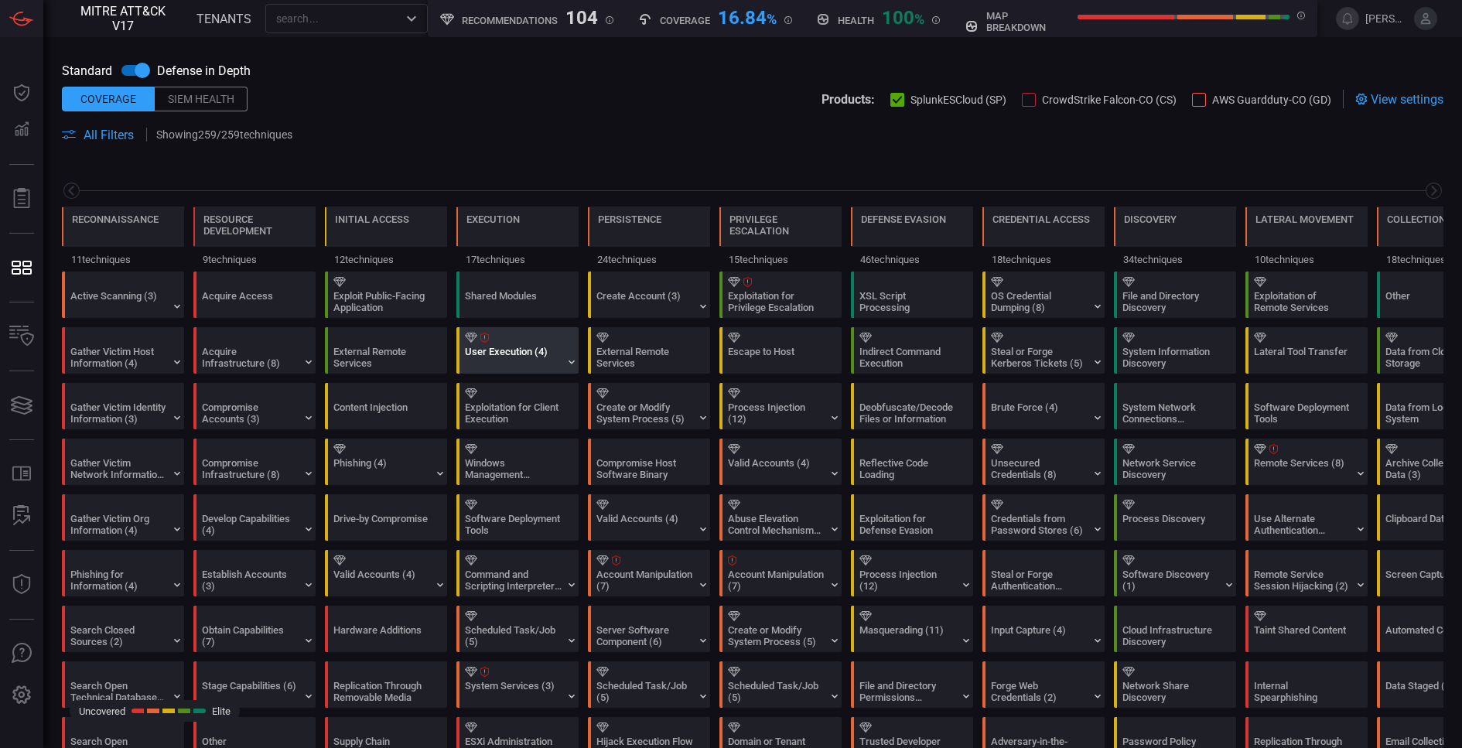
click at [562, 350] on div "User Execution (4)" at bounding box center [521, 350] width 122 height 45
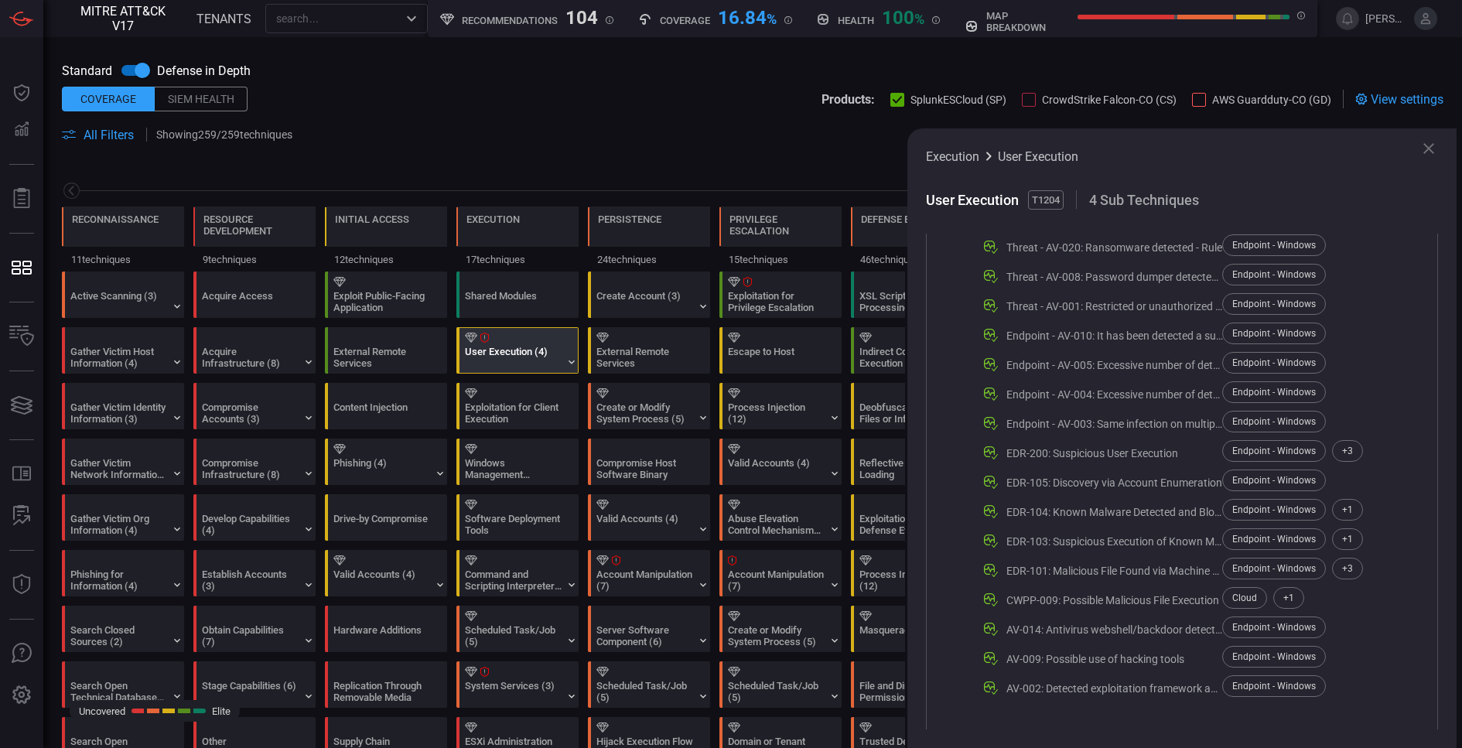
scroll to position [1027, 0]
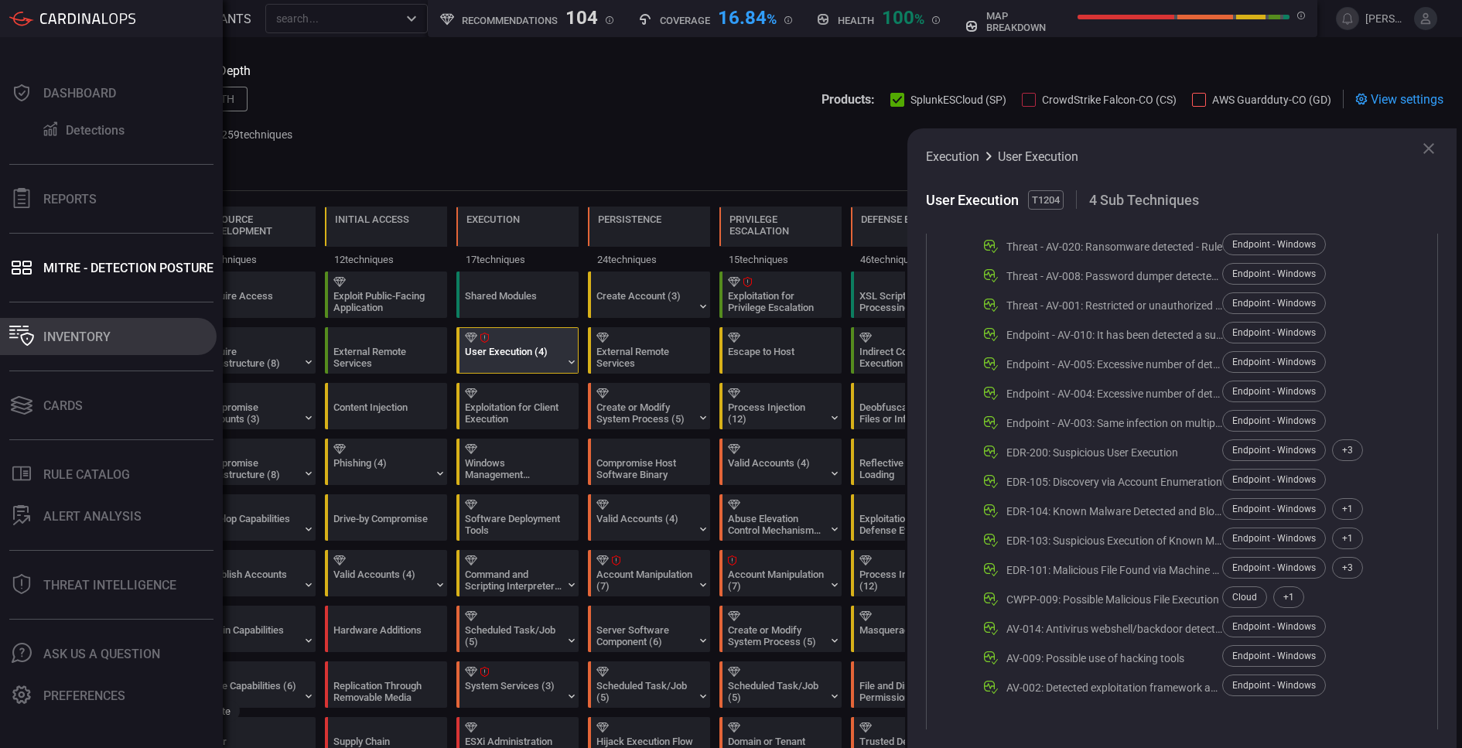
click at [18, 332] on icon at bounding box center [21, 336] width 25 height 20
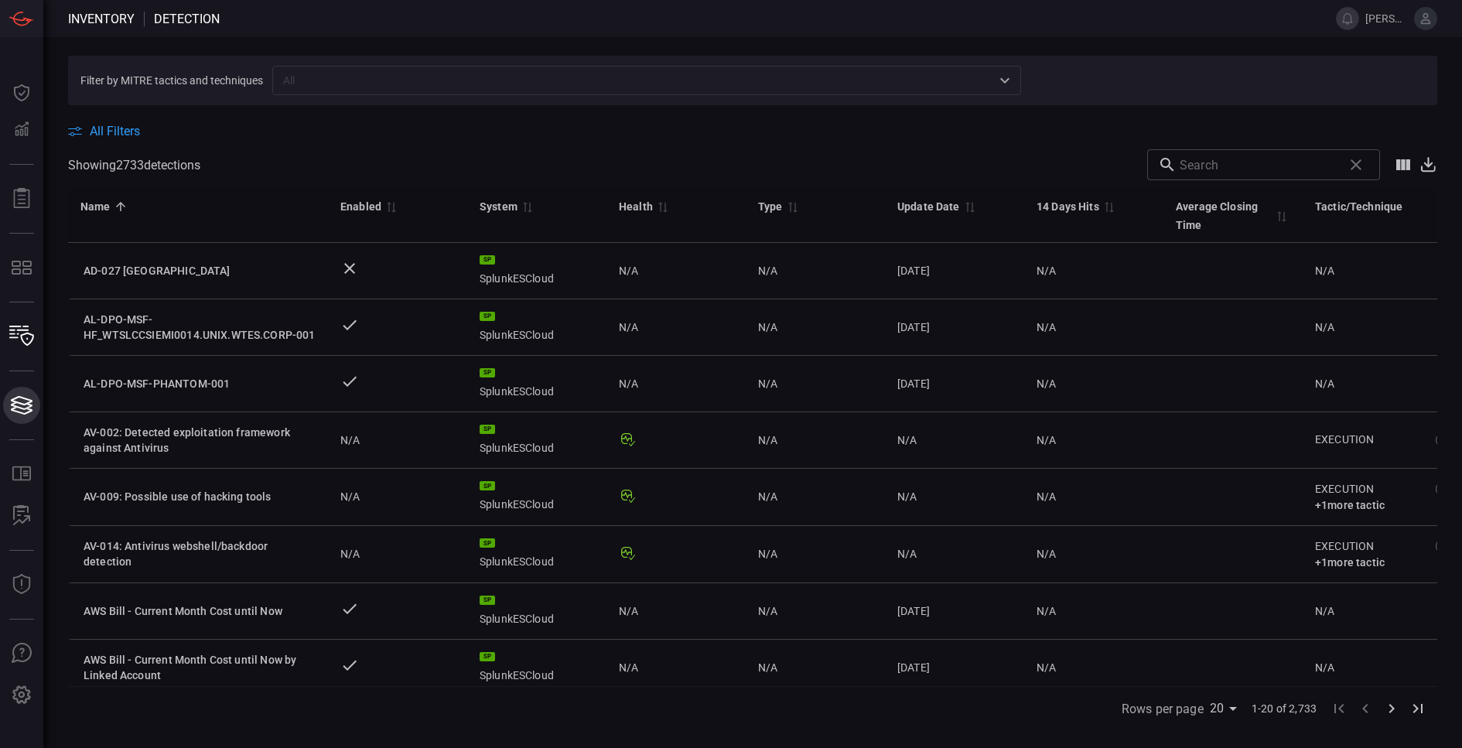
click at [25, 413] on icon at bounding box center [22, 411] width 22 height 8
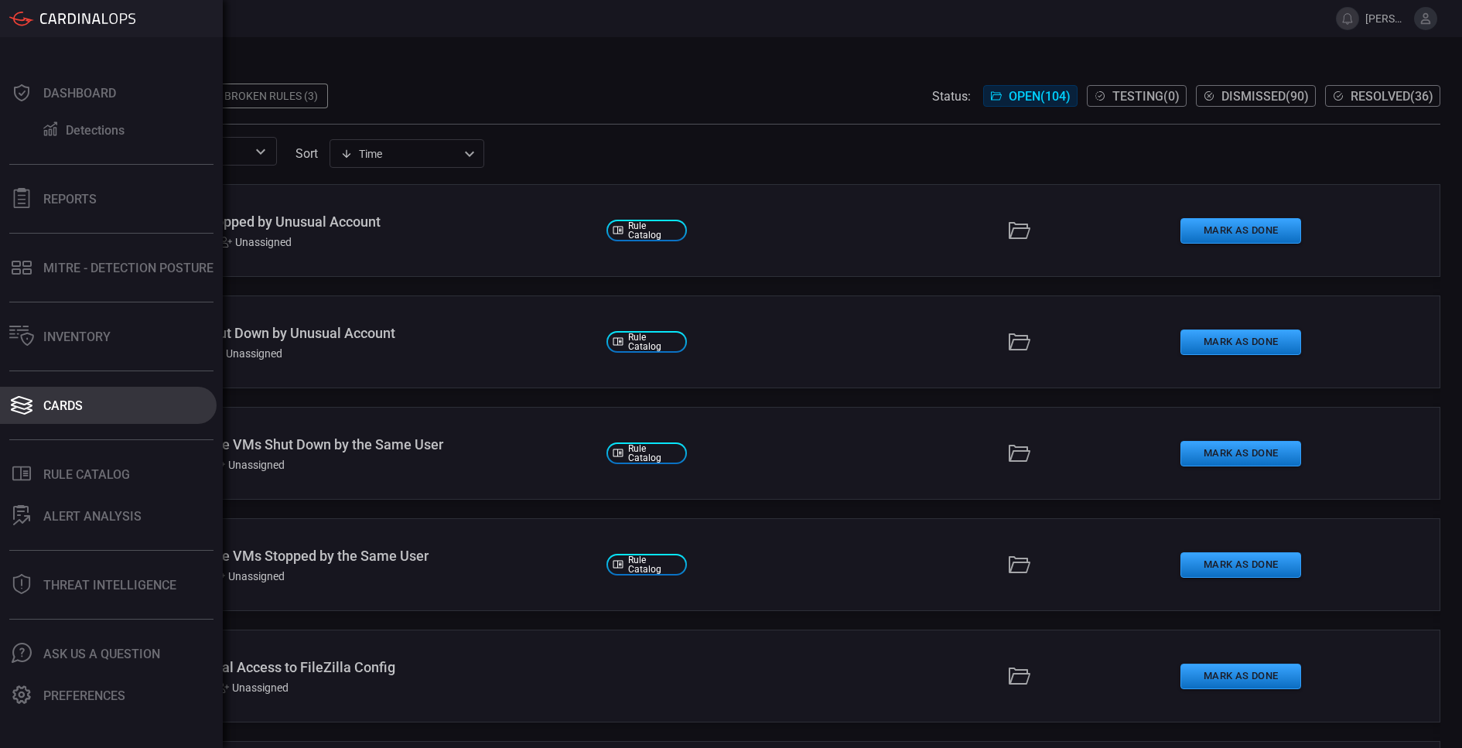
click at [34, 411] on button "Cards" at bounding box center [108, 405] width 217 height 37
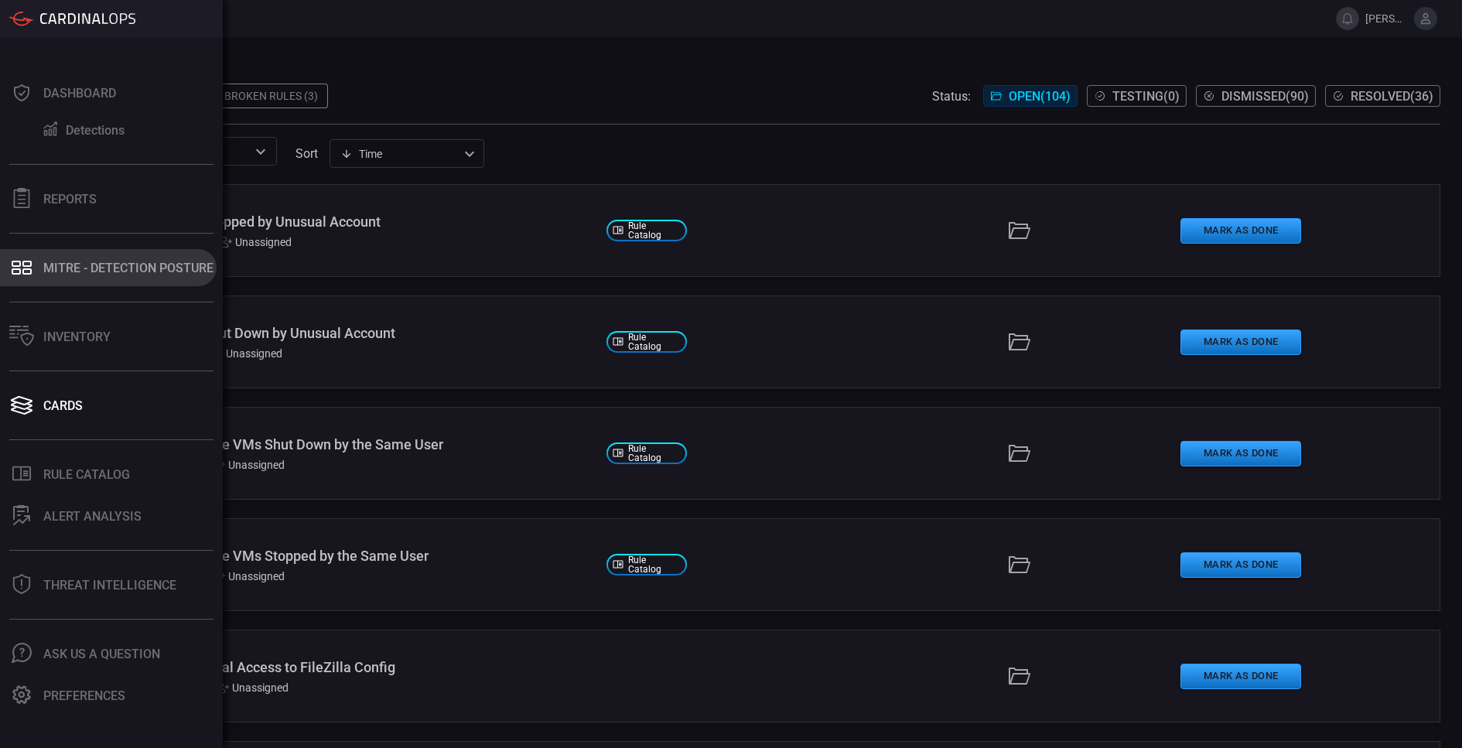
click at [65, 261] on div "MITRE - Detection Posture" at bounding box center [128, 268] width 170 height 15
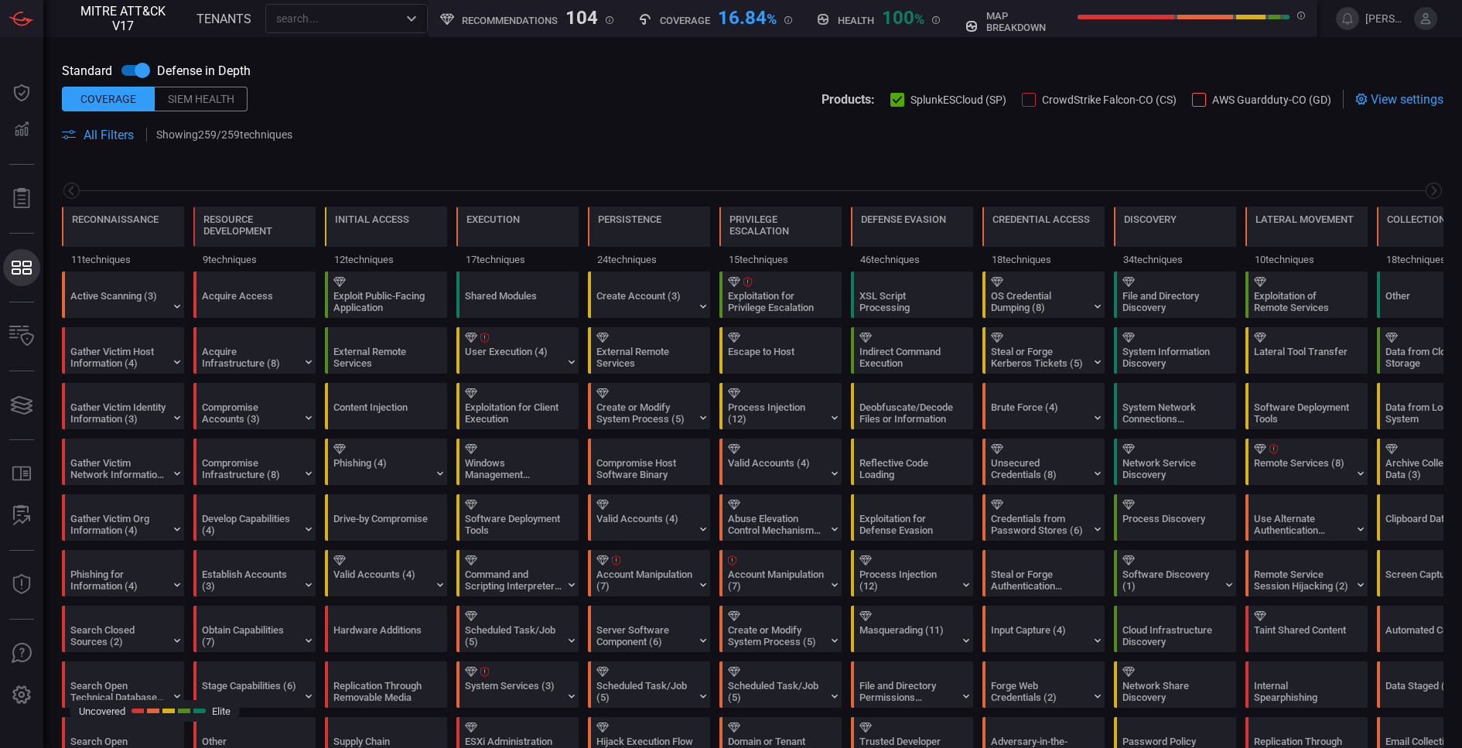
scroll to position [0, 202]
